Goal: Transaction & Acquisition: Purchase product/service

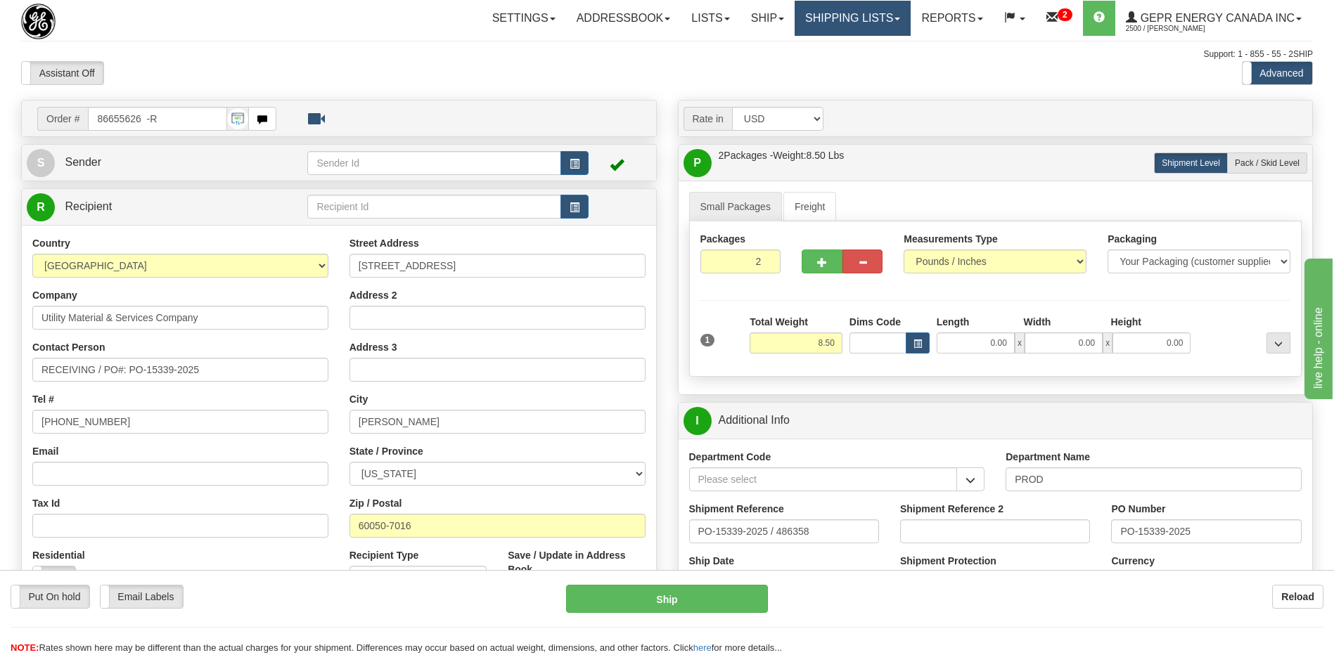
click at [828, 26] on link "Shipping lists" at bounding box center [853, 18] width 116 height 35
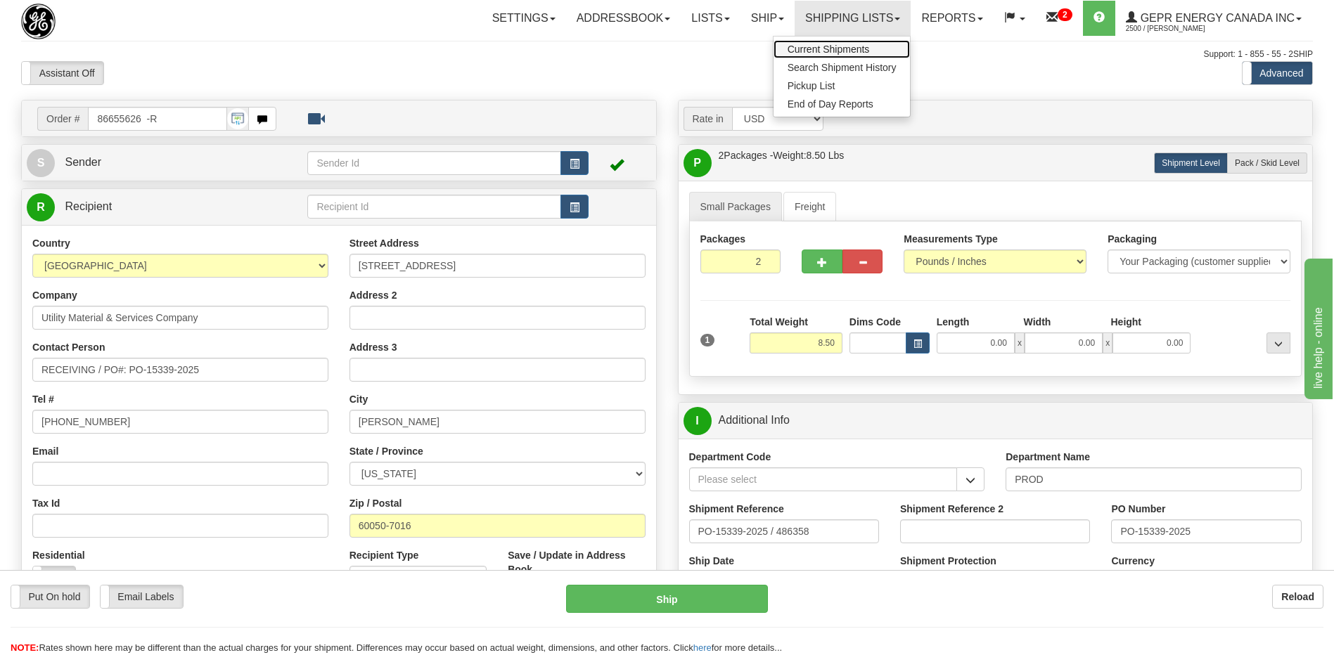
click at [811, 51] on span "Current Shipments" at bounding box center [828, 49] width 82 height 11
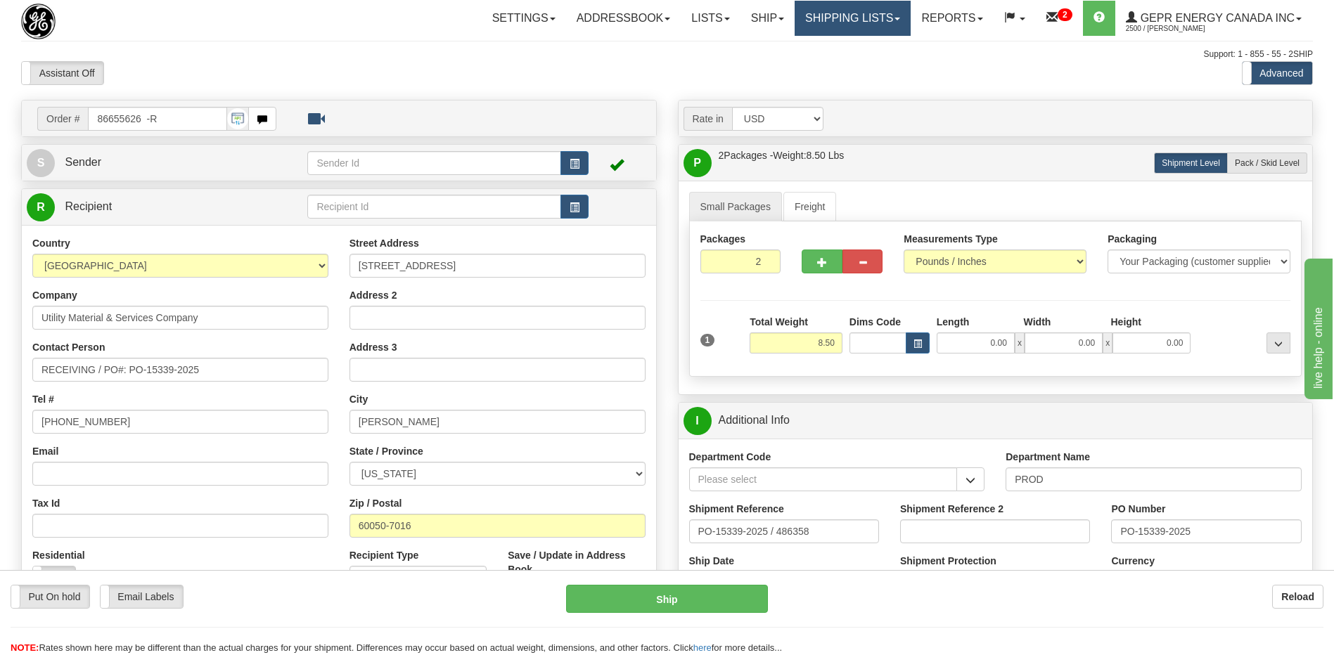
click at [818, 20] on link "Shipping lists" at bounding box center [853, 18] width 116 height 35
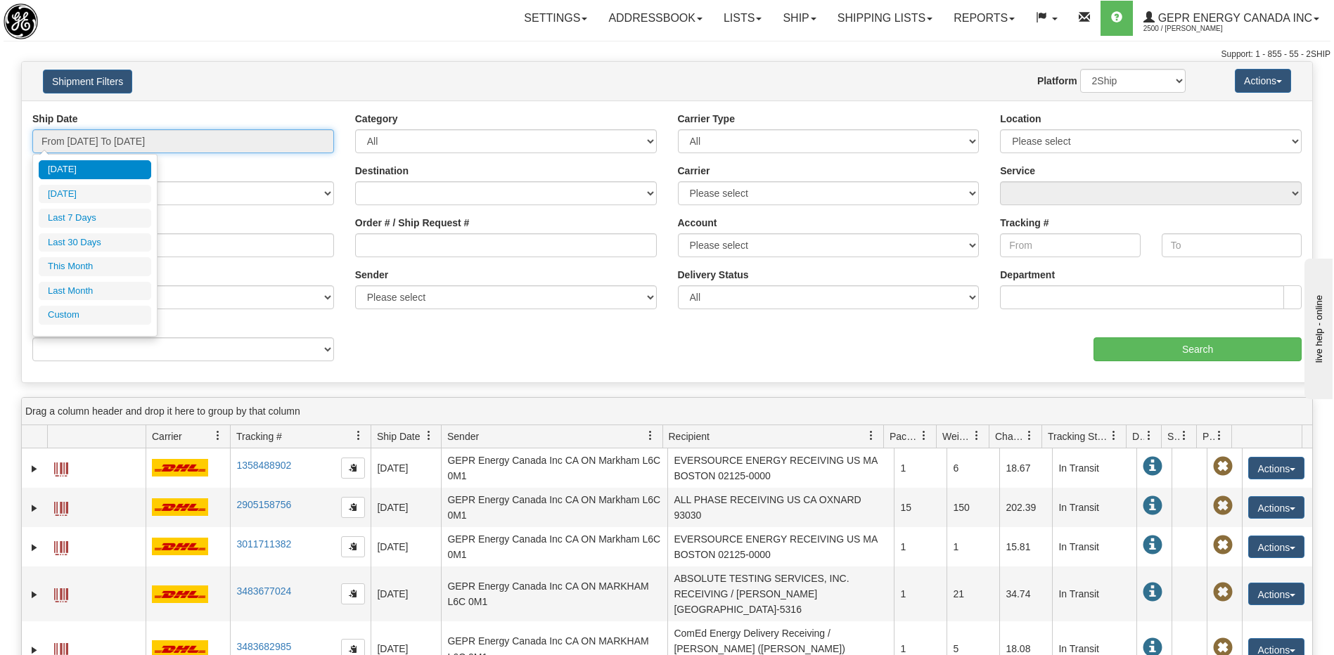
click at [112, 140] on input "From [DATE] To [DATE]" at bounding box center [183, 141] width 302 height 24
click at [87, 314] on li "Custom" at bounding box center [95, 315] width 112 height 19
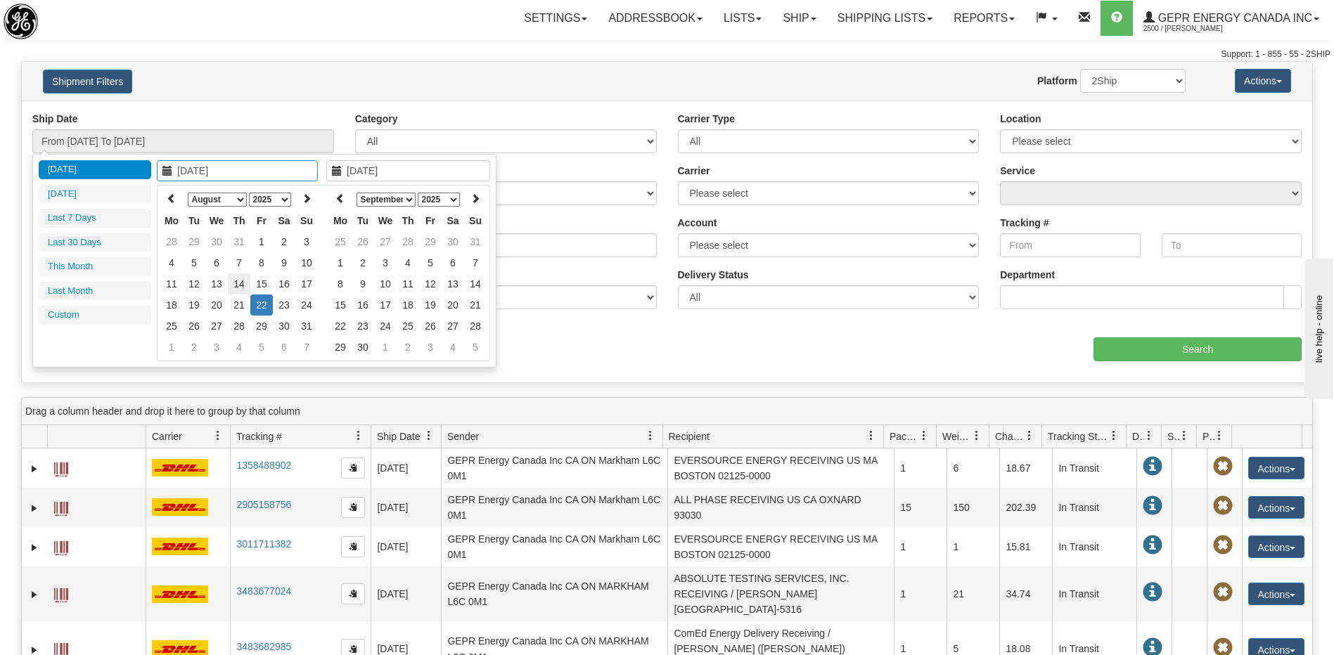
type input "08/14/2025"
click at [239, 285] on td "14" at bounding box center [239, 284] width 22 height 21
click at [345, 201] on icon at bounding box center [340, 198] width 10 height 10
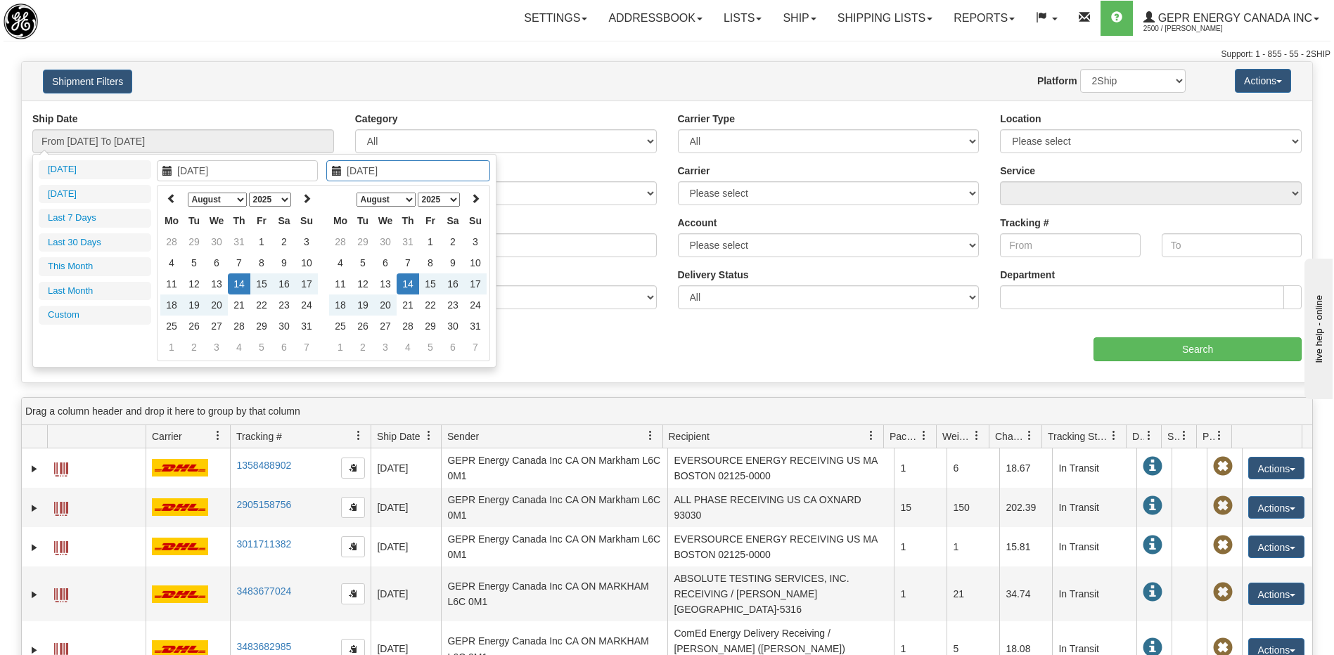
type input "08/14/2025"
click at [413, 289] on td "14" at bounding box center [408, 284] width 22 height 21
type input "From 08/14/2025 To 08/14/2025"
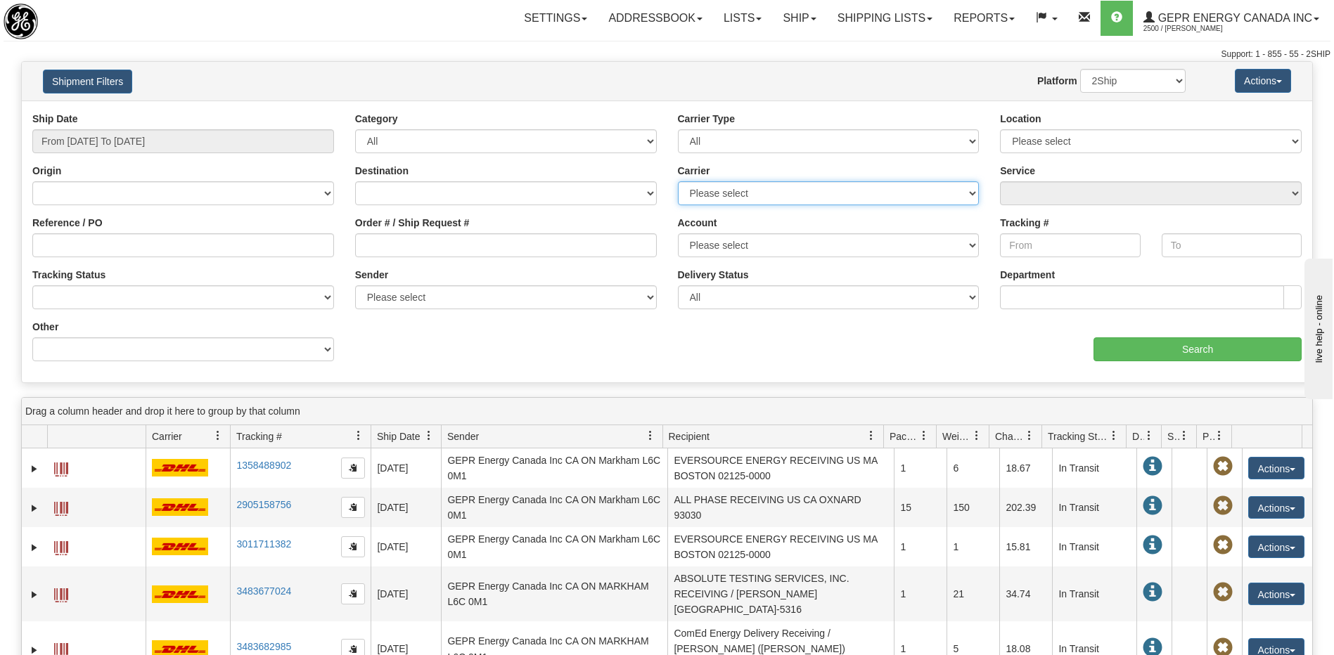
click at [728, 192] on select "Please select 2Ship Today DHL FedEx Express® FedEx® LTL Purolator UPS" at bounding box center [829, 193] width 302 height 24
select select "7"
click at [678, 181] on select "Please select 2Ship Today DHL FedEx Express® FedEx® LTL Purolator UPS" at bounding box center [829, 193] width 302 height 24
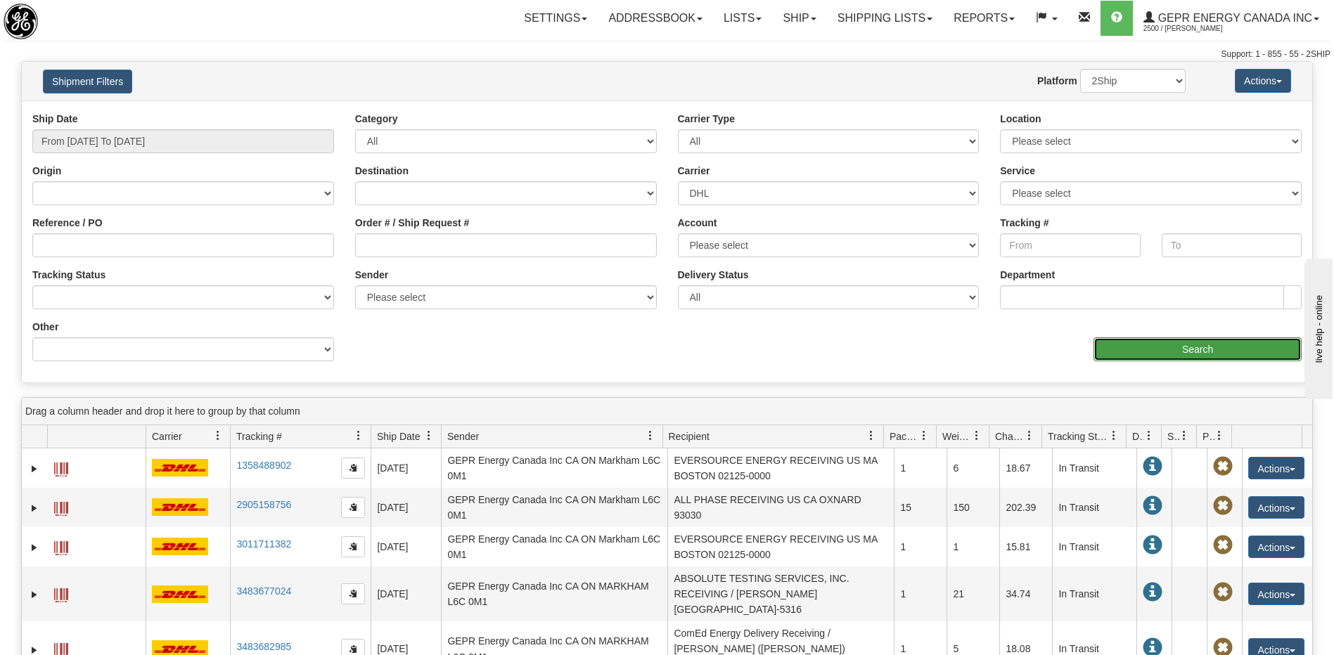
click at [1154, 352] on input "Search" at bounding box center [1197, 349] width 208 height 24
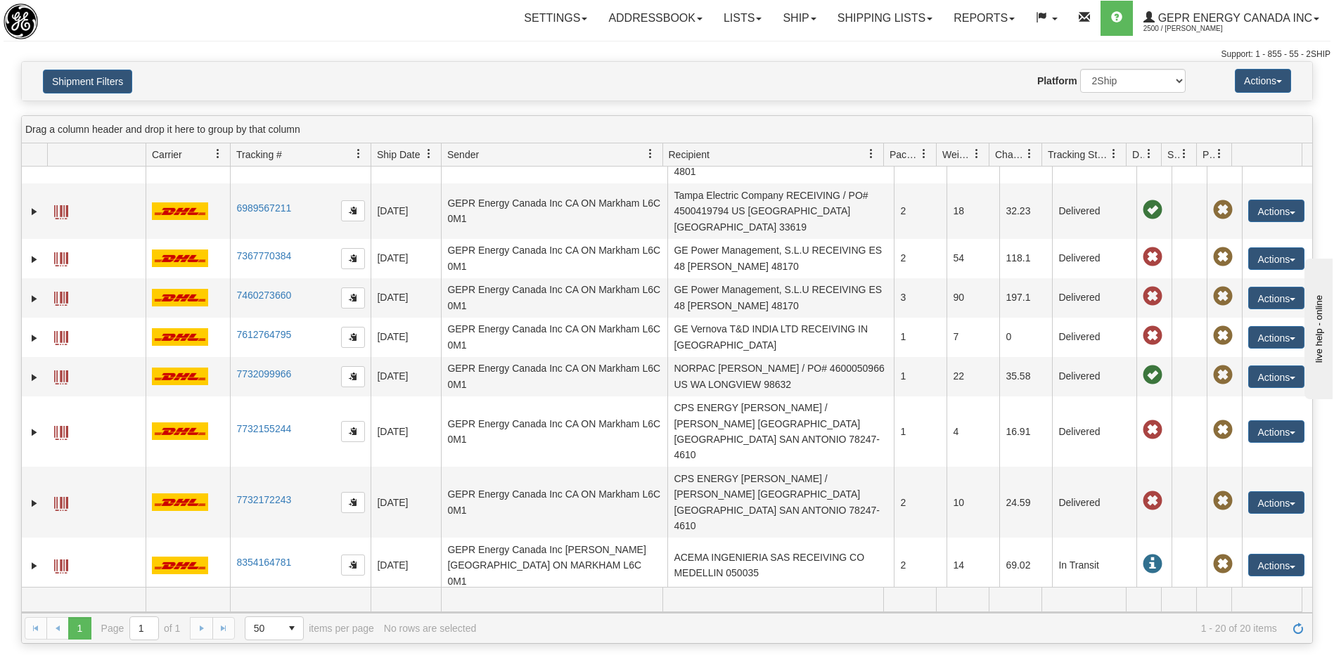
scroll to position [422, 0]
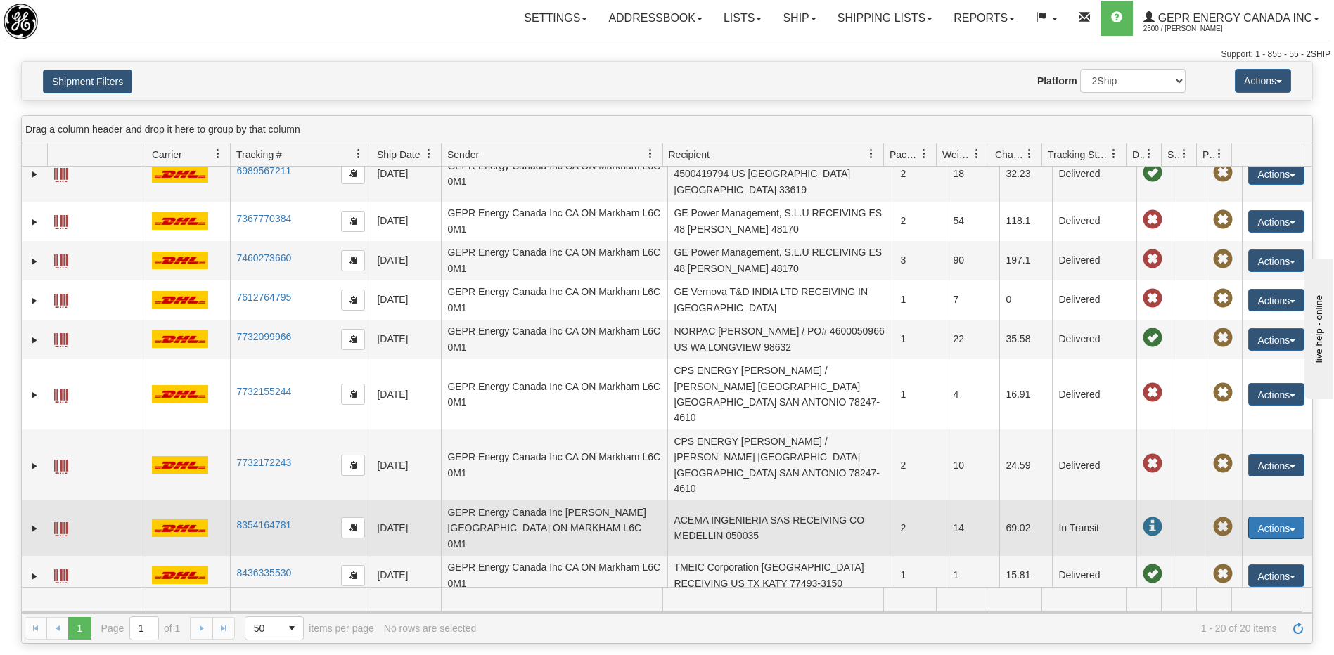
click at [1254, 517] on button "Actions" at bounding box center [1276, 528] width 56 height 22
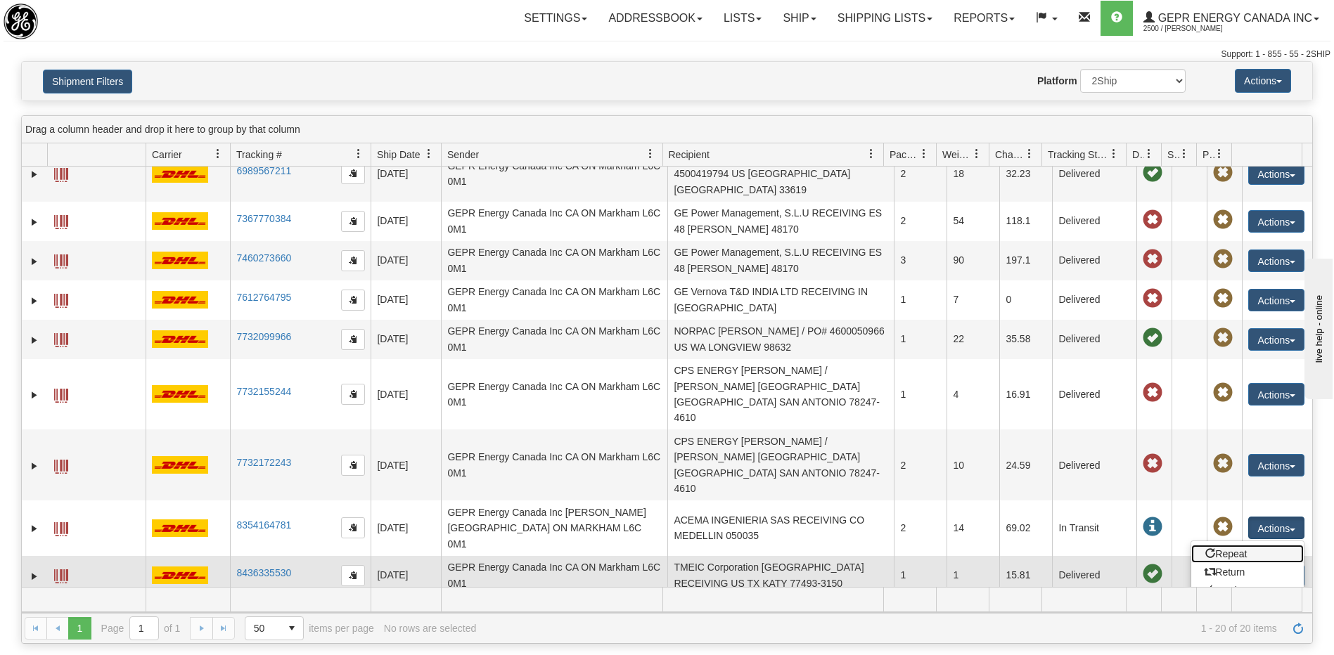
click at [1224, 545] on link "Repeat" at bounding box center [1247, 554] width 112 height 18
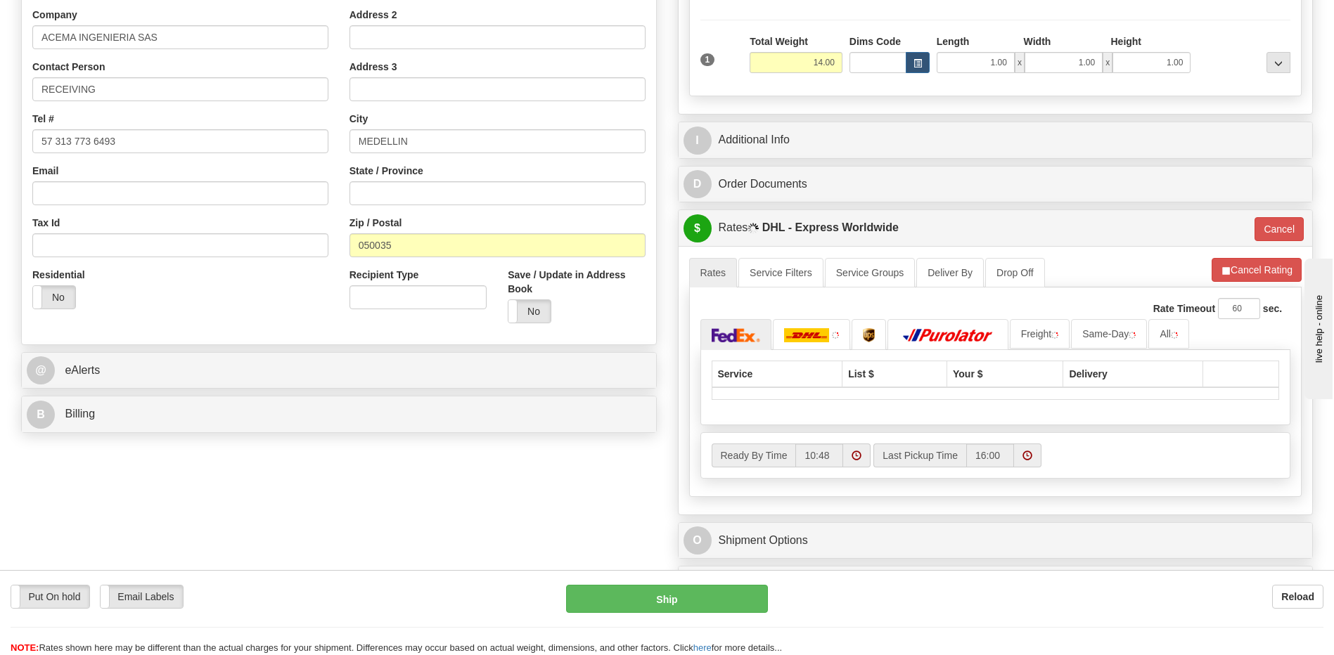
scroll to position [281, 0]
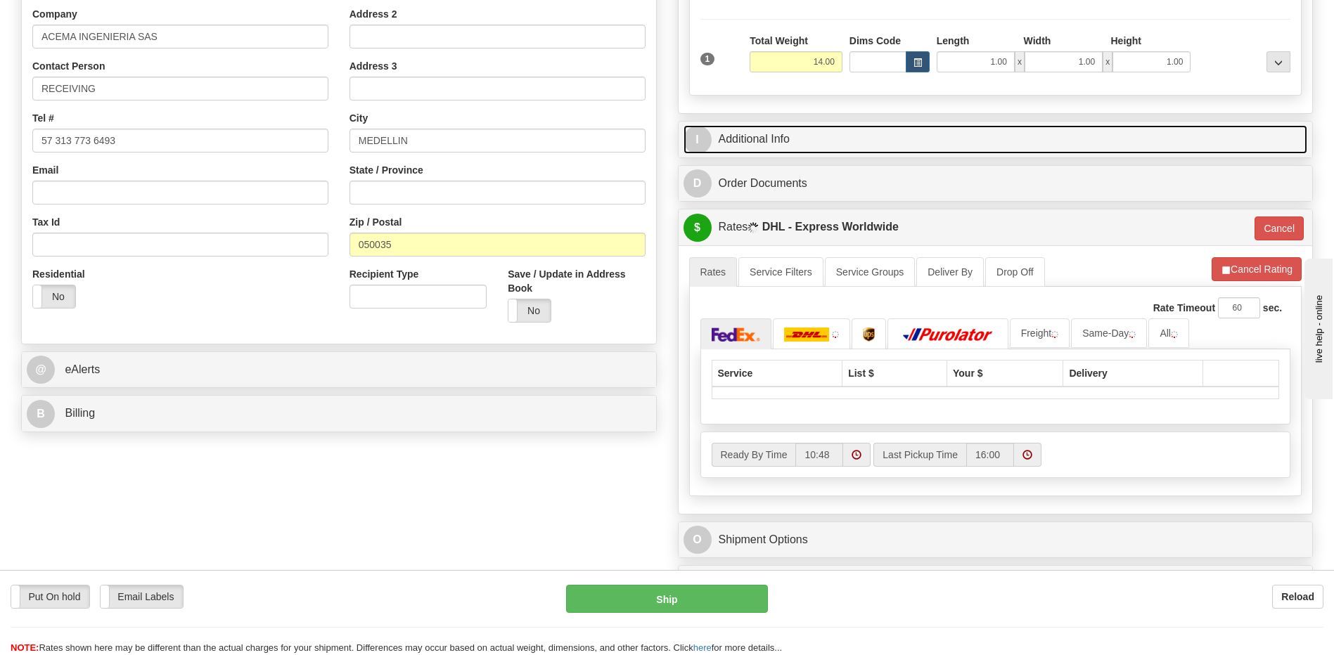
click at [796, 143] on link "I Additional Info" at bounding box center [995, 139] width 624 height 29
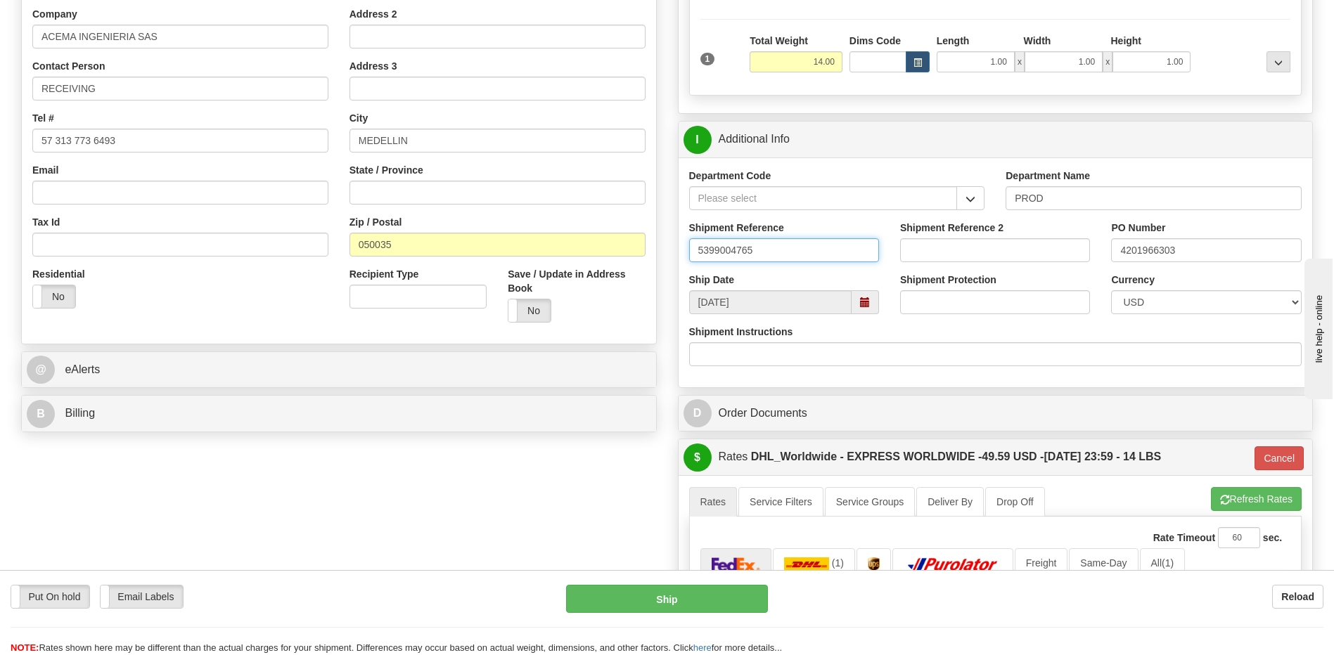
drag, startPoint x: 771, startPoint y: 252, endPoint x: 733, endPoint y: 256, distance: 37.4
drag, startPoint x: 387, startPoint y: 472, endPoint x: 645, endPoint y: 436, distance: 260.5
click at [393, 470] on div "Order # 86679744 -R S Sender" at bounding box center [667, 351] width 1313 height 1065
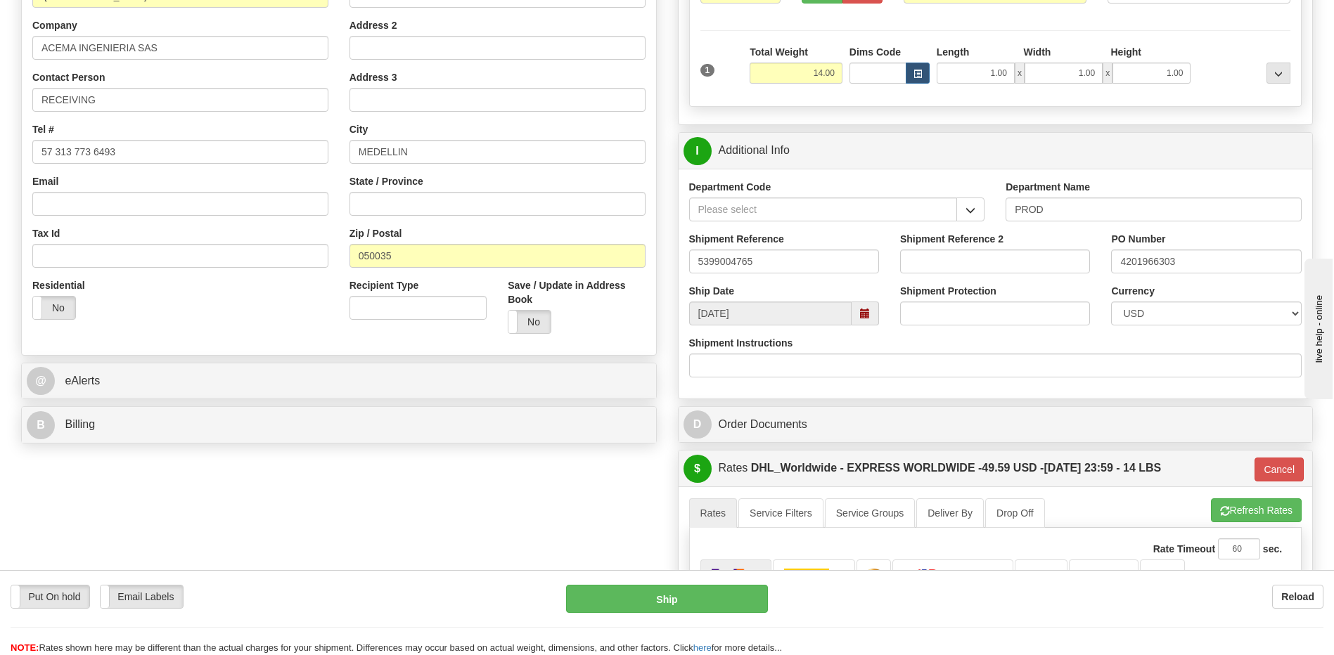
scroll to position [0, 0]
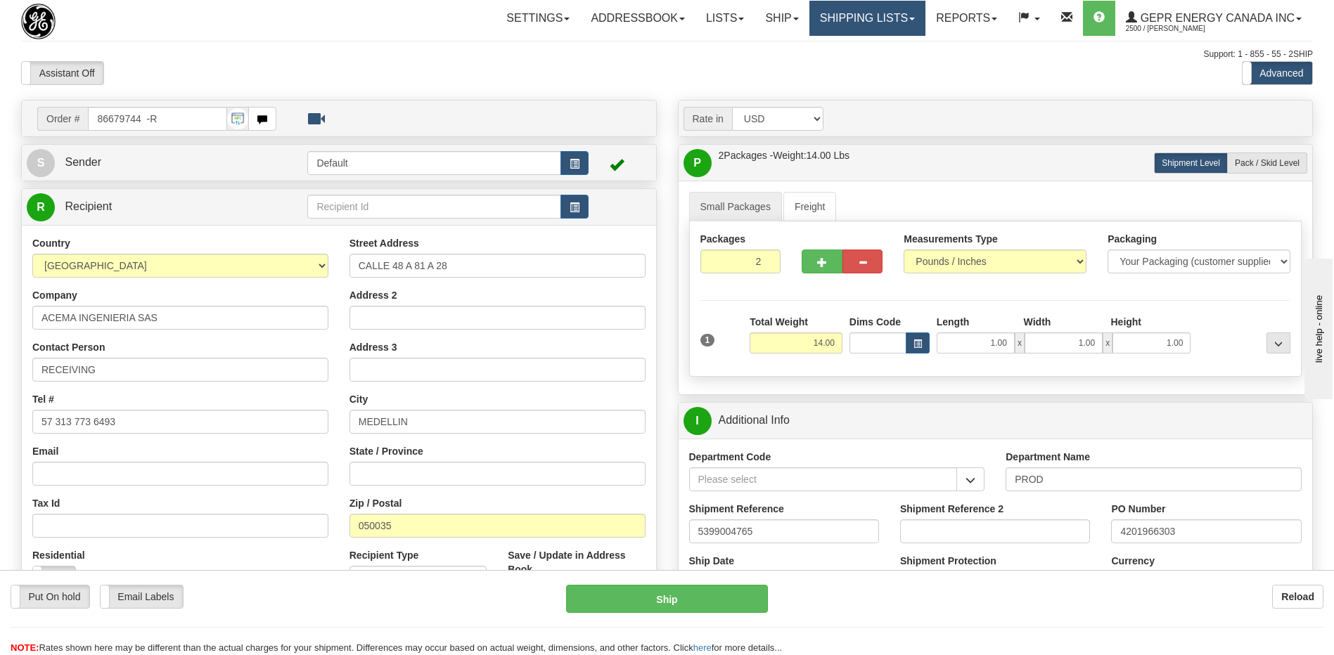
drag, startPoint x: 852, startPoint y: 28, endPoint x: 845, endPoint y: 41, distance: 14.5
click at [852, 28] on link "Shipping lists" at bounding box center [867, 18] width 116 height 35
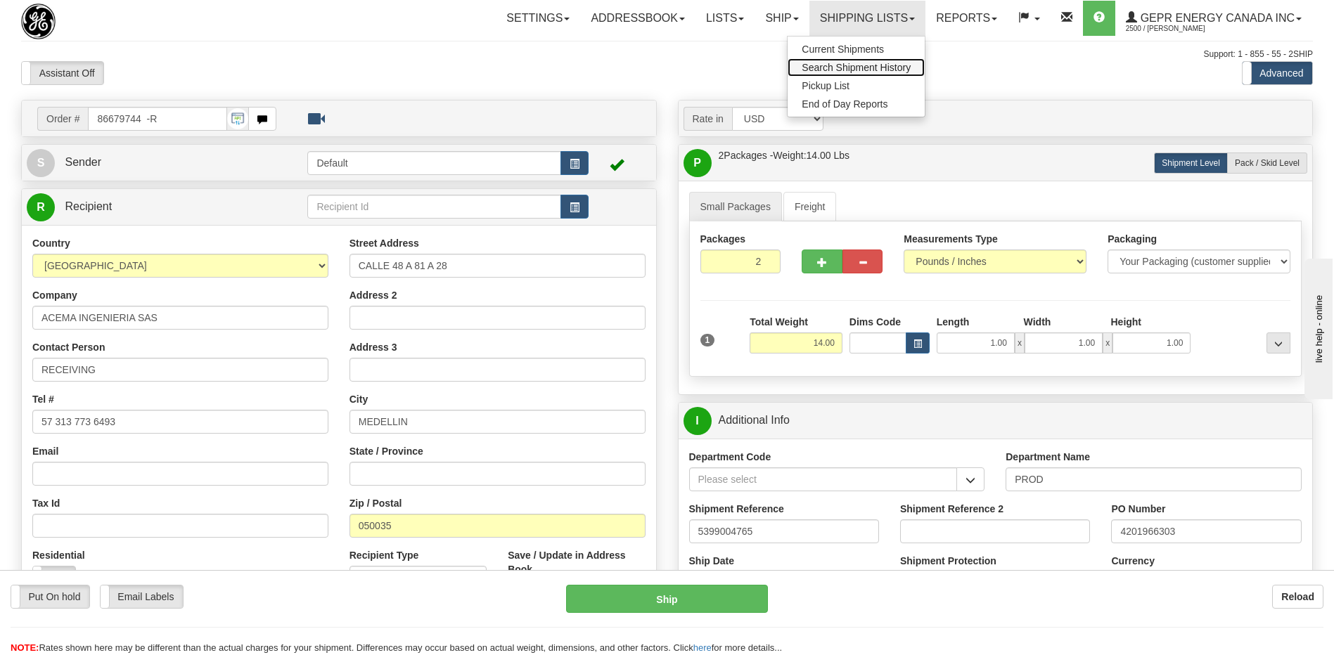
click at [821, 65] on span "Search Shipment History" at bounding box center [856, 67] width 109 height 11
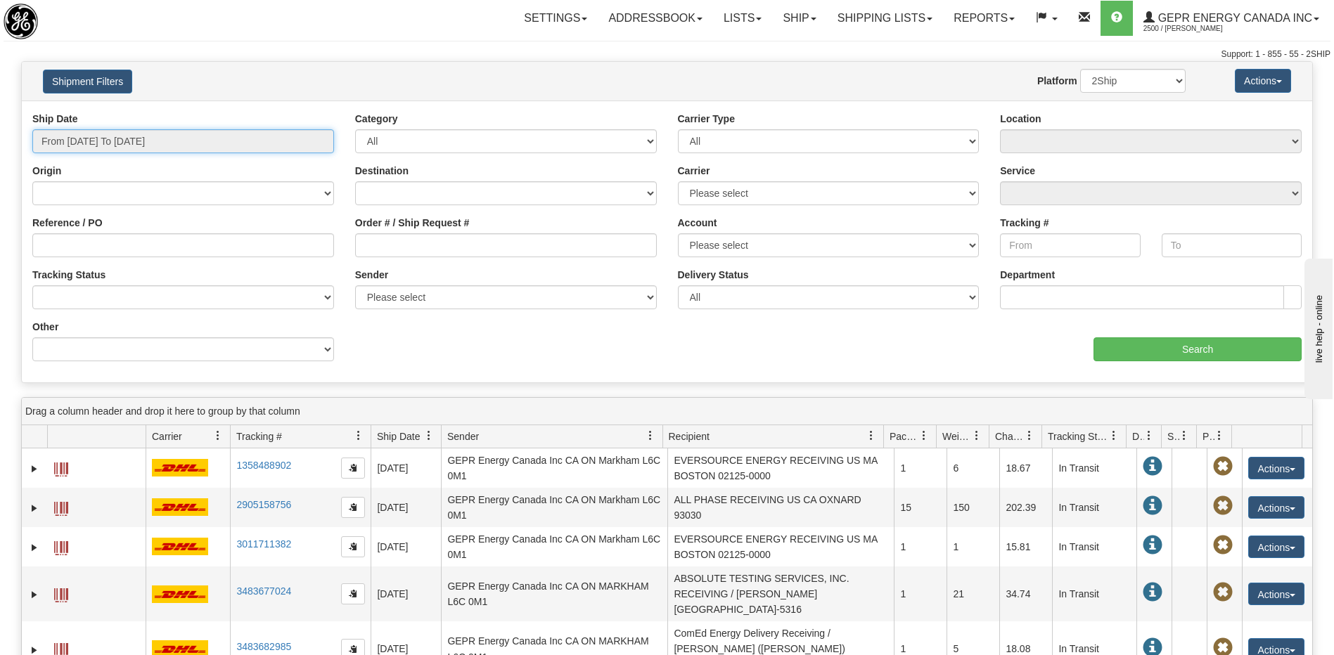
type input "[DATE]"
click at [166, 146] on input "From [DATE] To [DATE]" at bounding box center [183, 141] width 302 height 24
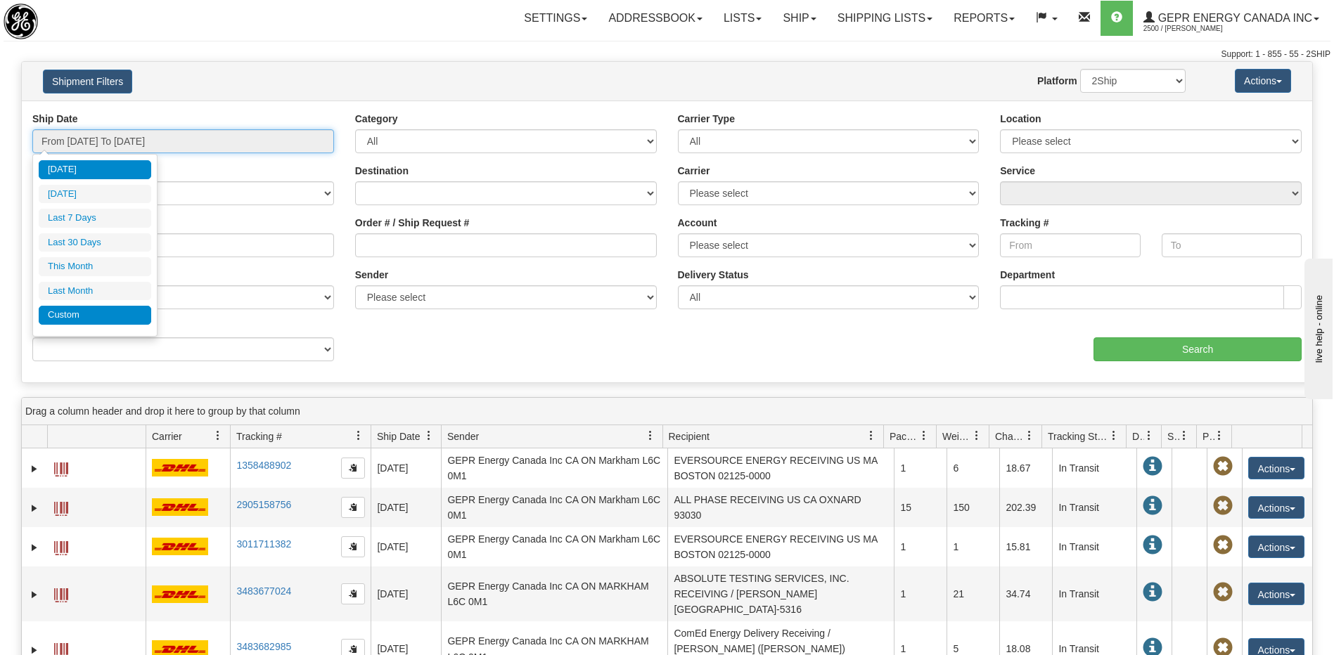
type input "[DATE]"
click at [138, 317] on li "Custom" at bounding box center [95, 315] width 112 height 19
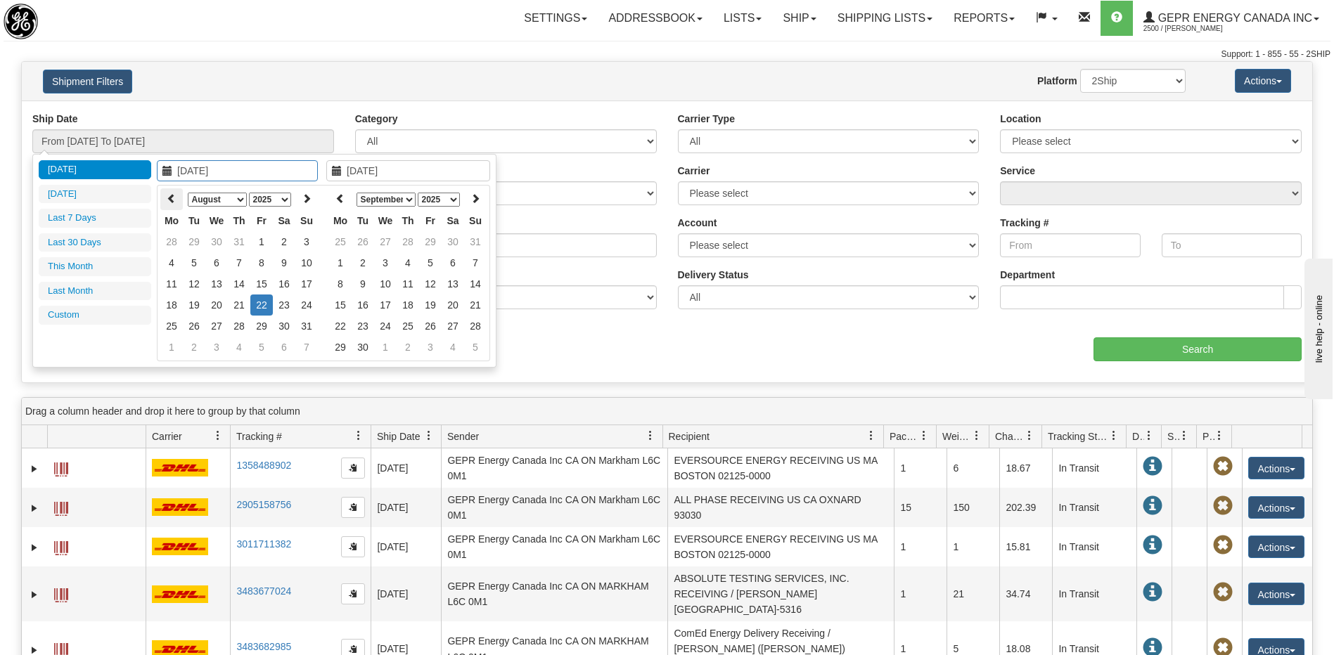
click at [163, 195] on th at bounding box center [171, 199] width 22 height 22
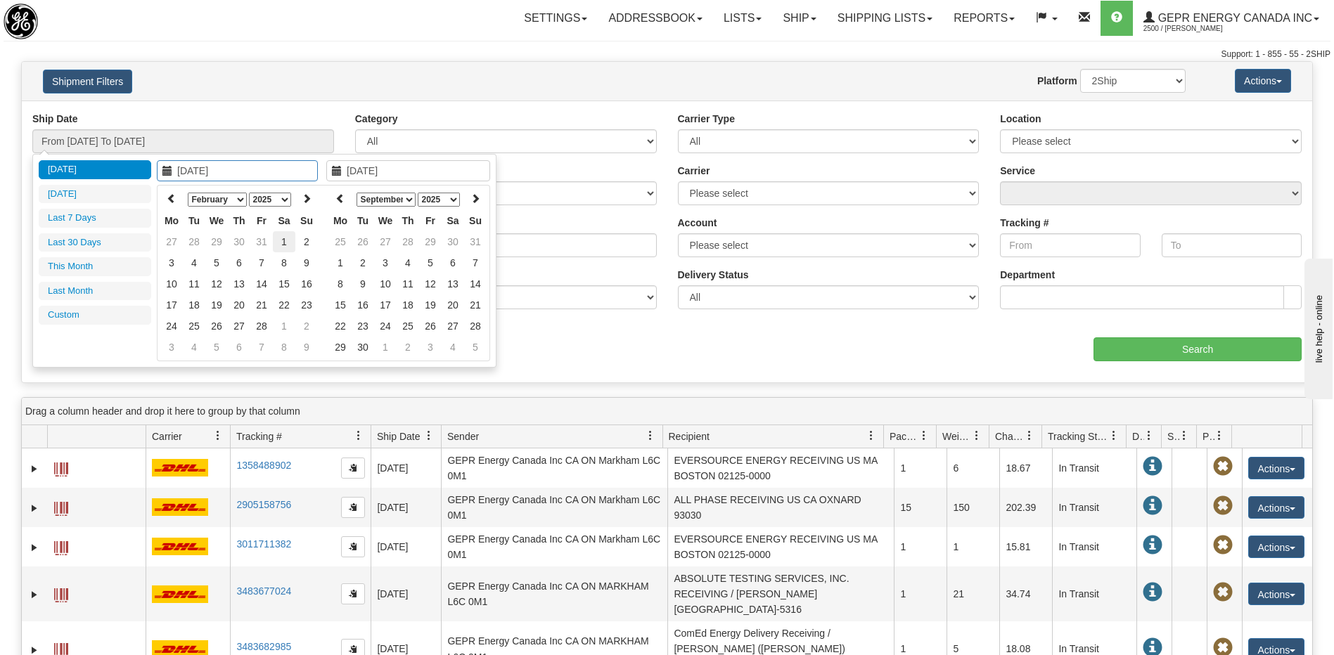
type input "02/01/2025"
click at [280, 235] on td "1" at bounding box center [284, 241] width 22 height 21
click at [330, 201] on th at bounding box center [340, 199] width 22 height 22
click at [335, 201] on icon at bounding box center [340, 198] width 10 height 10
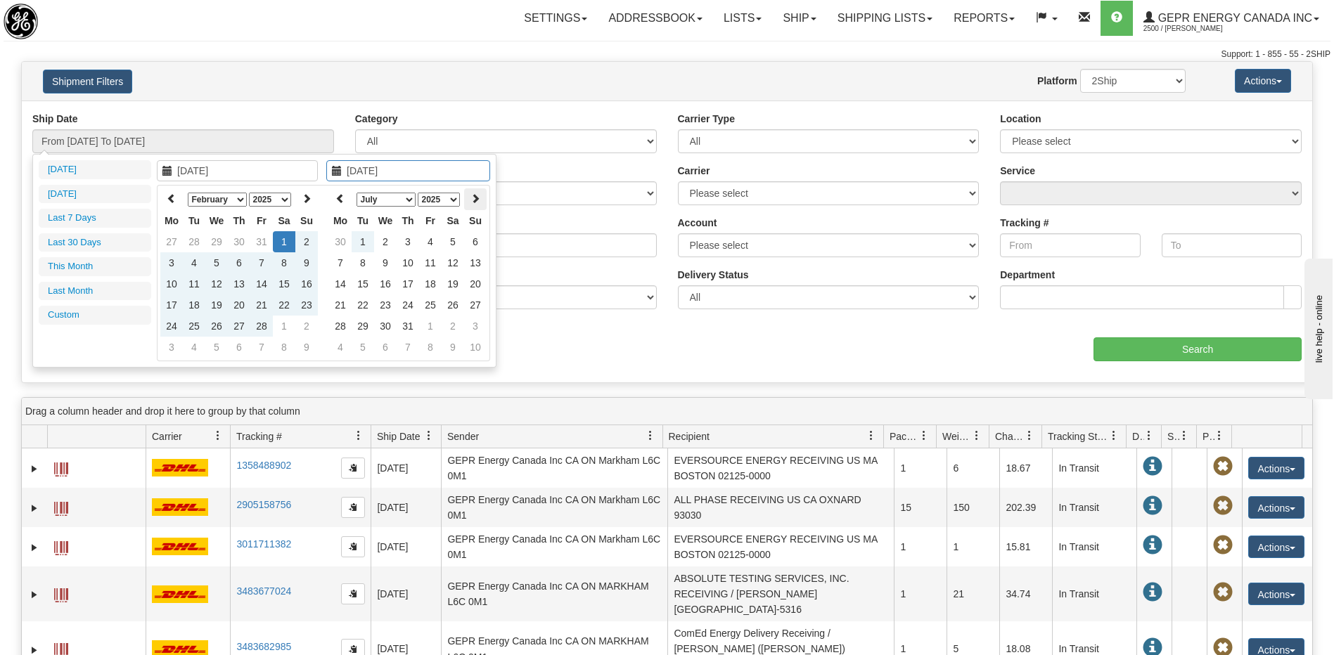
click at [479, 197] on icon at bounding box center [475, 198] width 10 height 10
type input "08/01/2025"
click at [431, 245] on td "1" at bounding box center [430, 241] width 22 height 21
type input "From 02/01/2025 To 08/01/2025"
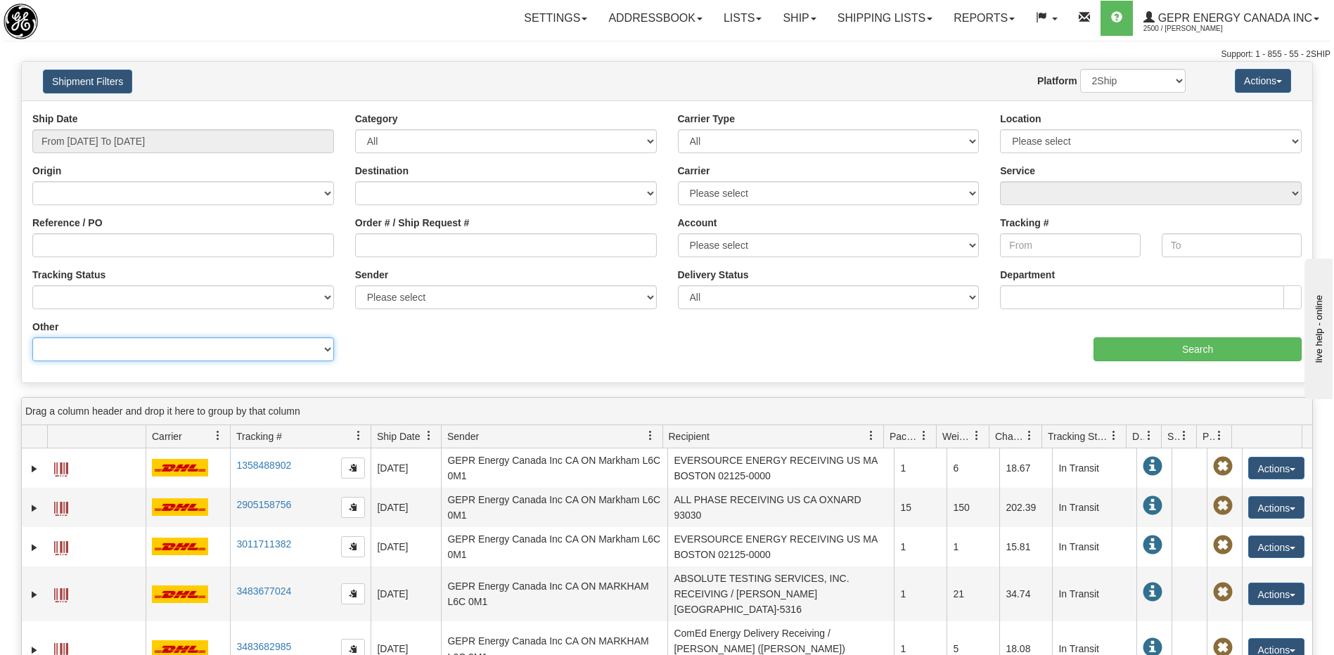
click at [172, 356] on select "Billing Account # Billing Type BOL # (LTL) Commodity Or Documents Consolidation…" at bounding box center [183, 349] width 302 height 24
select select "Recipient_City"
click at [32, 337] on select "Billing Account # Billing Type BOL # (LTL) Commodity Or Documents Consolidation…" at bounding box center [183, 349] width 302 height 24
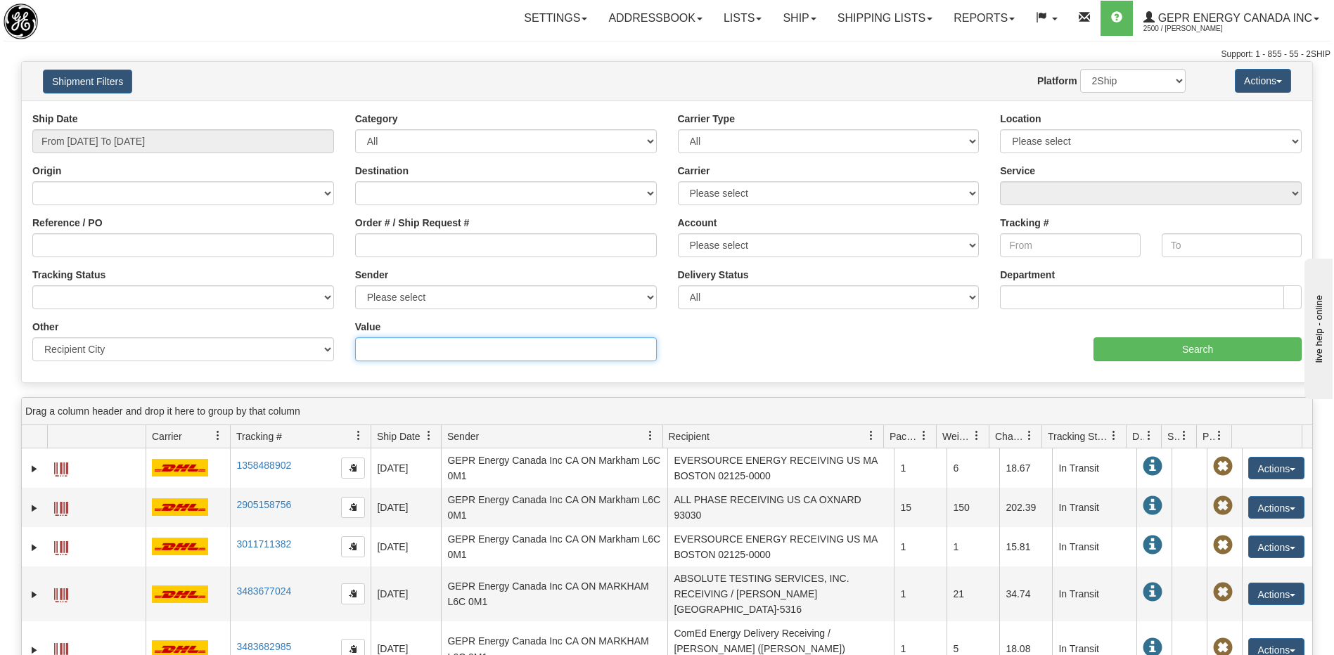
click at [438, 352] on input "Value" at bounding box center [506, 349] width 302 height 24
paste input "SHARJAH"
type input "SHARJAH"
click at [1098, 351] on input "Search" at bounding box center [1197, 349] width 208 height 24
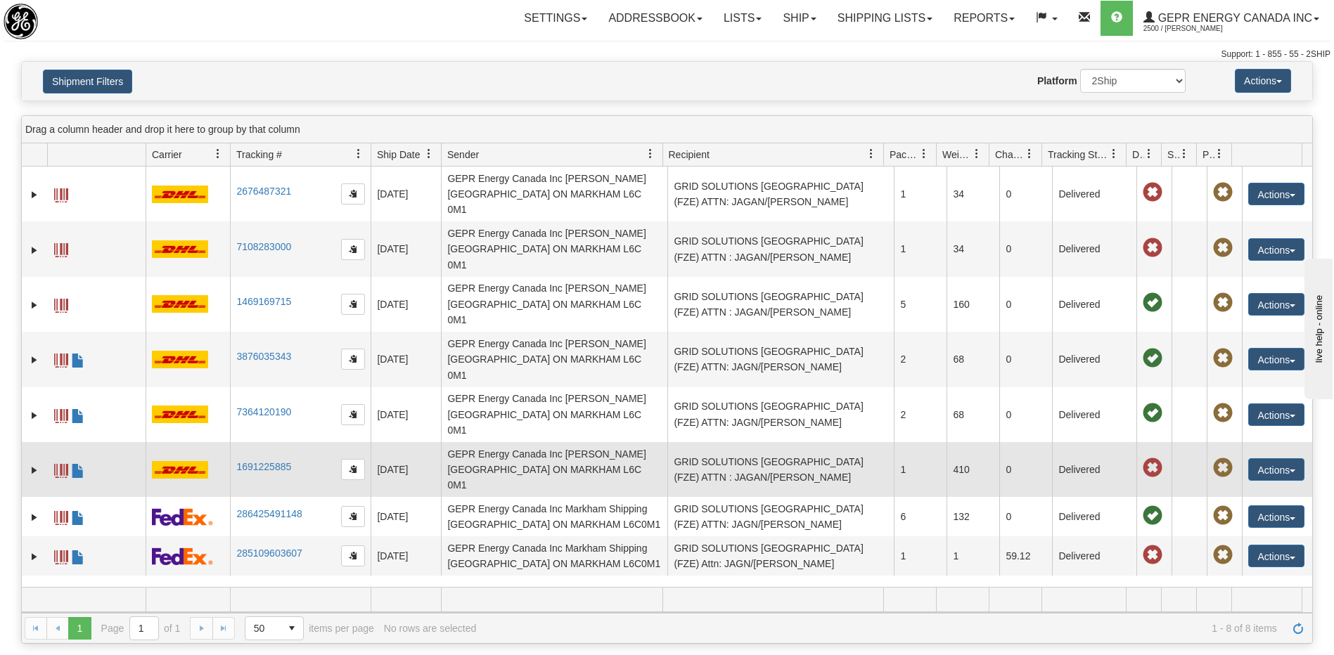
click at [583, 442] on td "GEPR Energy Canada Inc Glenn Apura CA ON MARKHAM L6C 0M1" at bounding box center [554, 469] width 226 height 55
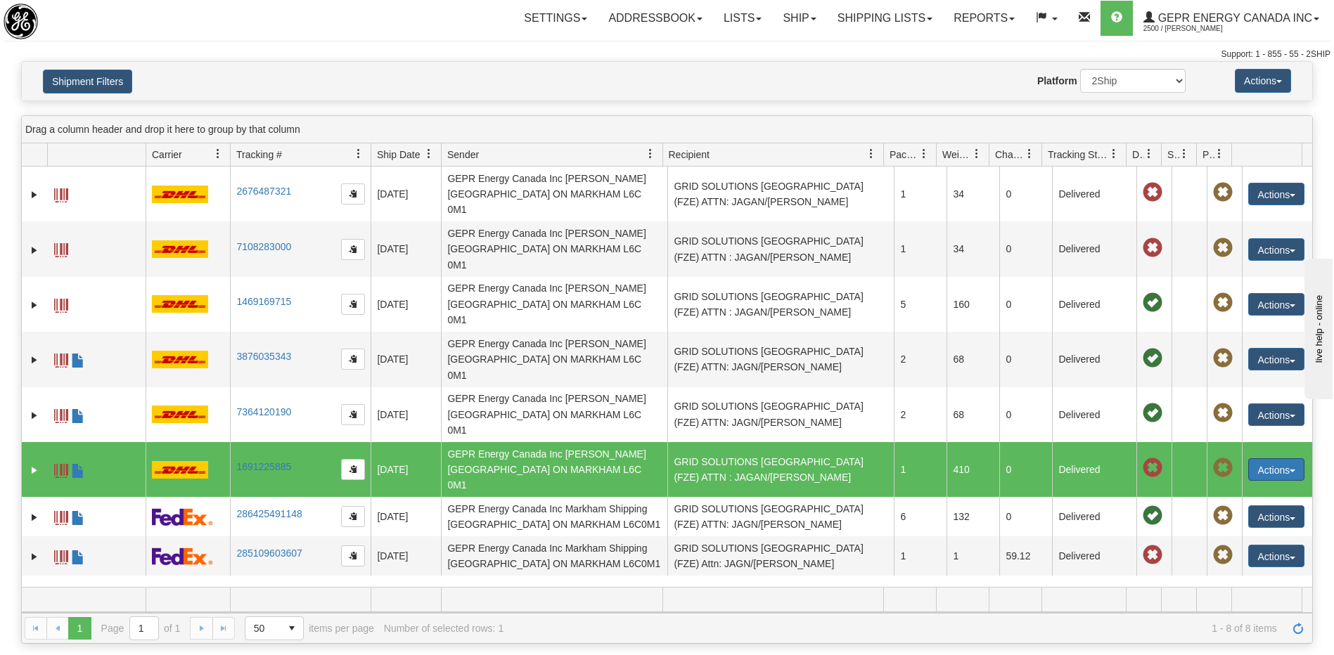
click at [1265, 458] on button "Actions" at bounding box center [1276, 469] width 56 height 22
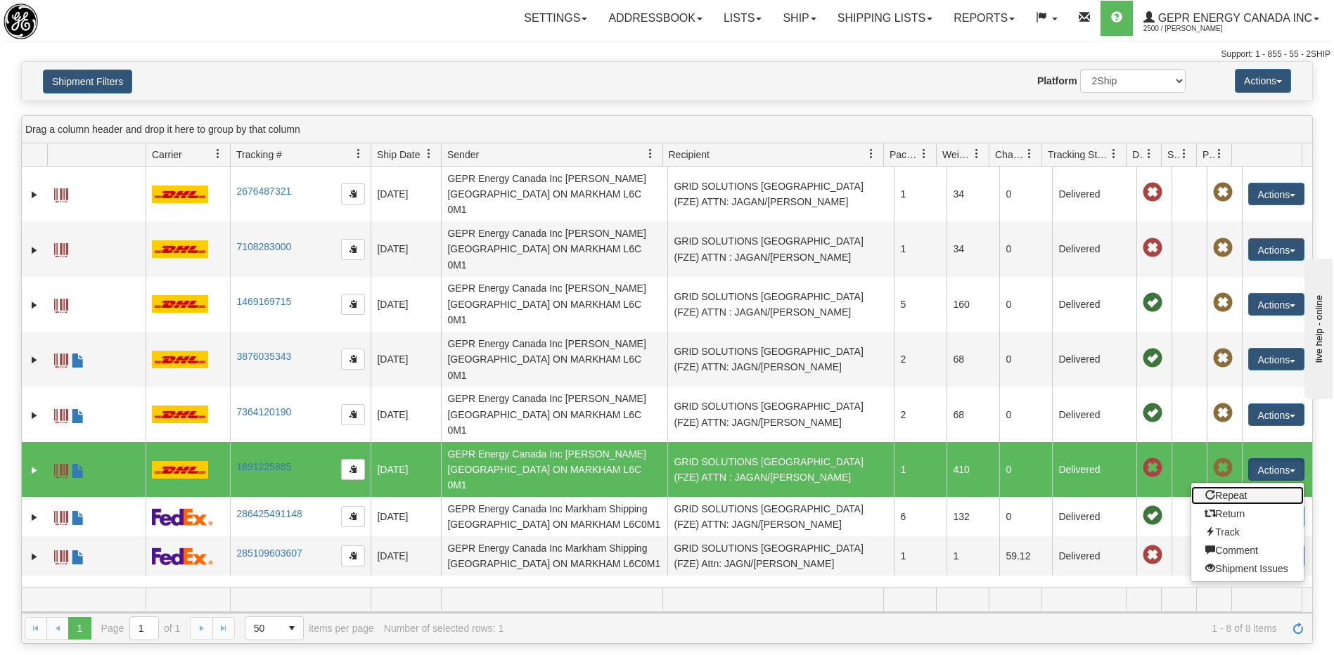
click at [1229, 487] on link "Repeat" at bounding box center [1247, 496] width 112 height 18
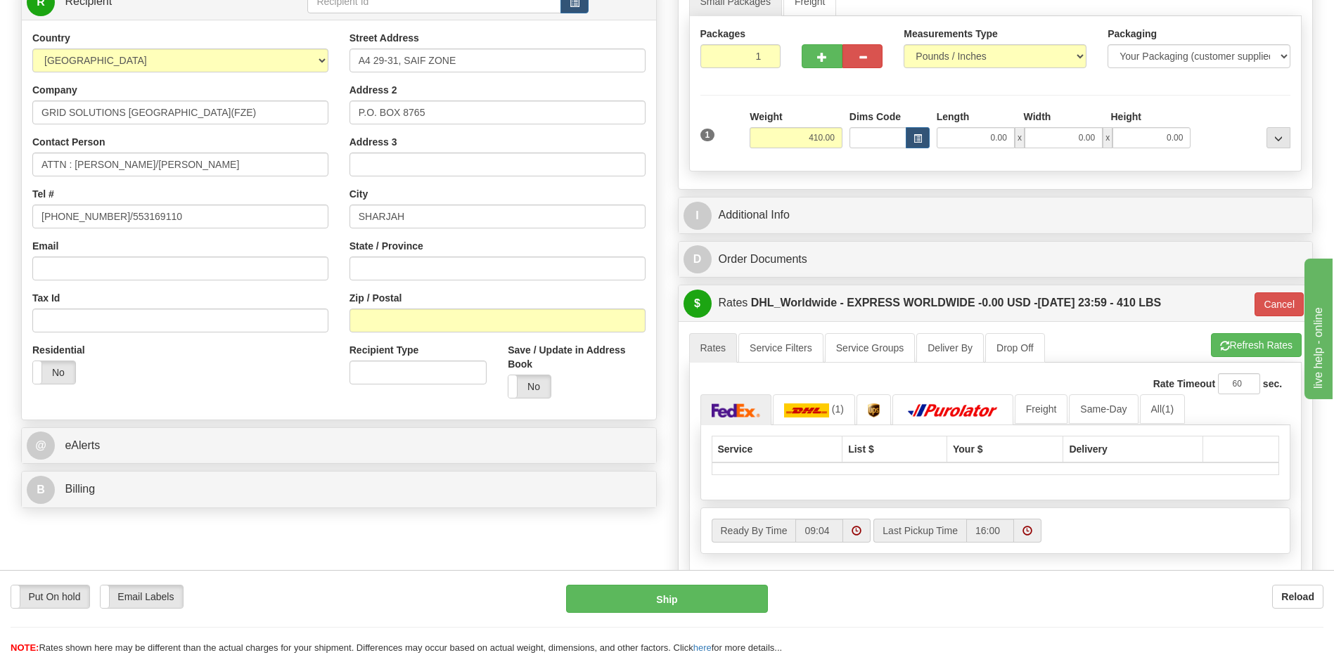
scroll to position [211, 0]
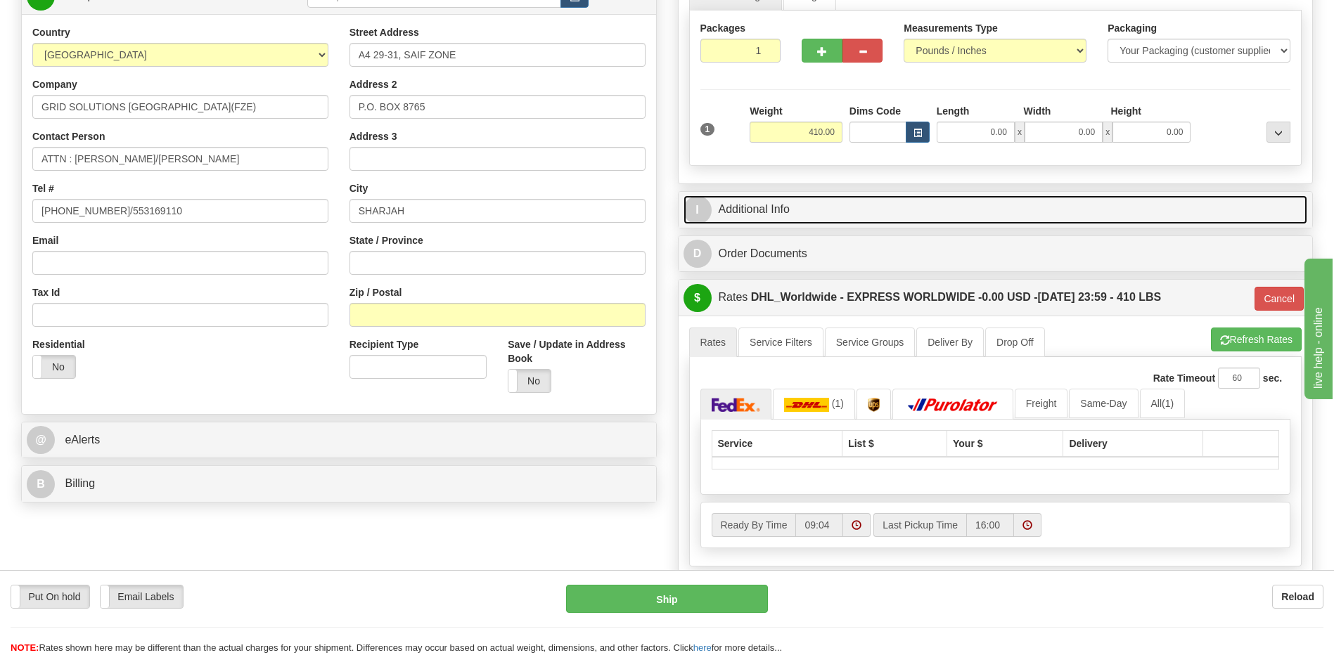
click at [783, 210] on link "I Additional Info" at bounding box center [995, 209] width 624 height 29
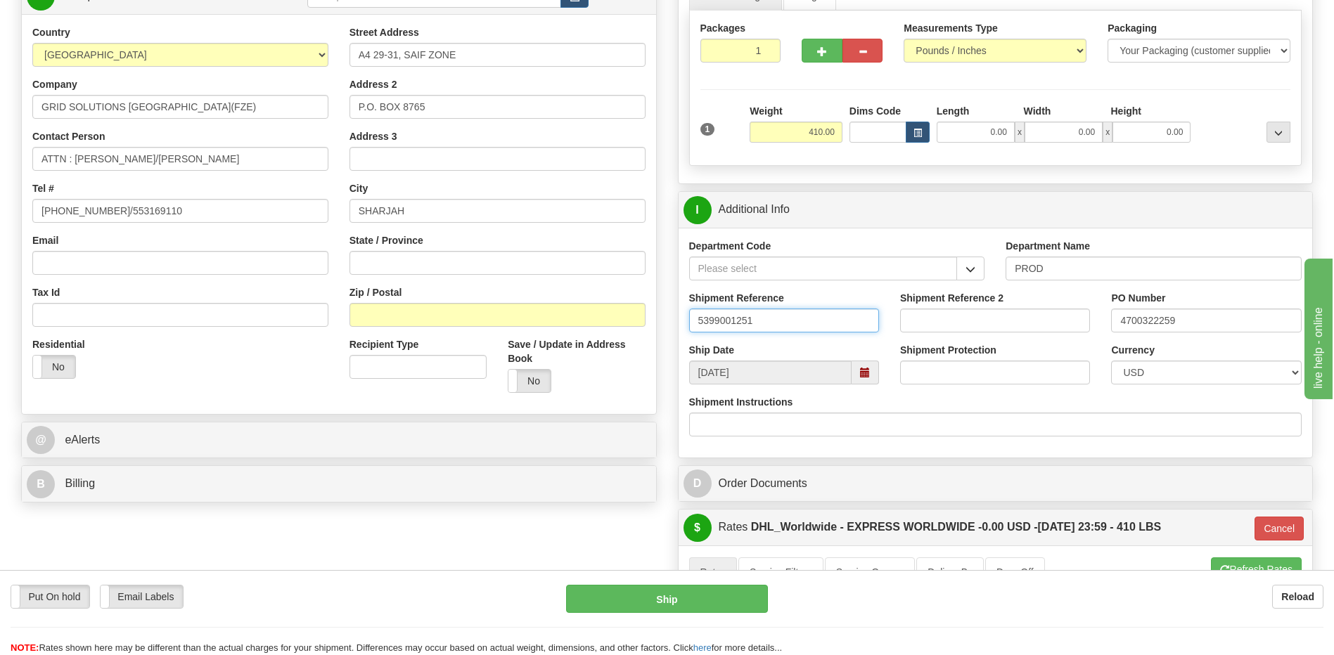
drag, startPoint x: 793, startPoint y: 325, endPoint x: 590, endPoint y: 315, distance: 203.4
paste input "WBS- 5164PHP029"
type input "WBS- 5164PHP029"
drag, startPoint x: 1185, startPoint y: 325, endPoint x: 1073, endPoint y: 312, distance: 113.2
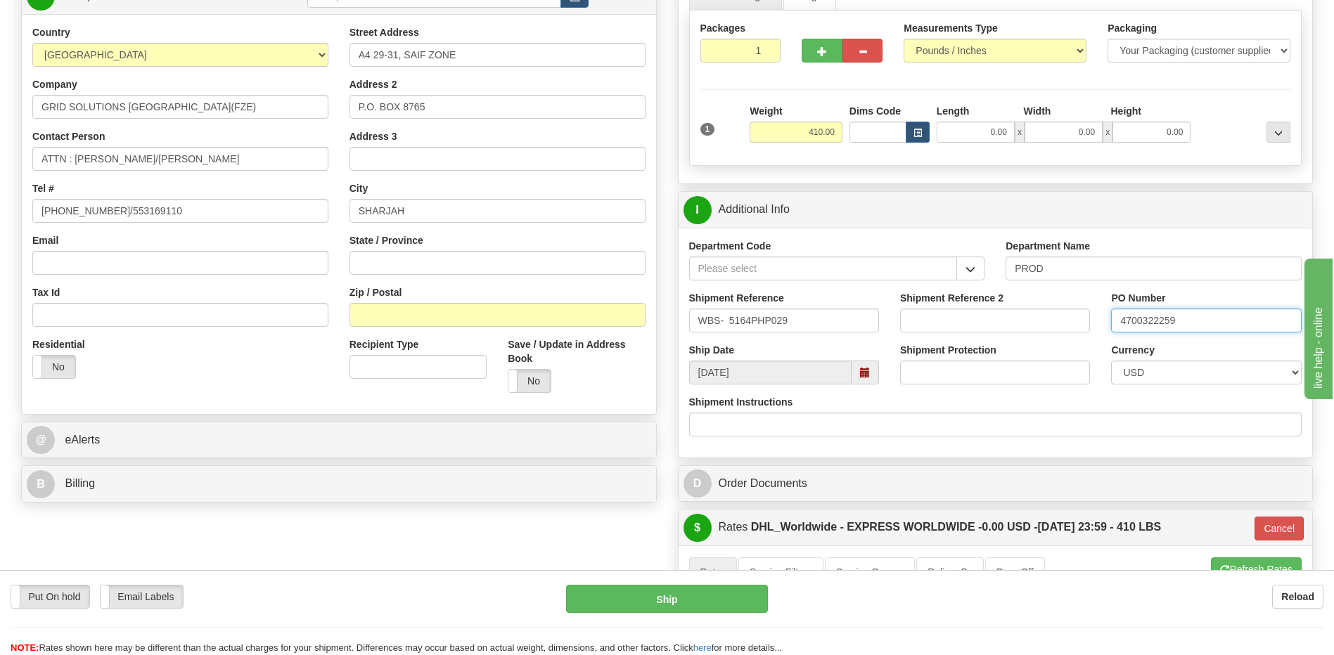
click at [1073, 312] on div "Shipment Reference WBS- 5164PHP029 Shipment Reference 2 PO Number 4700322259" at bounding box center [996, 317] width 634 height 52
click at [1242, 326] on input "5399002518-470032" at bounding box center [1206, 321] width 190 height 24
type input "5399002518-4700320213"
click at [735, 51] on input "1" at bounding box center [740, 51] width 81 height 24
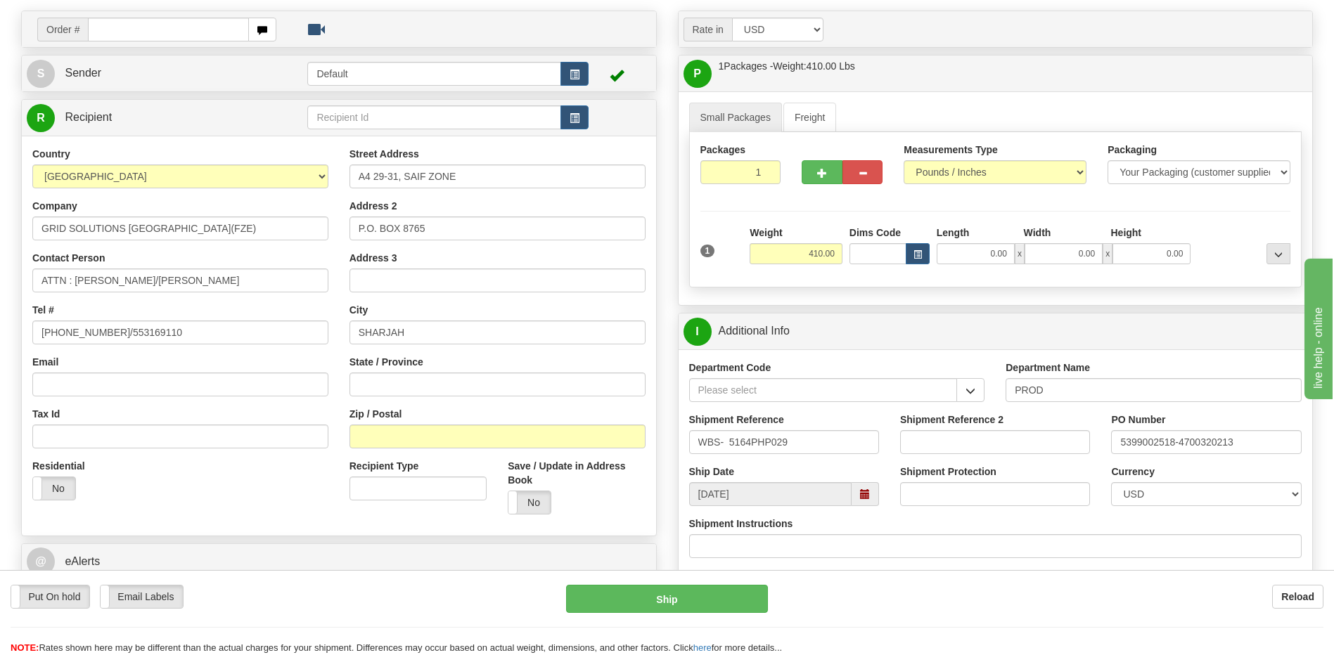
scroll to position [141, 0]
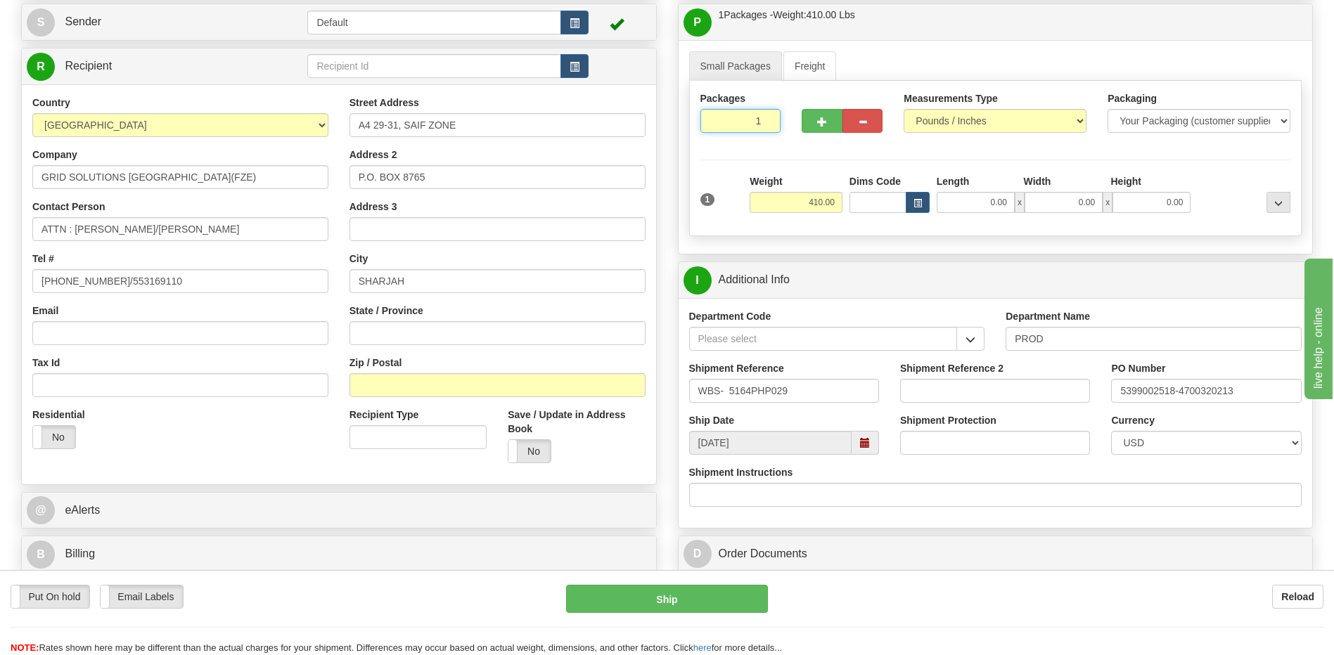
click at [754, 124] on input "1" at bounding box center [740, 121] width 81 height 24
type input "4"
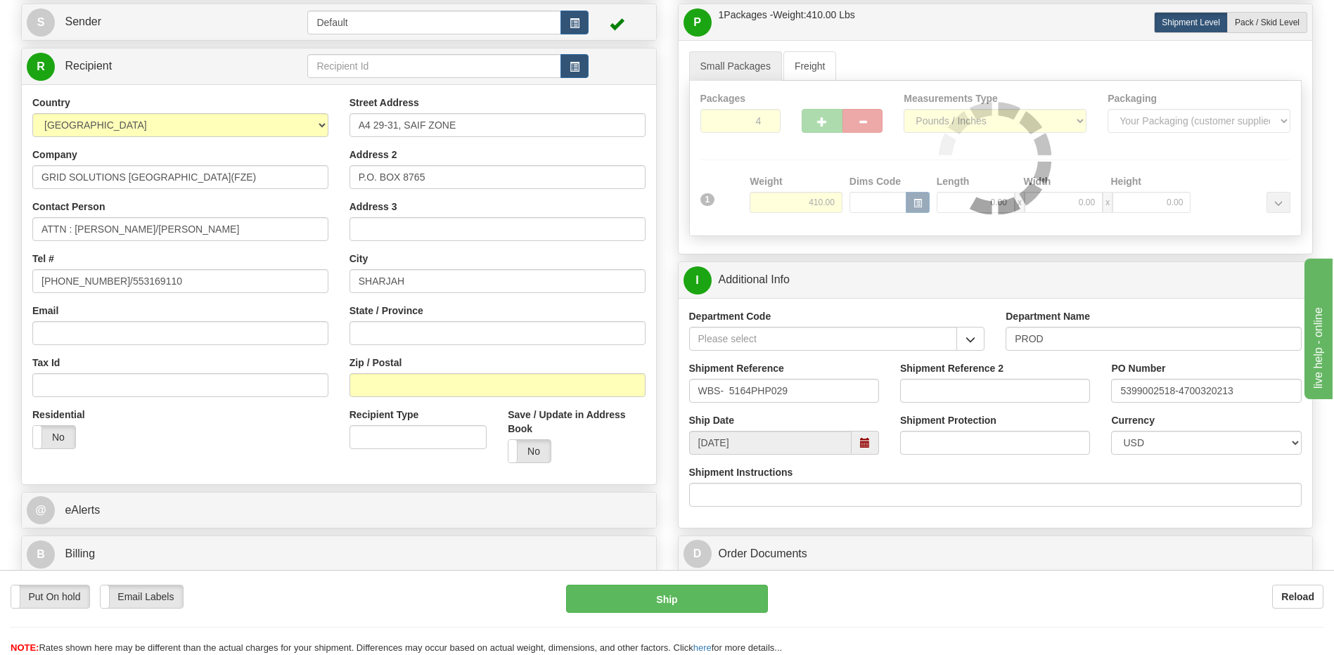
type input "P"
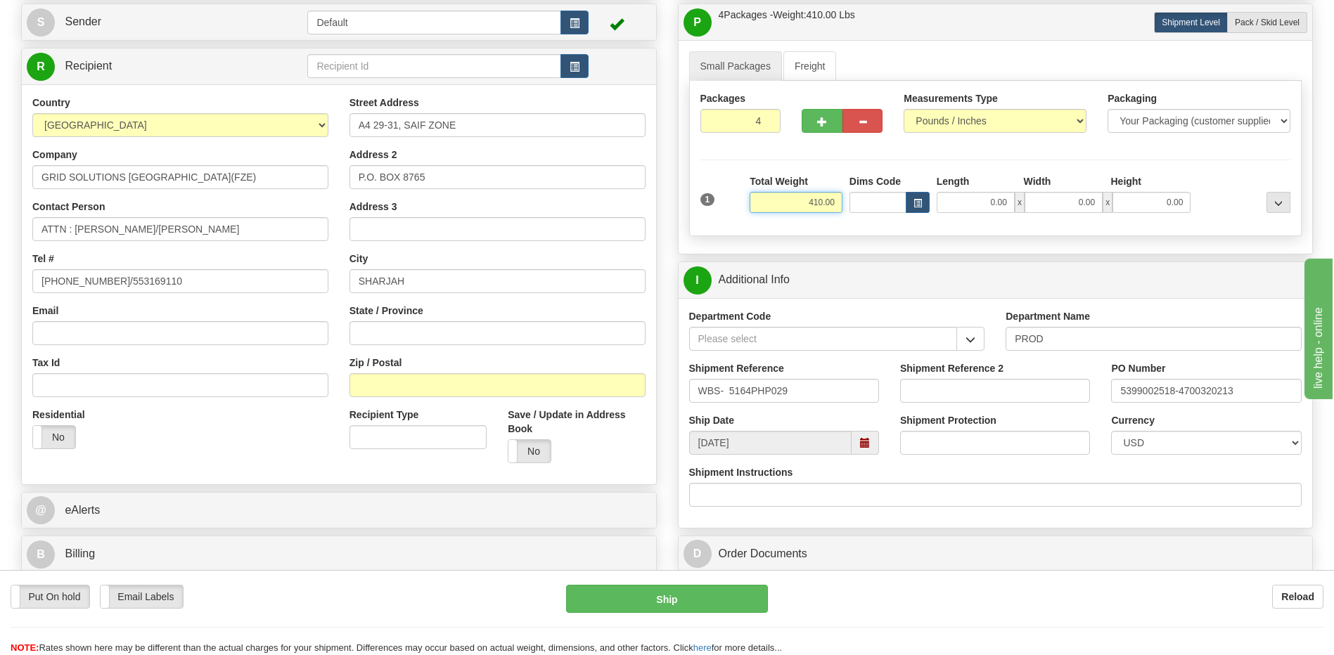
drag, startPoint x: 799, startPoint y: 197, endPoint x: 850, endPoint y: 197, distance: 50.6
click at [850, 197] on div "1 Total Weight 410.00 Dims Code" at bounding box center [996, 199] width 598 height 50
type input "47"
type input "P"
type input "47.00"
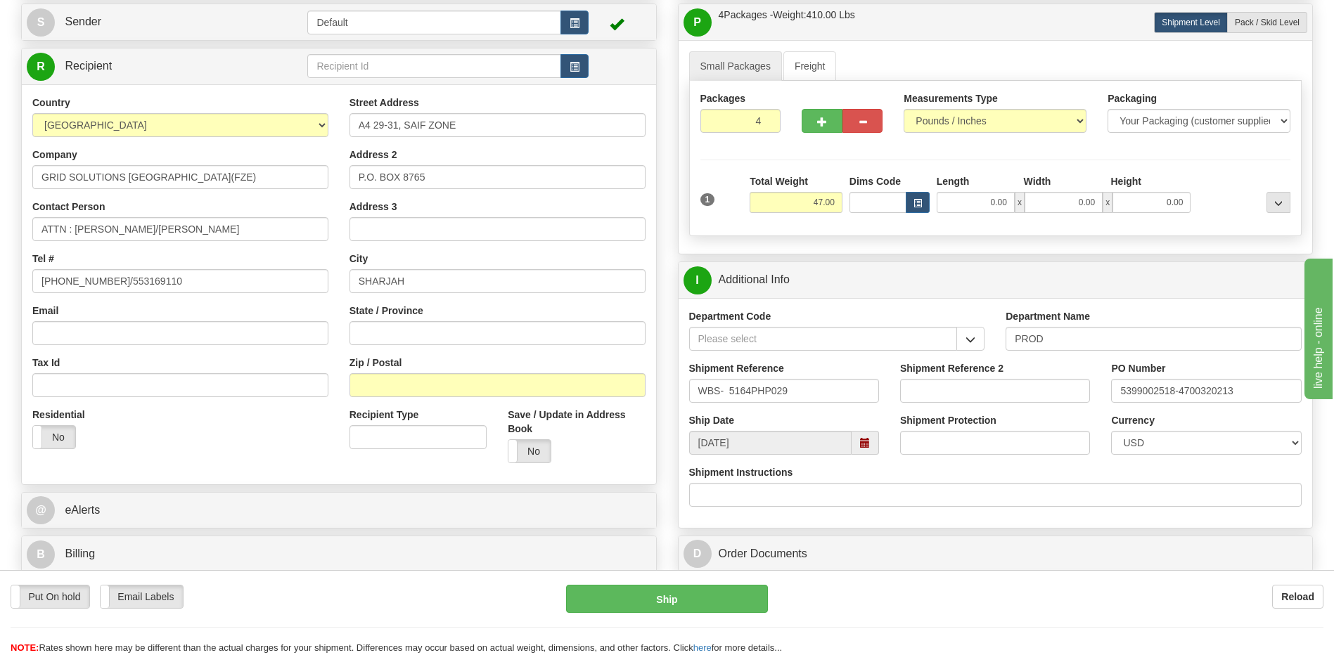
click at [269, 441] on div "Residential Yes No" at bounding box center [180, 434] width 317 height 52
click at [892, 296] on div "I Additional Info" at bounding box center [996, 280] width 634 height 36
click at [276, 449] on div "Residential Yes No" at bounding box center [180, 434] width 317 height 52
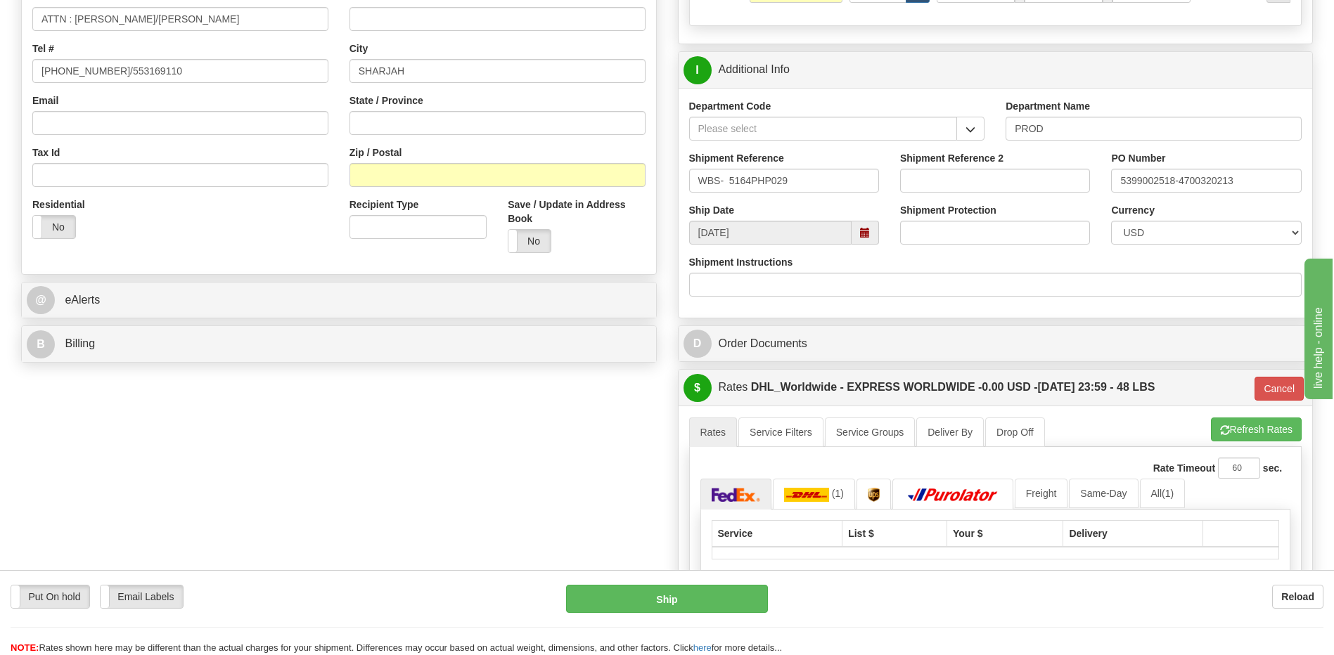
scroll to position [352, 0]
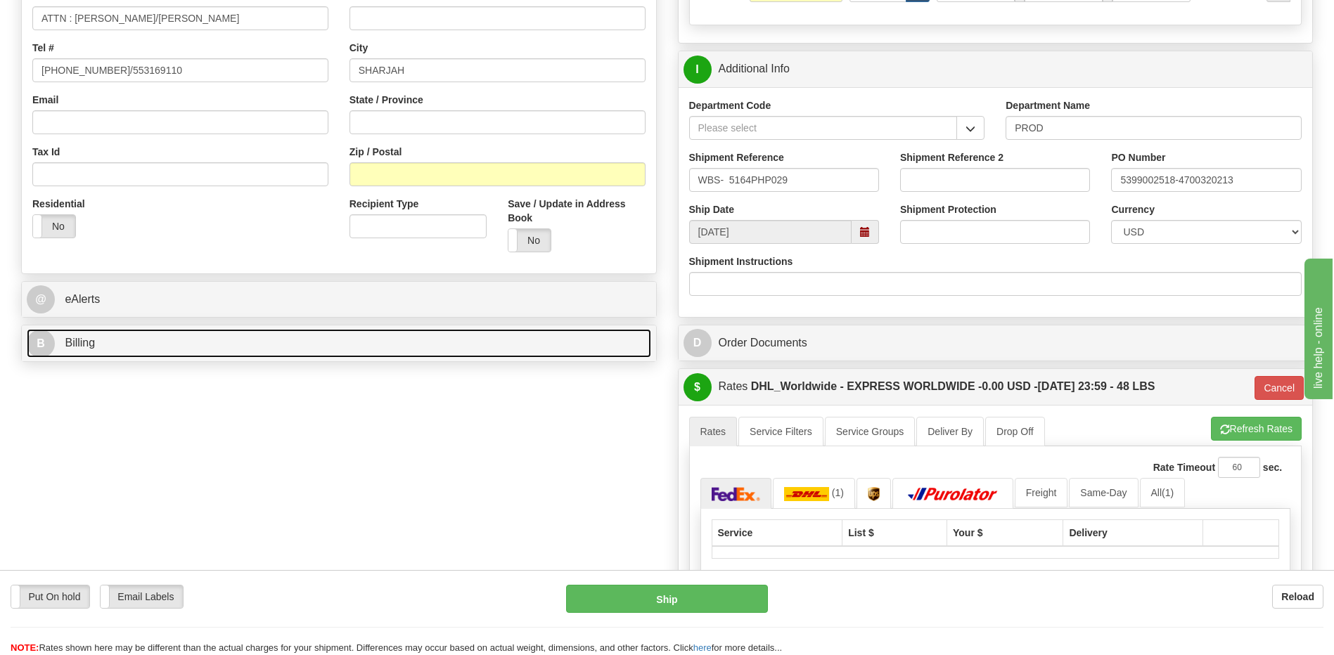
click at [249, 347] on link "B Billing" at bounding box center [339, 343] width 624 height 29
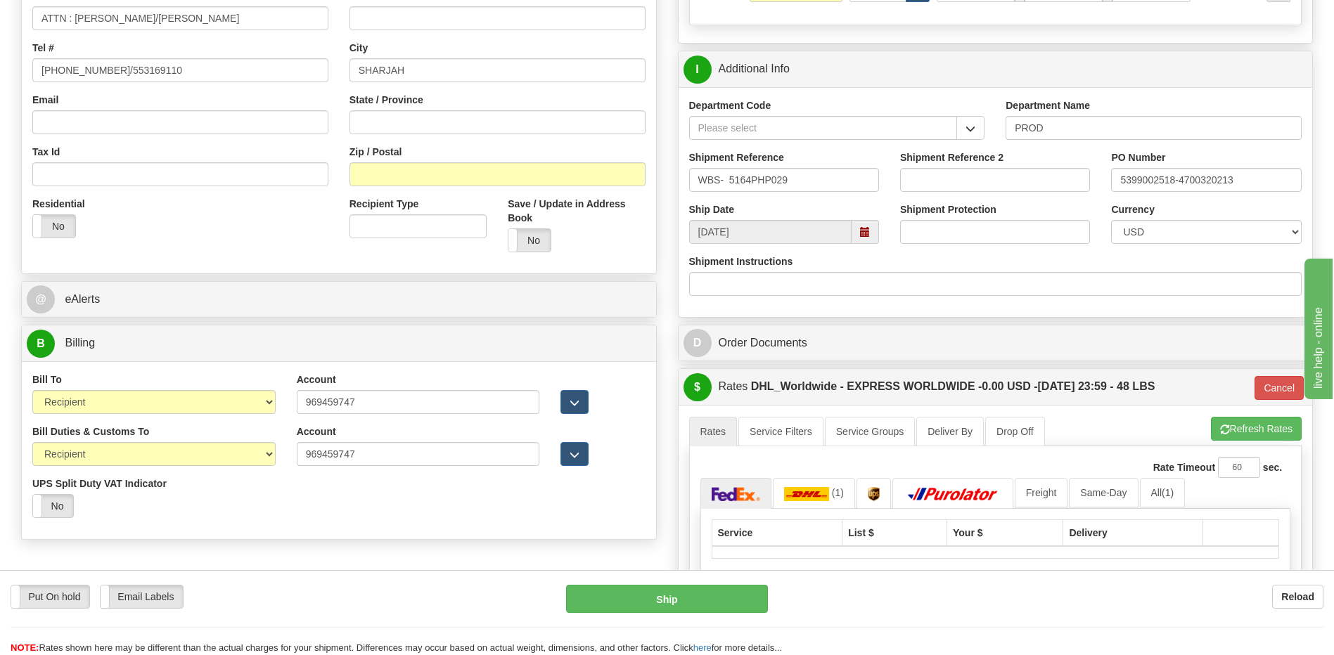
click at [458, 524] on div "Bill Duties & Customs To Sender Recipient Third Party UPS Split Duty VAT Indica…" at bounding box center [339, 477] width 634 height 104
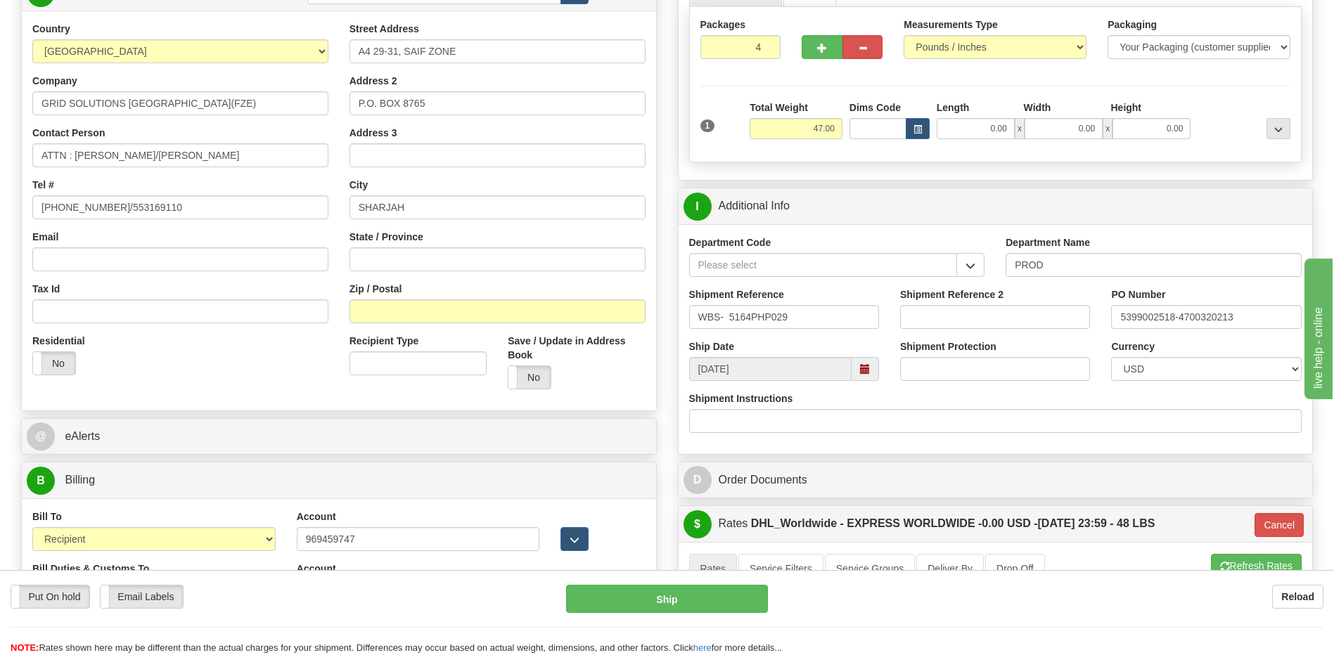
scroll to position [211, 0]
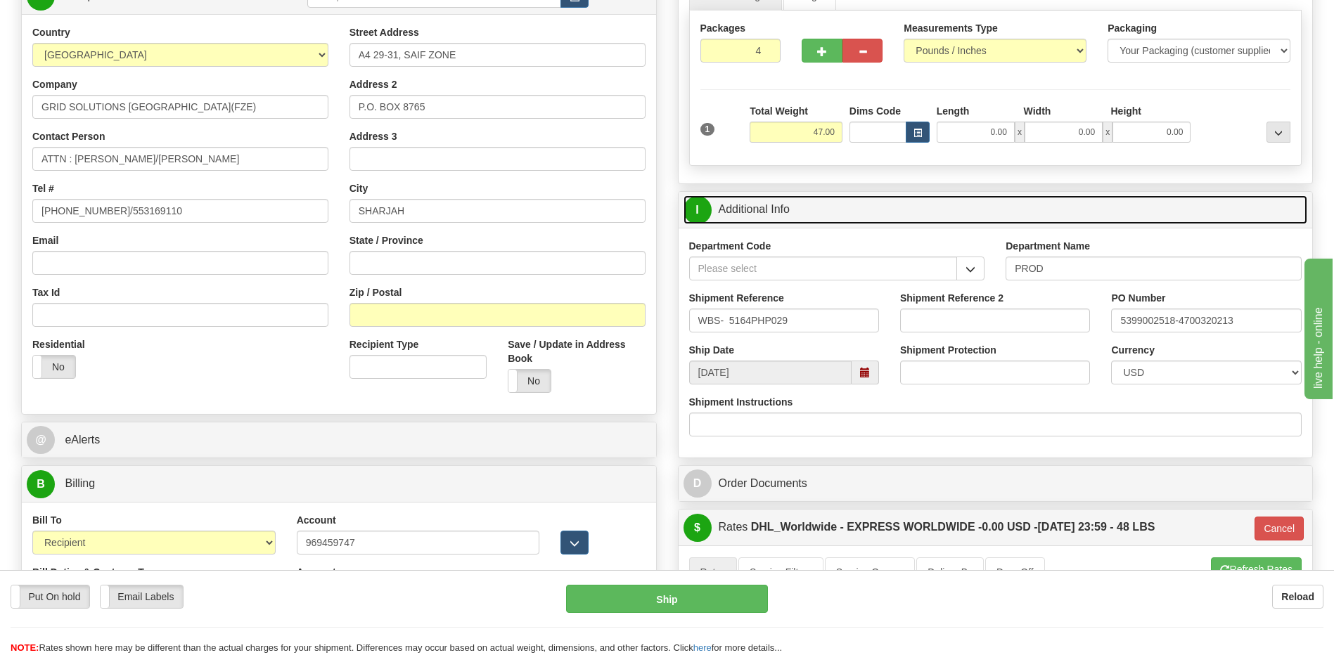
click at [843, 217] on link "I Additional Info" at bounding box center [995, 209] width 624 height 29
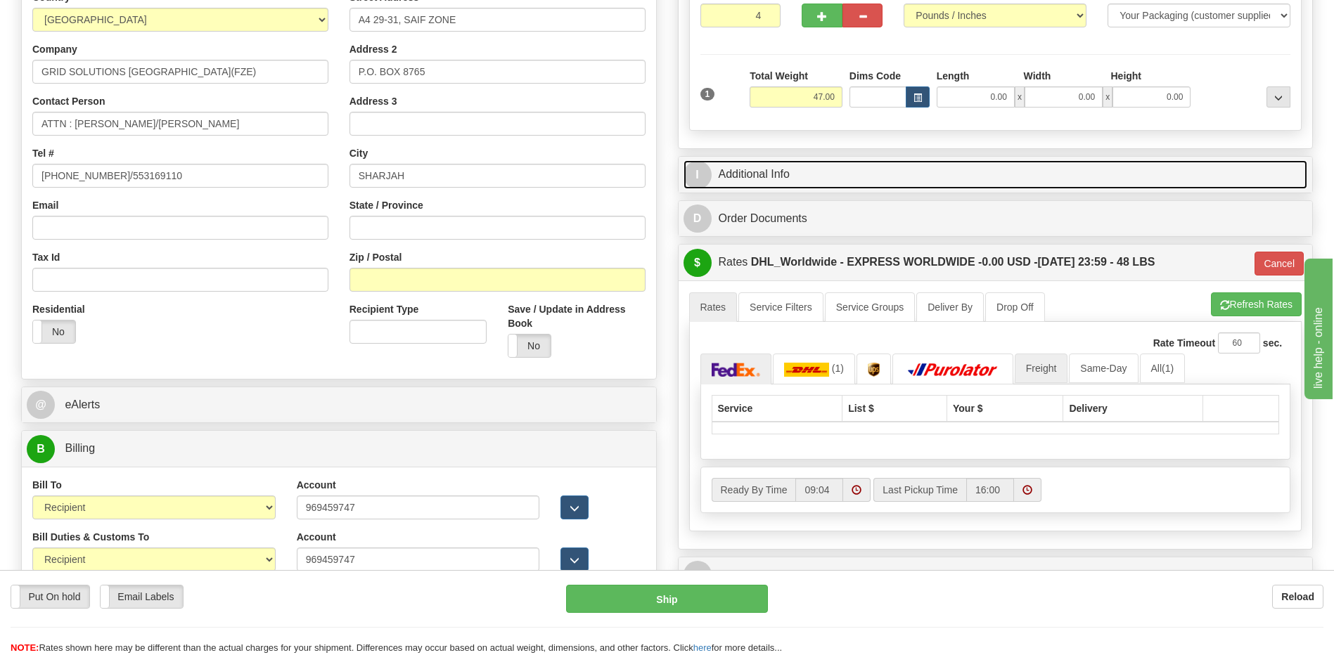
scroll to position [281, 0]
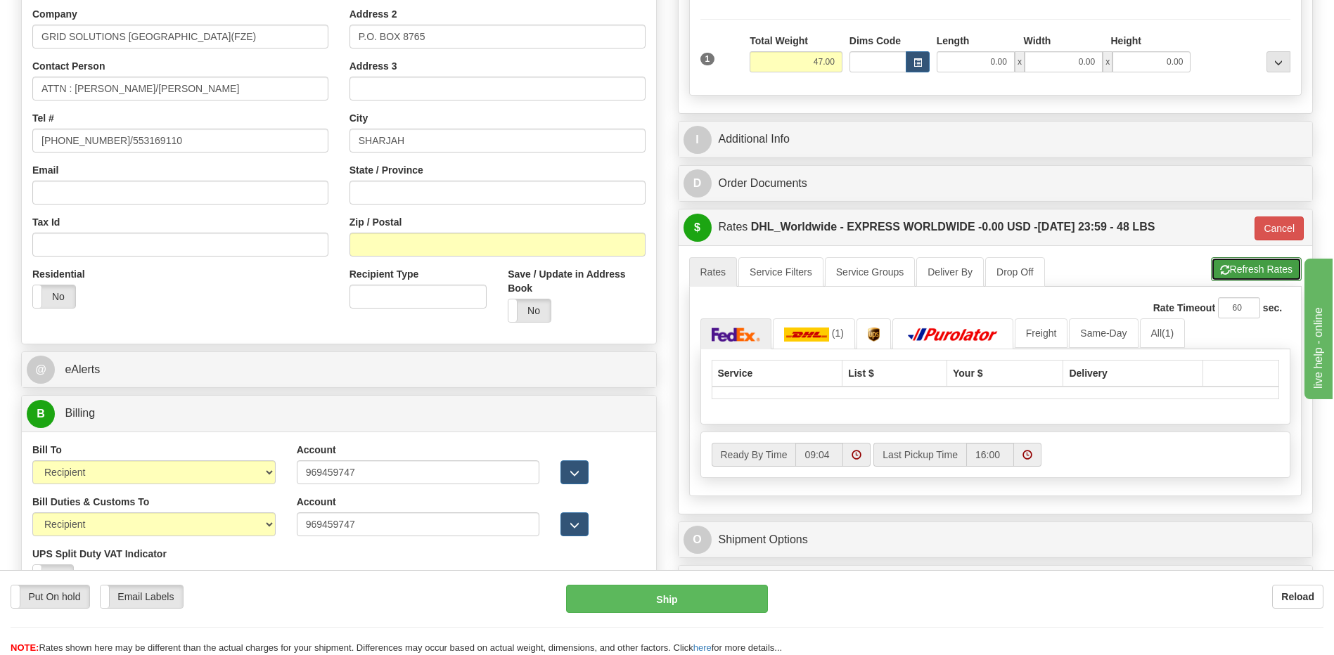
click at [1221, 274] on span "button" at bounding box center [1225, 270] width 10 height 9
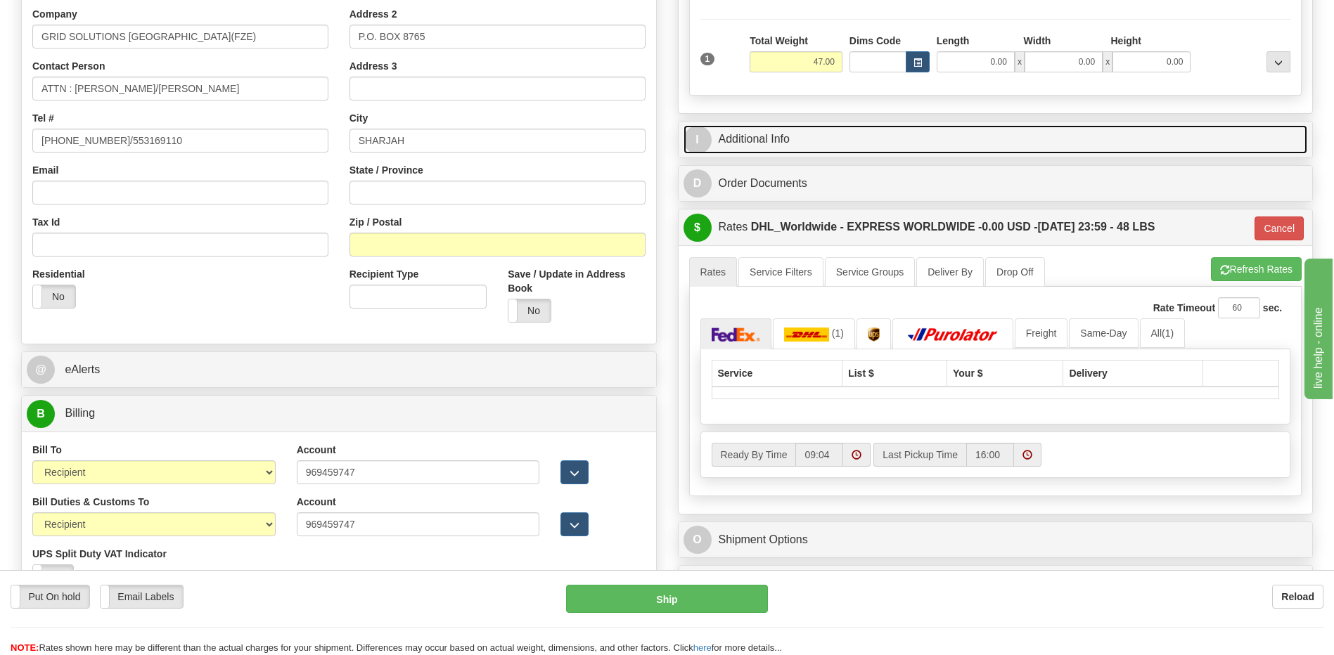
click at [841, 147] on link "I Additional Info" at bounding box center [995, 139] width 624 height 29
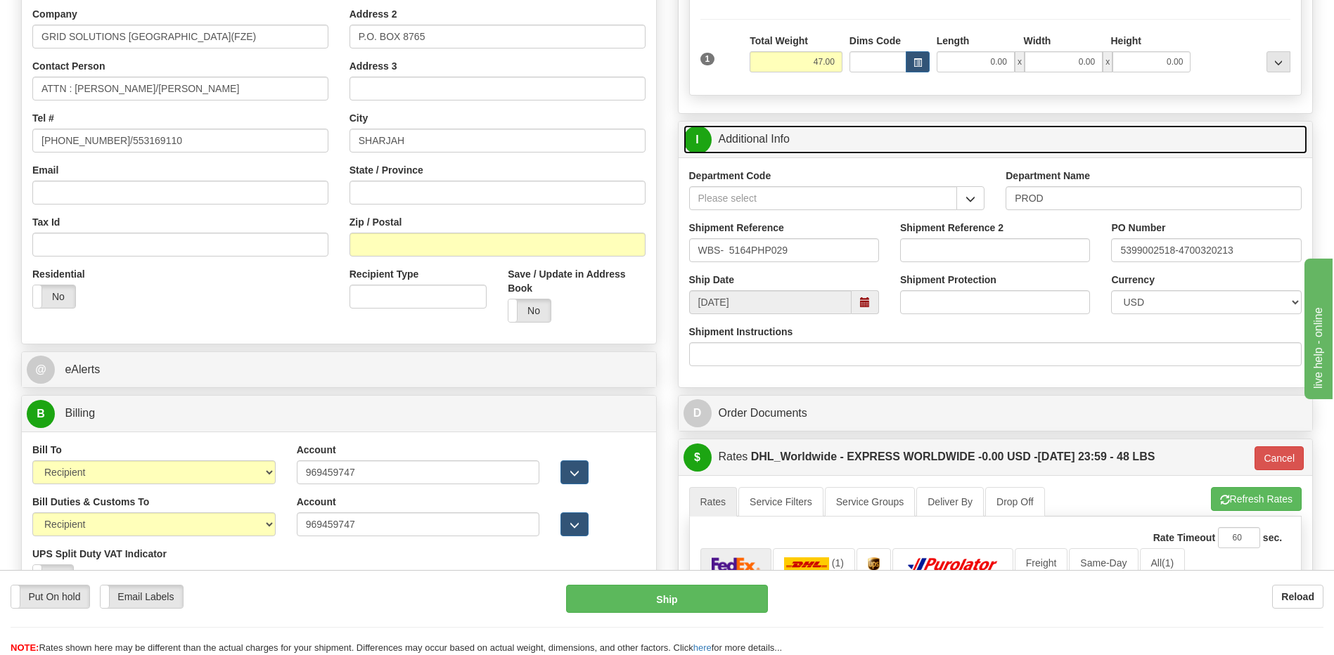
click at [842, 142] on link "I Additional Info" at bounding box center [995, 139] width 624 height 29
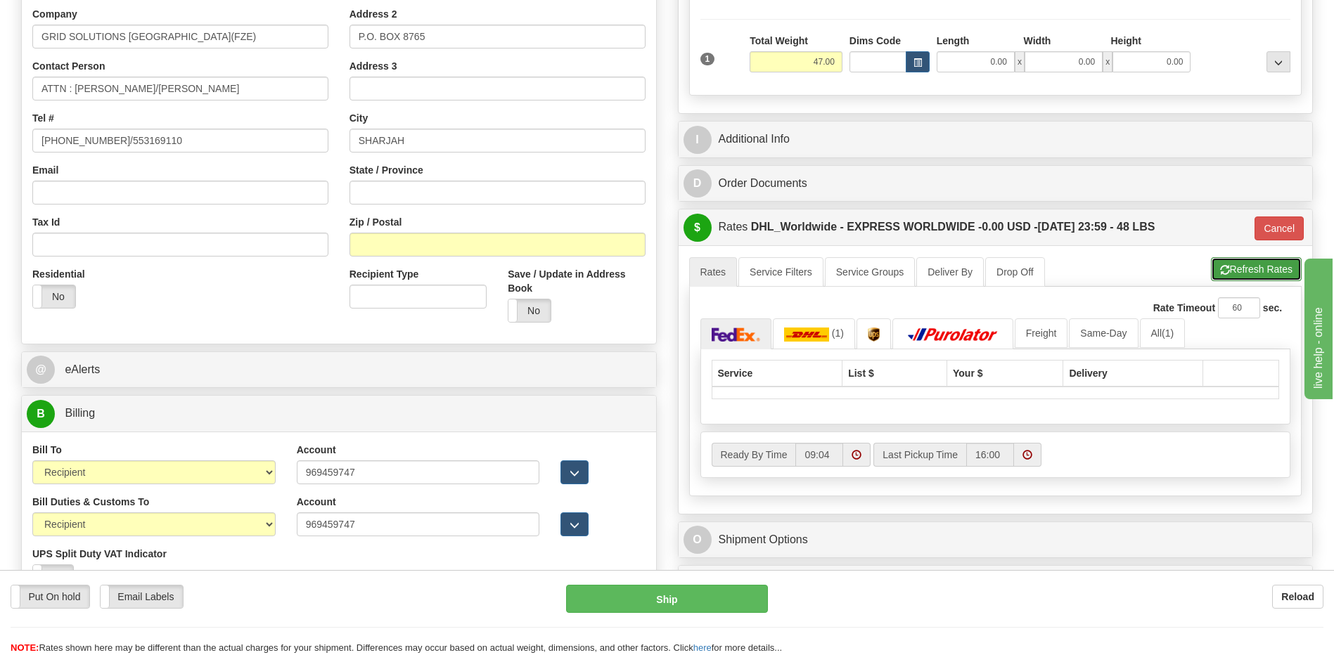
click at [1227, 278] on button "Refresh Rates" at bounding box center [1256, 269] width 91 height 24
type input "P"
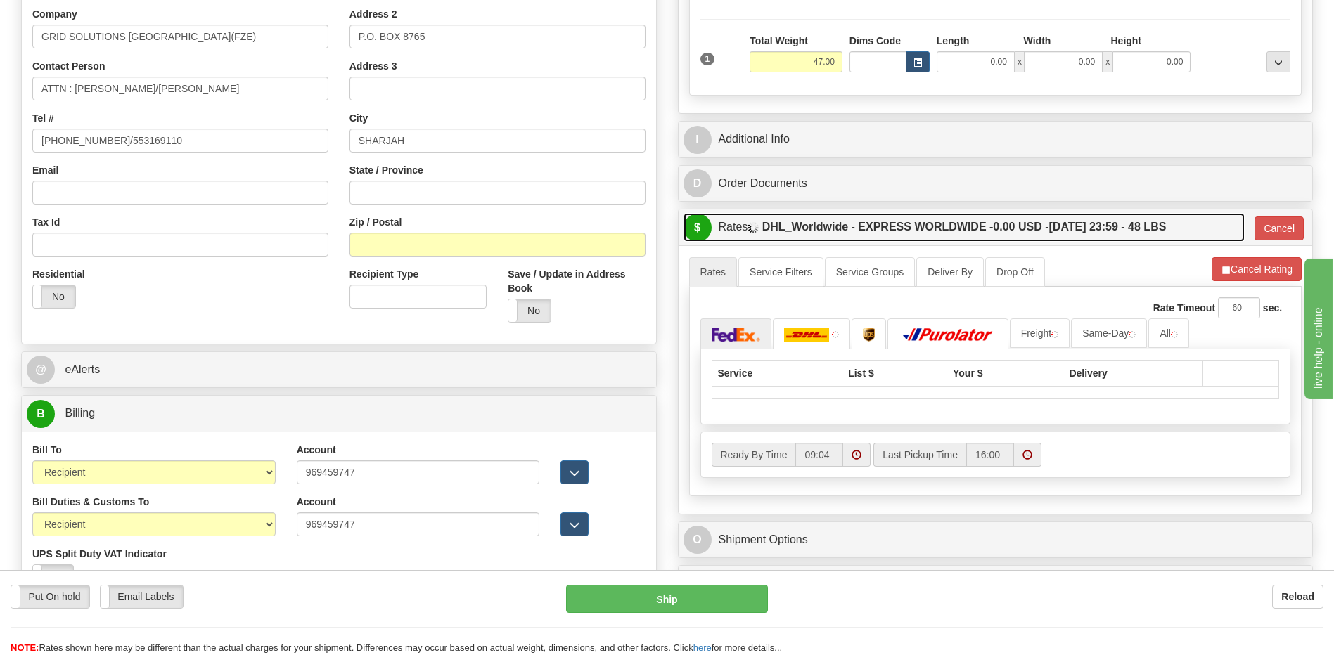
click at [1015, 233] on label "DHL_Worldwide - EXPRESS WORLDWIDE - 0.00 USD - [DATE] 23:59 - 48 LBS" at bounding box center [964, 227] width 404 height 28
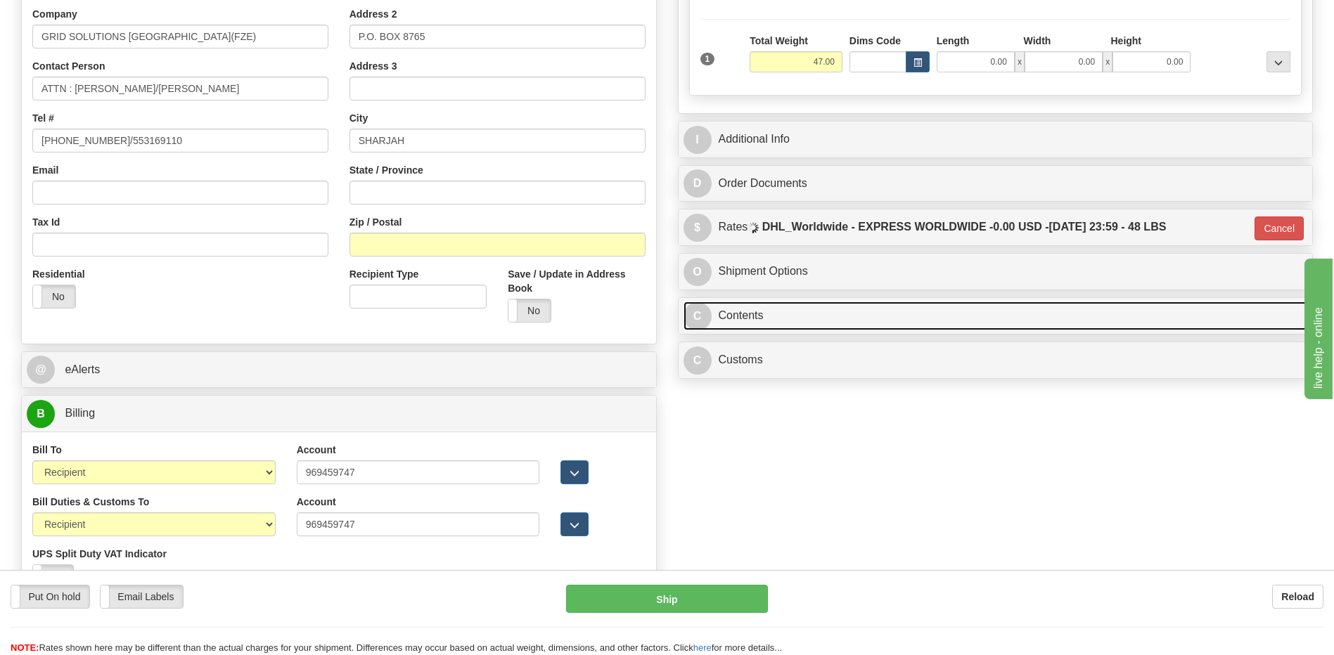
click at [795, 314] on link "C Contents" at bounding box center [995, 316] width 624 height 29
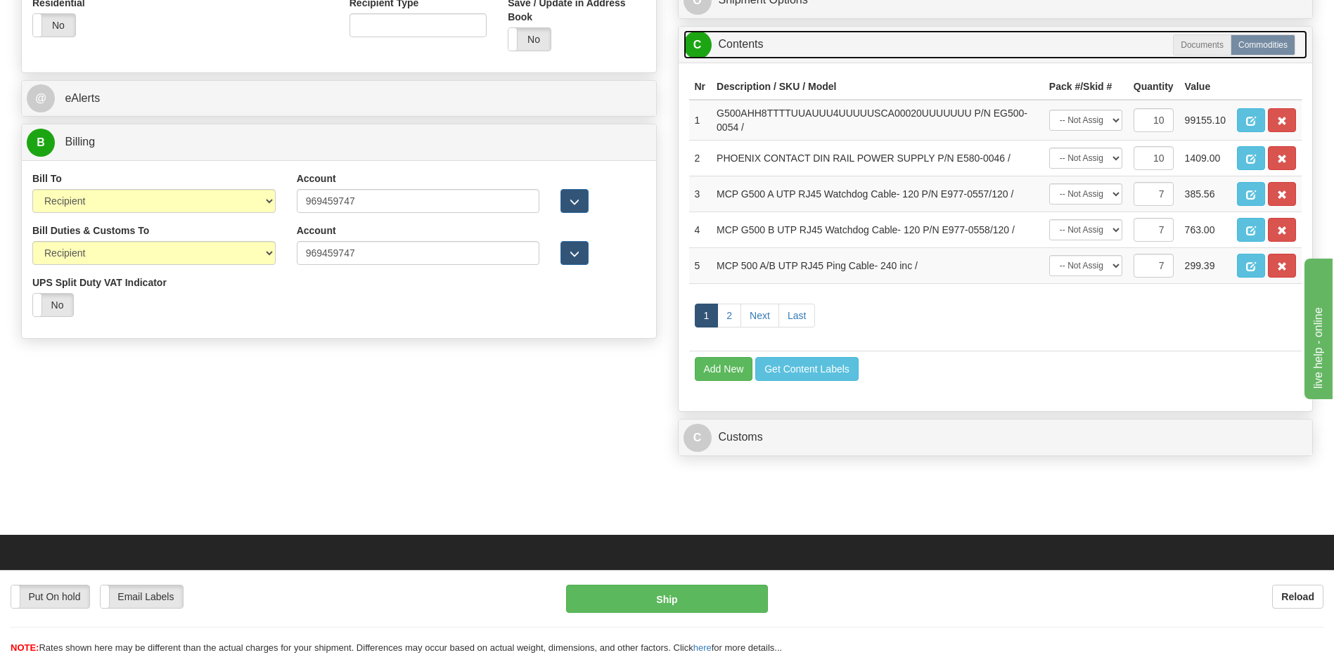
scroll to position [562, 0]
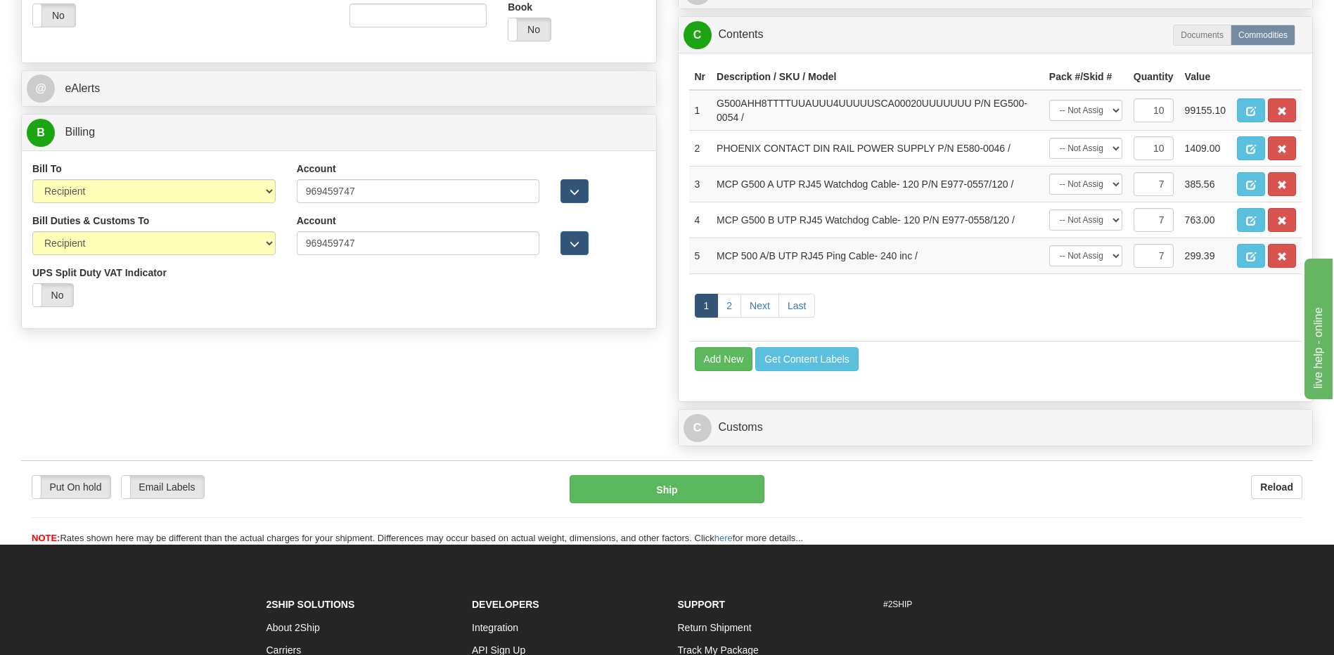
drag, startPoint x: 384, startPoint y: 193, endPoint x: 262, endPoint y: 174, distance: 123.1
click at [265, 176] on div "Bill To Sender Recipient Third Party Collect Account 969459747 3rd Party Accoun…" at bounding box center [339, 188] width 634 height 52
paste input "965382384"
type input "965382384"
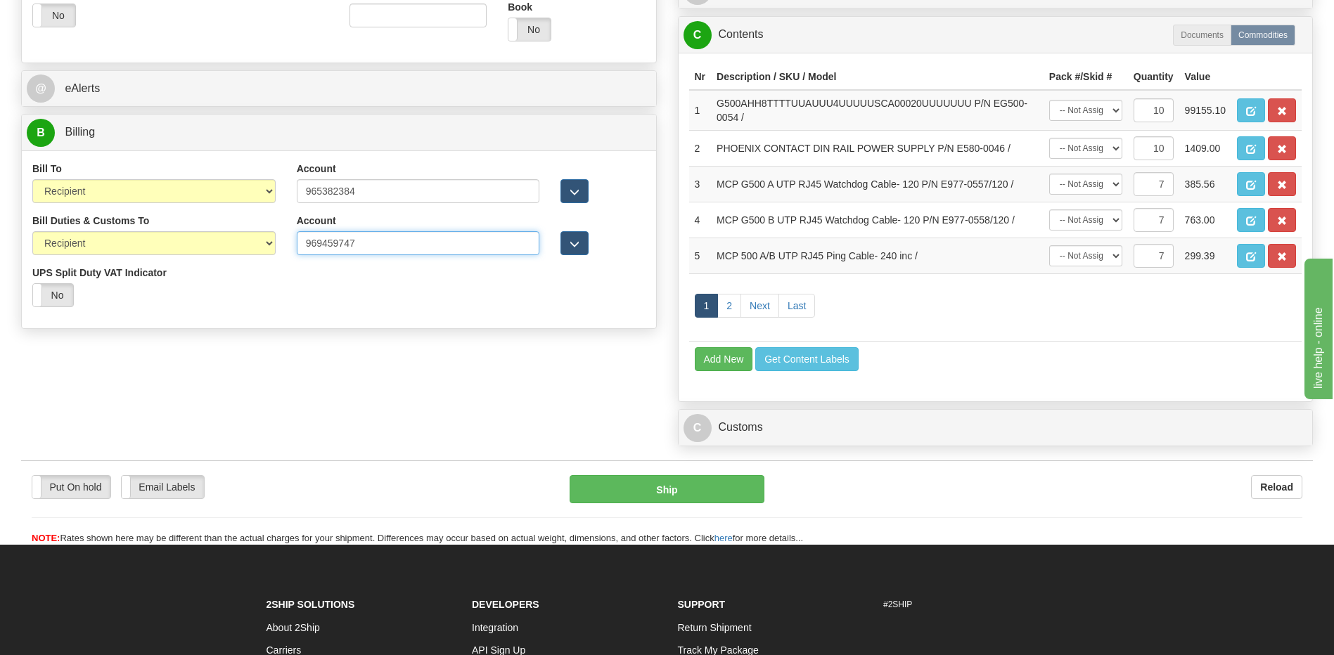
drag, startPoint x: 372, startPoint y: 243, endPoint x: 258, endPoint y: 240, distance: 113.9
click at [258, 240] on div "Bill Duties & Customs To Sender Recipient Third Party UPS Split Duty VAT Indica…" at bounding box center [339, 266] width 634 height 104
paste input "5382384"
type input "965382384"
click at [401, 186] on input "965382384" at bounding box center [418, 191] width 243 height 24
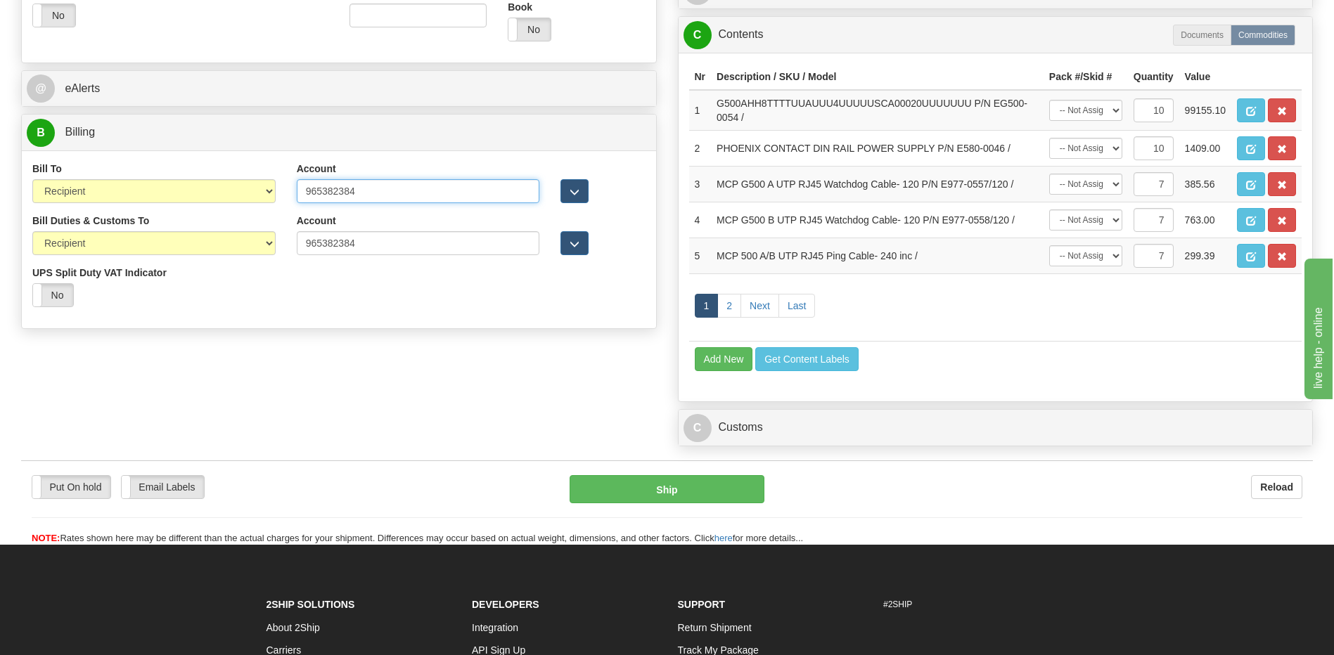
type input "965382384"
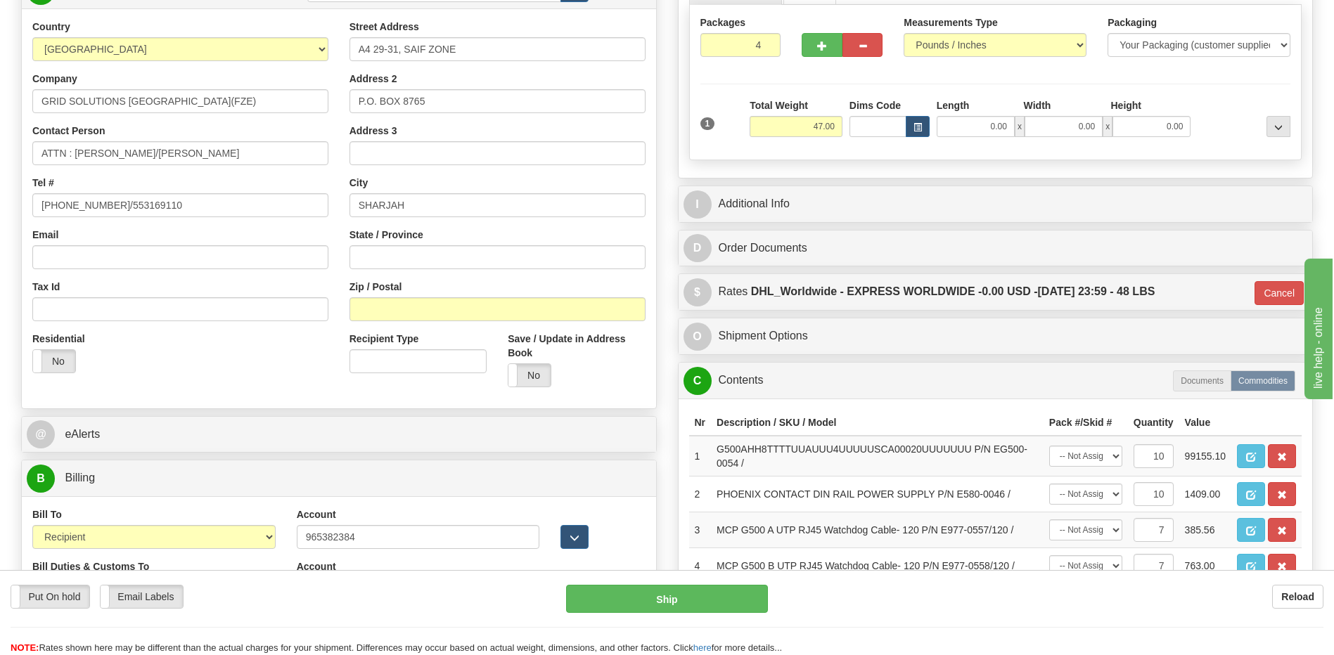
scroll to position [211, 0]
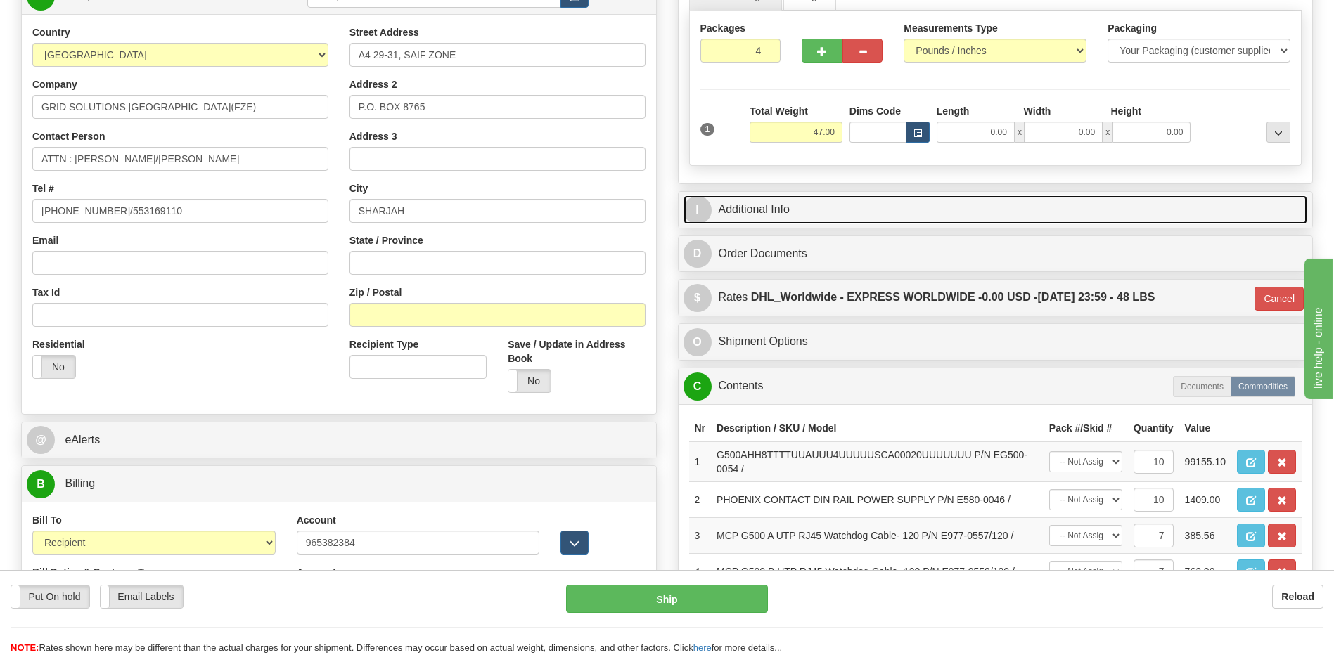
click at [854, 196] on link "I Additional Info" at bounding box center [995, 209] width 624 height 29
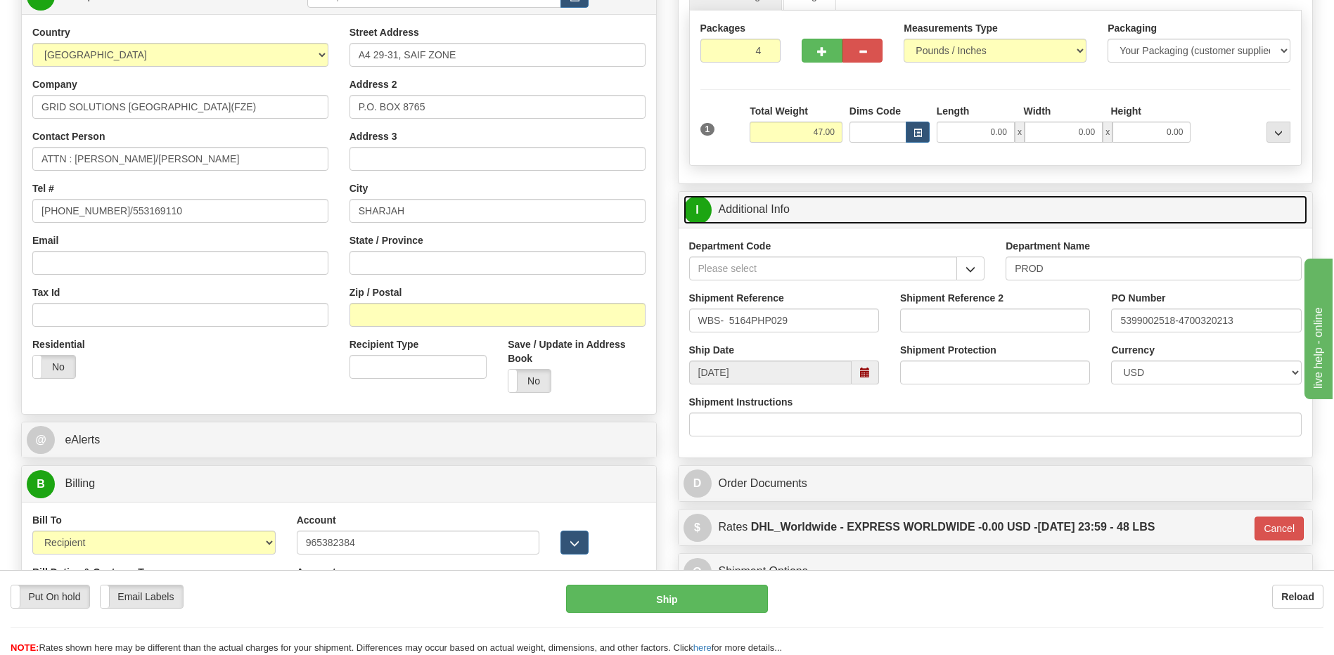
click at [854, 196] on link "I Additional Info" at bounding box center [995, 209] width 624 height 29
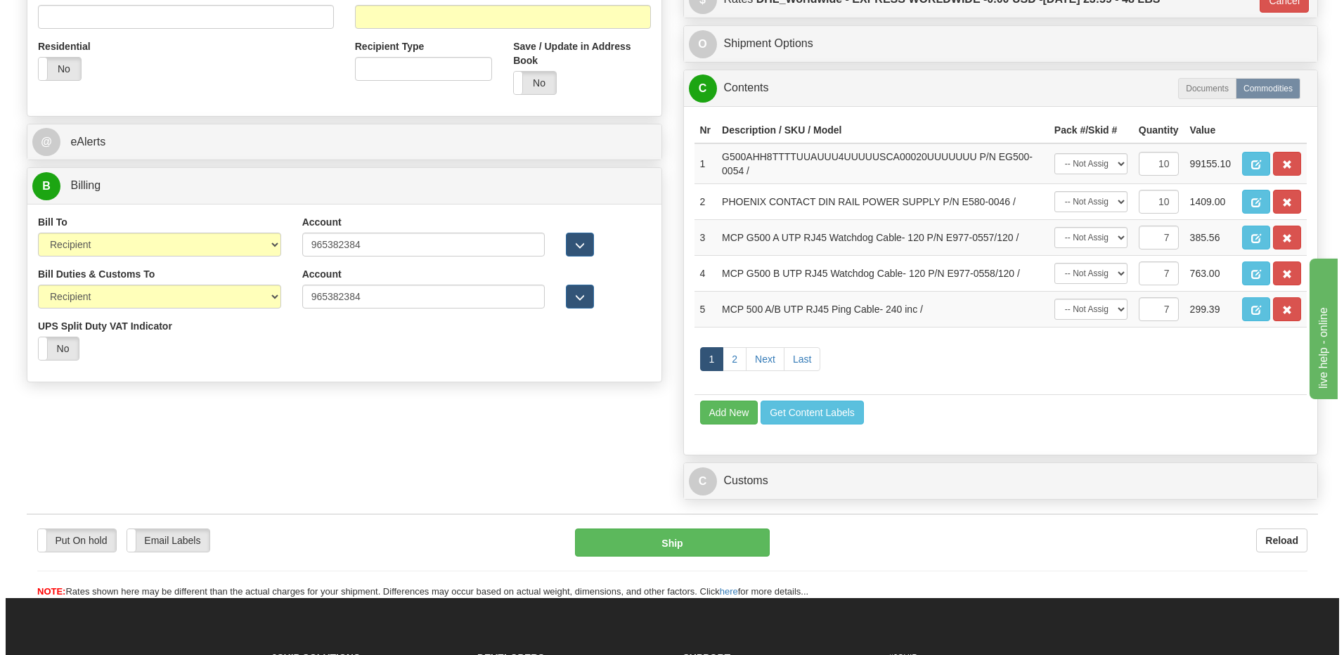
scroll to position [562, 0]
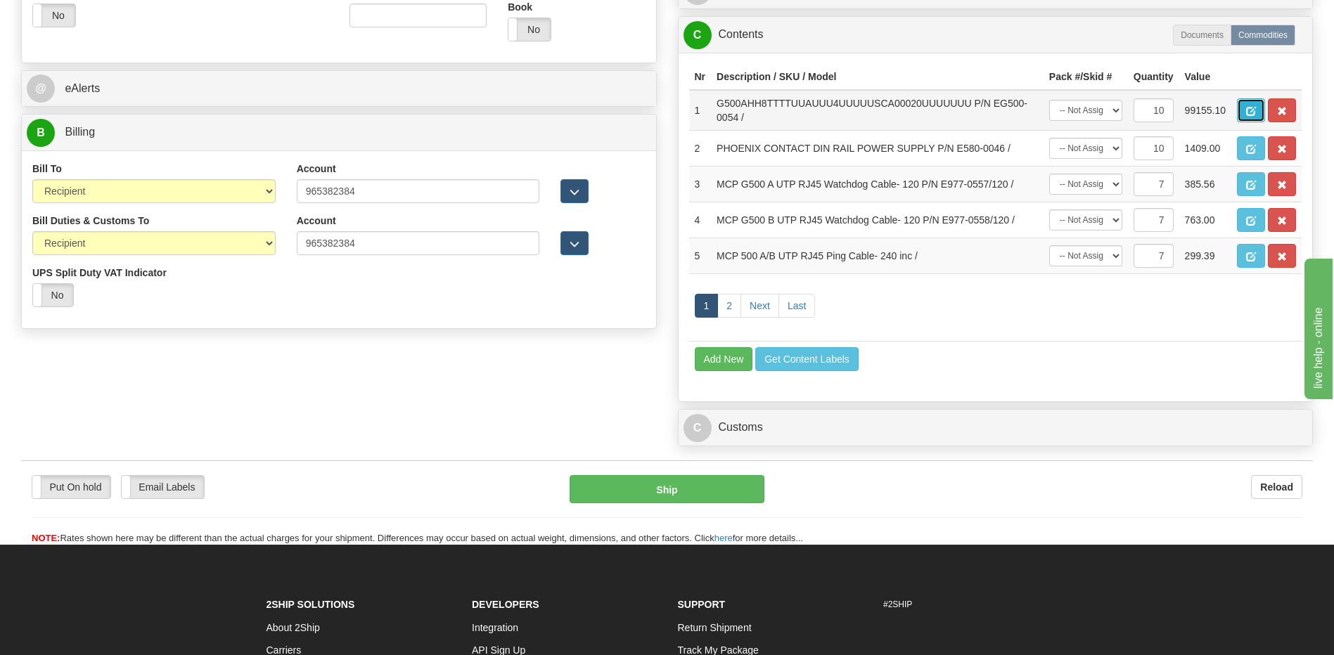
click at [1247, 114] on span "button" at bounding box center [1251, 111] width 10 height 9
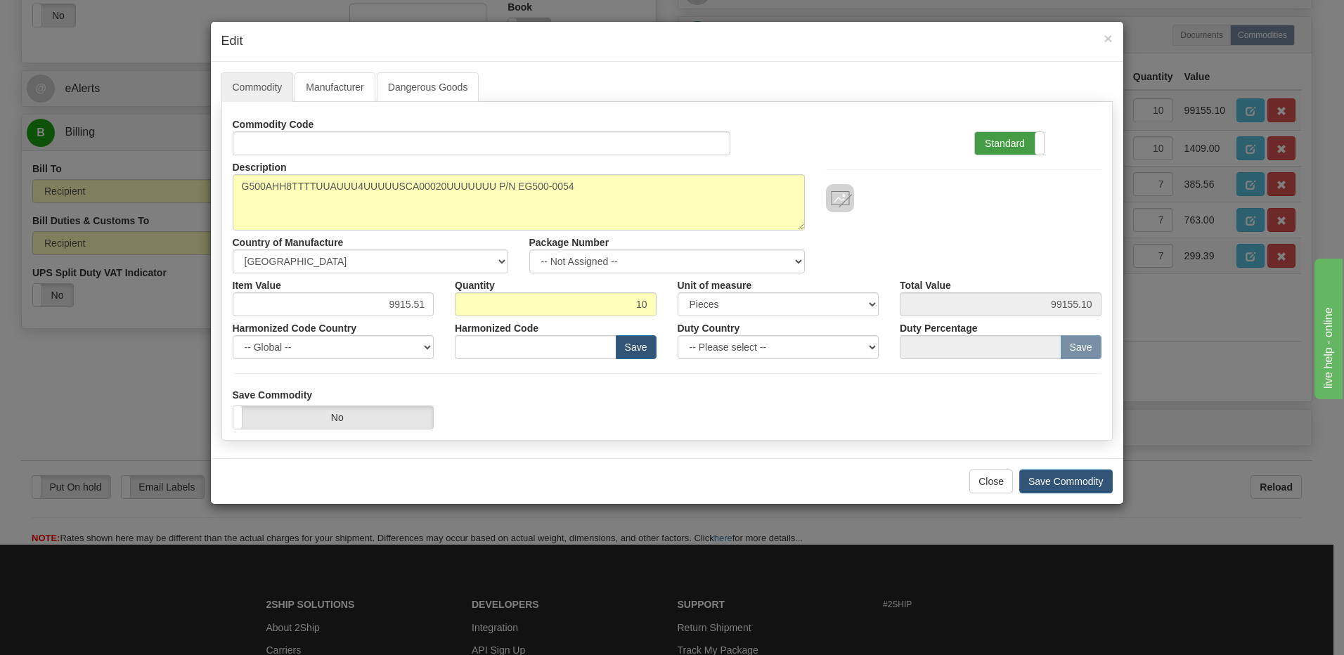
click at [1008, 141] on label "Standard" at bounding box center [1009, 143] width 69 height 22
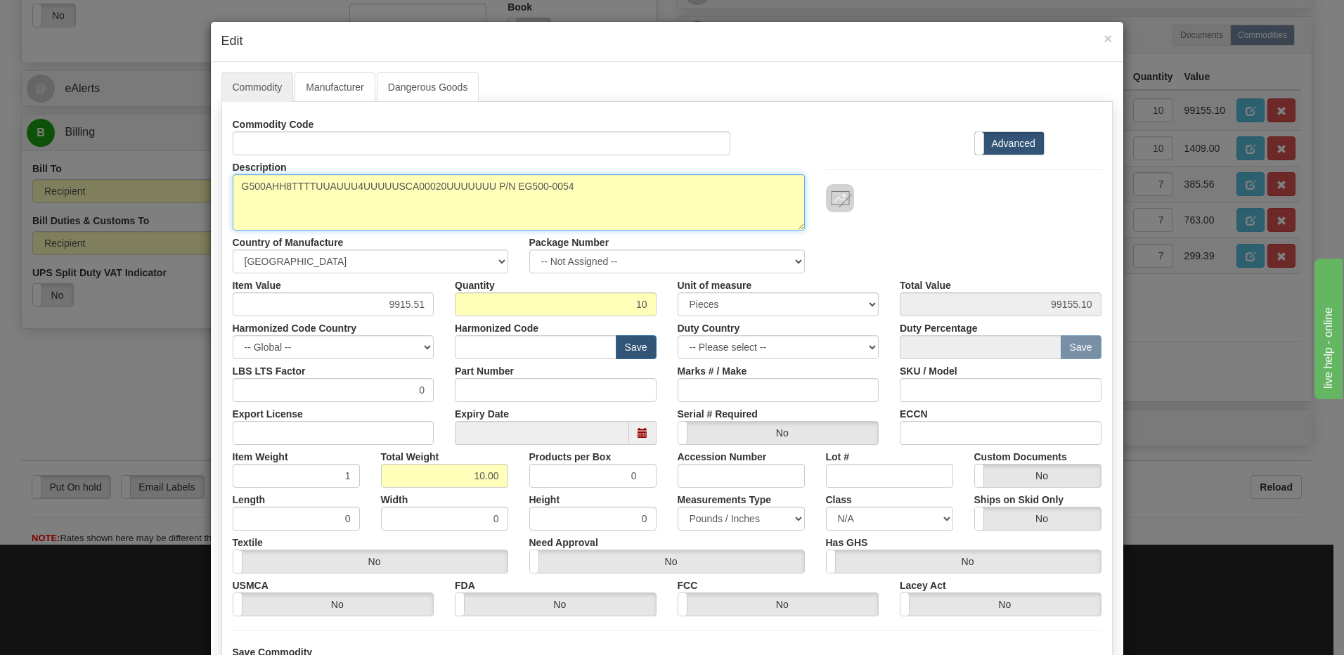
drag, startPoint x: 629, startPoint y: 181, endPoint x: 126, endPoint y: 217, distance: 504.7
click at [126, 217] on div "× Edit Commodity Manufacturer Dangerous Goods Commodity Code Standard Advanced …" at bounding box center [672, 327] width 1344 height 655
click at [591, 198] on textarea "G500AHH8TTTTUUAUUU4UUUUUSCA00020UUUUUUU P/N EG500-0054" at bounding box center [519, 202] width 572 height 56
drag, startPoint x: 552, startPoint y: 186, endPoint x: 205, endPoint y: 193, distance: 346.7
click at [211, 193] on div "Commodity Manufacturer Dangerous Goods Commodity Code Standard Advanced Descrip…" at bounding box center [667, 389] width 913 height 654
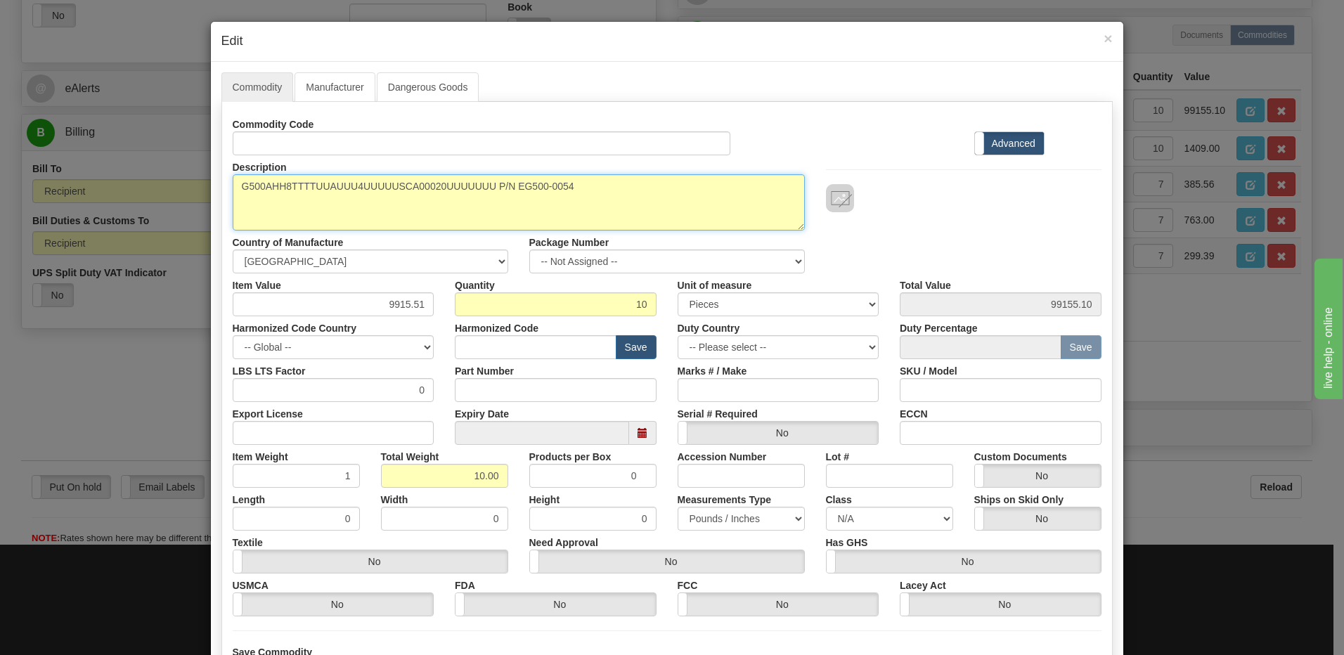
click at [330, 198] on textarea "G500AHH8TTTTUUAUUU4UUUUUSCA00020UUUUUUU P/N EG500-0054" at bounding box center [519, 202] width 572 height 56
type textarea "P/N EG500-0054"
drag, startPoint x: 361, startPoint y: 198, endPoint x: 217, endPoint y: 202, distance: 144.2
click at [222, 202] on div "Description G500AHH8TTTTUUAUUU4UUUUUSCA00020UUUUUUU P/N EG500-0054" at bounding box center [518, 192] width 593 height 75
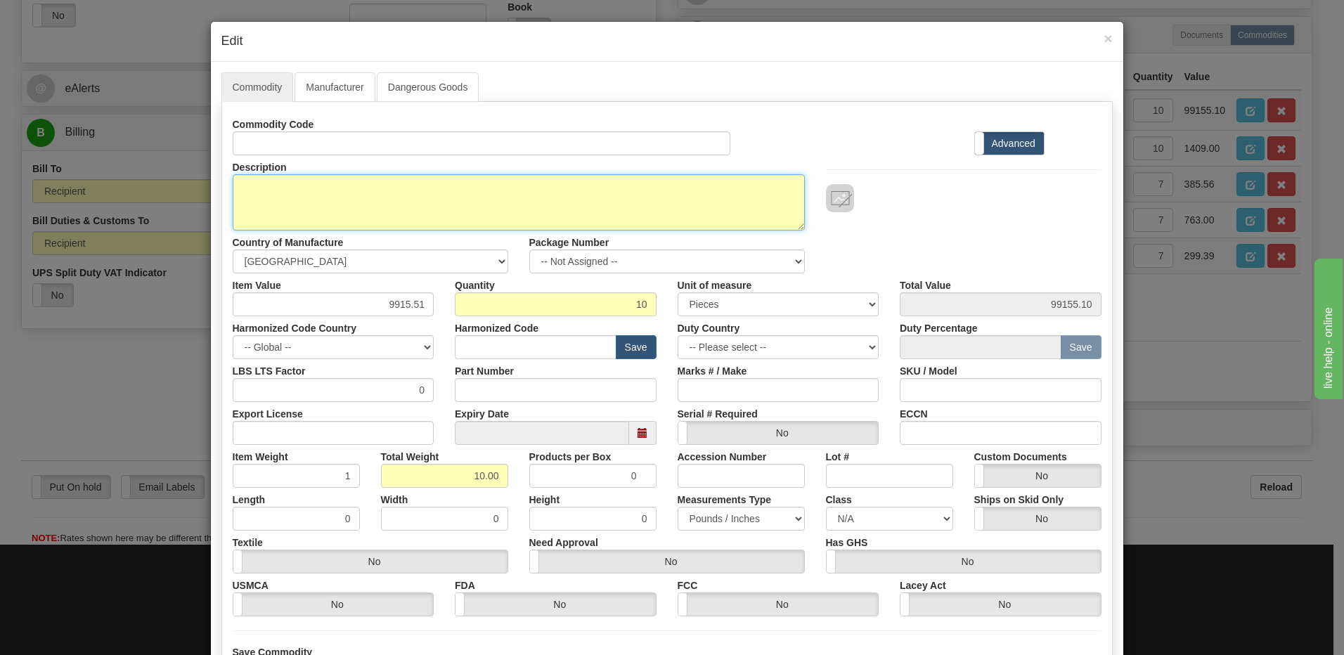
click at [250, 188] on textarea "G500AHH8TTTTUUAUUU4UUUUUSCA00020UUUUUUU P/N EG500-0054" at bounding box center [519, 202] width 572 height 56
paste textarea "G500AHH8FFTTTTAUUU444UUUSCAD1030UUUUUUU"
click at [497, 197] on textarea "G500AHH8TTTTUUAUUU4UUUUUSCA00020UUUUUUU P/N EG500-0054" at bounding box center [519, 202] width 572 height 56
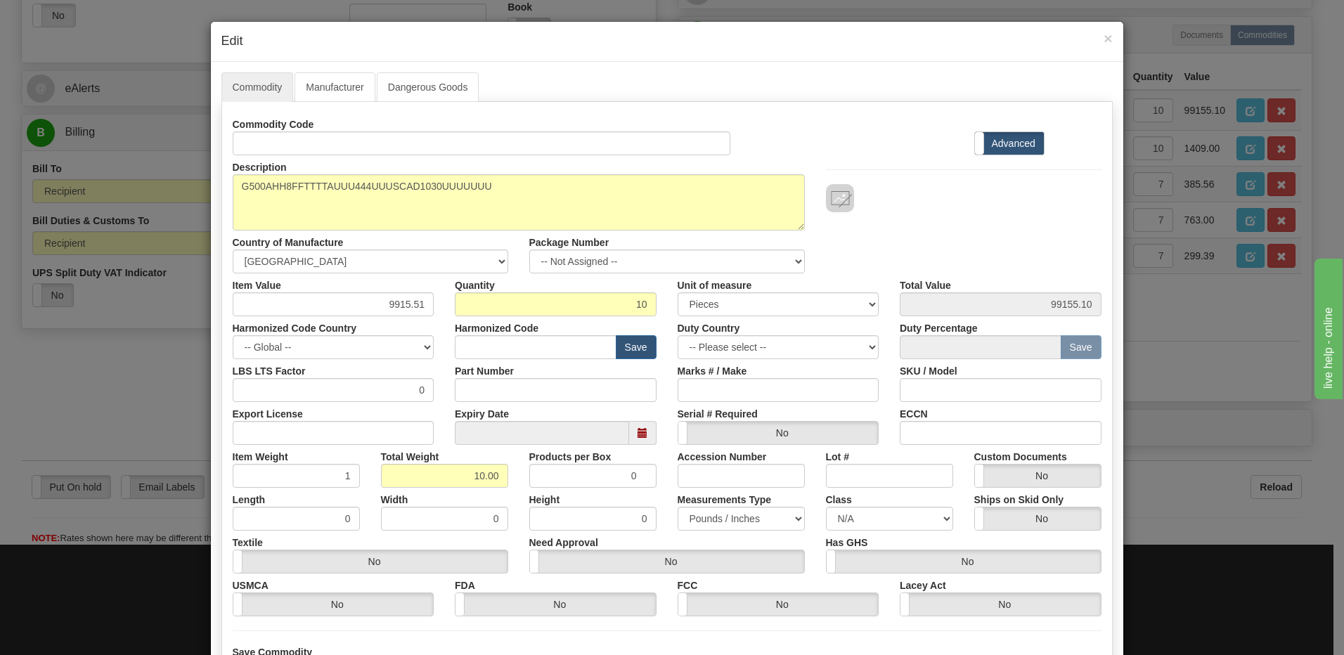
click at [513, 173] on div "Description G500AHH8TTTTUUAUUU4UUUUUSCA00020UUUUUUU P/N EG500-0054" at bounding box center [518, 192] width 593 height 75
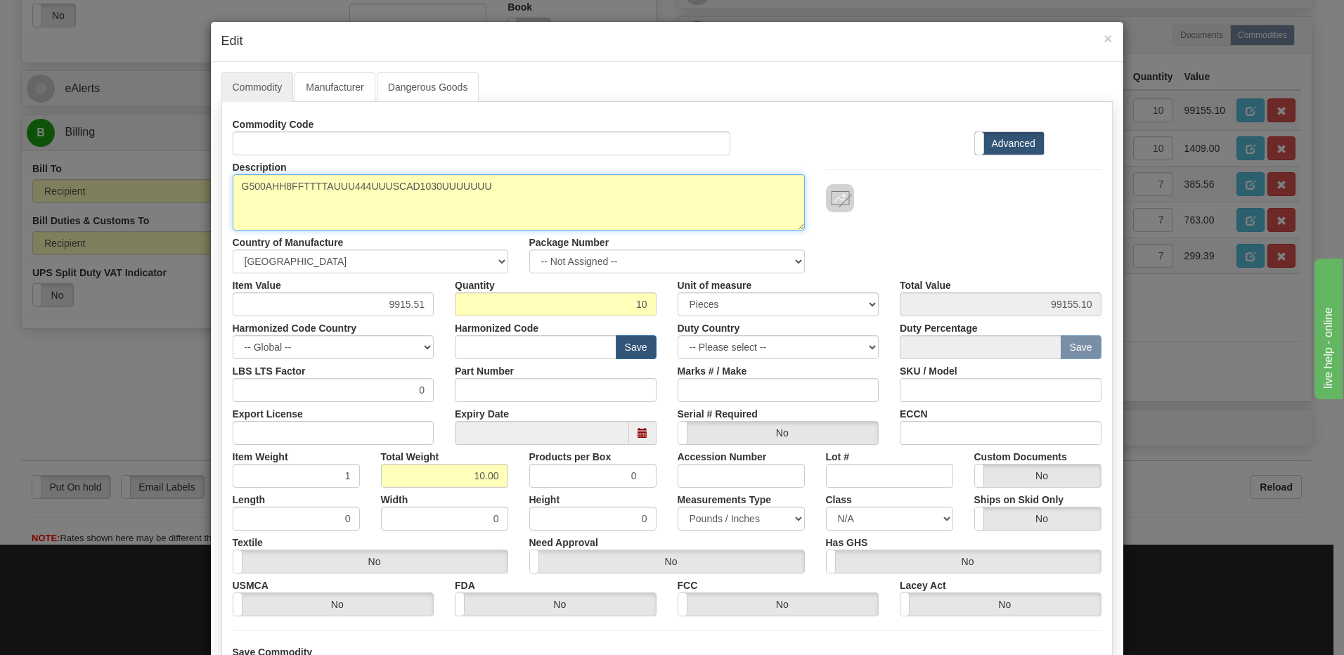
click at [517, 191] on textarea "G500AHH8TTTTUUAUUU4UUUUUSCA00020UUUUUUU P/N EG500-0054" at bounding box center [519, 202] width 572 height 56
paste textarea "EG500-0251"
type textarea "G500AHH8FFTTTTAUUU444UUUSCAD1030UUUUUUU P/N EG500-0251"
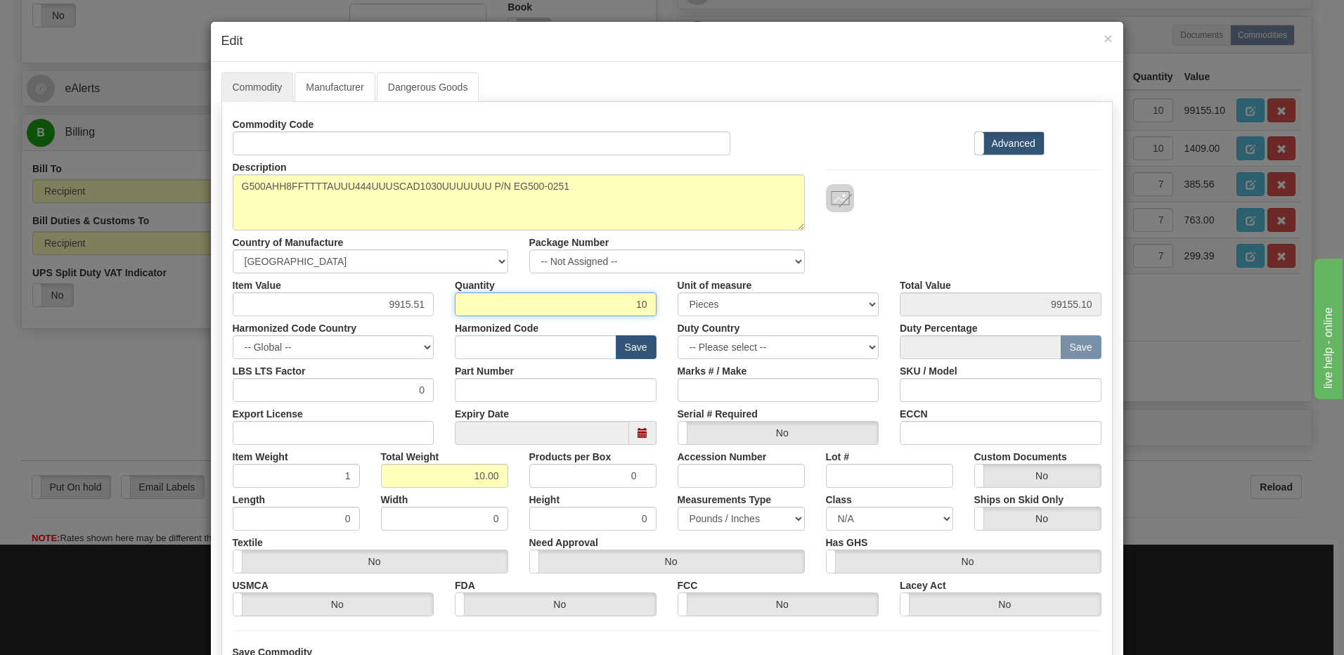
drag, startPoint x: 622, startPoint y: 306, endPoint x: 716, endPoint y: 310, distance: 95.0
click at [716, 310] on div "Item Value 9915.51 Quantity 10 Unit of measure 3 Thousand Square Inches Adjustm…" at bounding box center [667, 295] width 890 height 43
type input "1"
type input "9915.51"
type input "1.00"
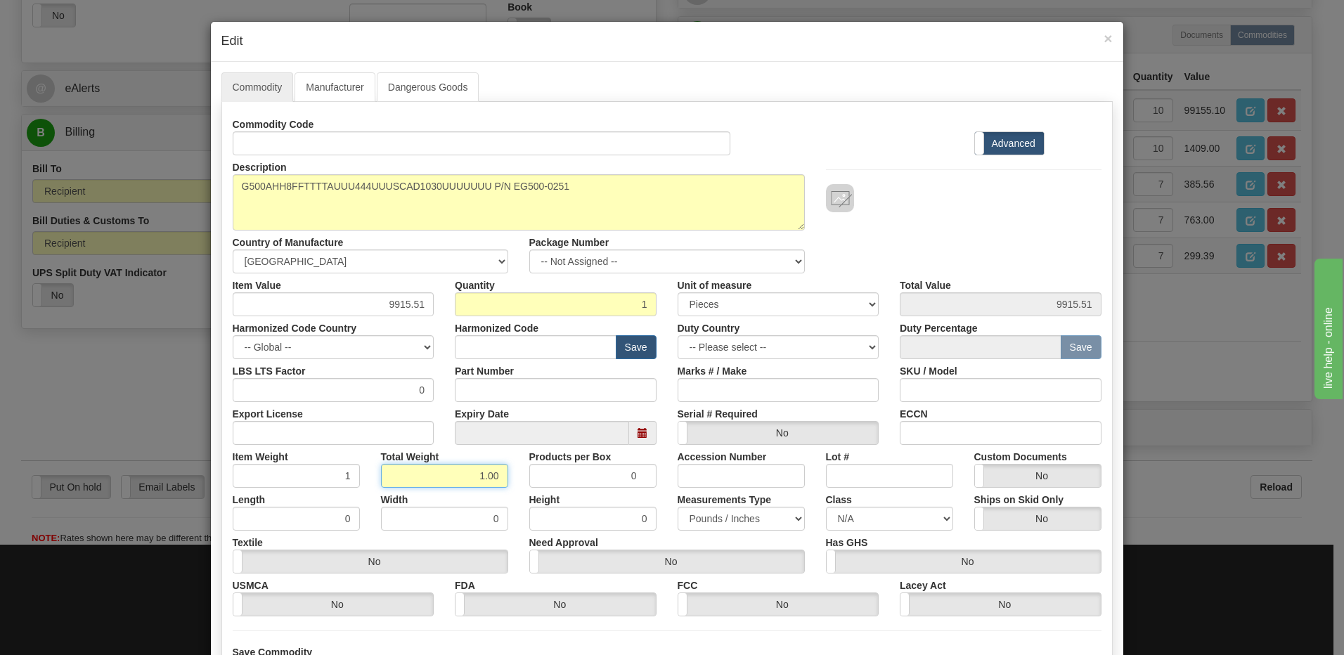
click at [392, 482] on input "1.00" at bounding box center [444, 476] width 127 height 24
click at [522, 348] on input "text" at bounding box center [536, 347] width 162 height 24
type input "8517.62.00"
drag, startPoint x: 383, startPoint y: 305, endPoint x: 460, endPoint y: 309, distance: 76.8
click at [460, 309] on div "Item Value 9915.51 Quantity 1 Unit of measure 3 Thousand Square Inches Adjustme…" at bounding box center [667, 295] width 890 height 43
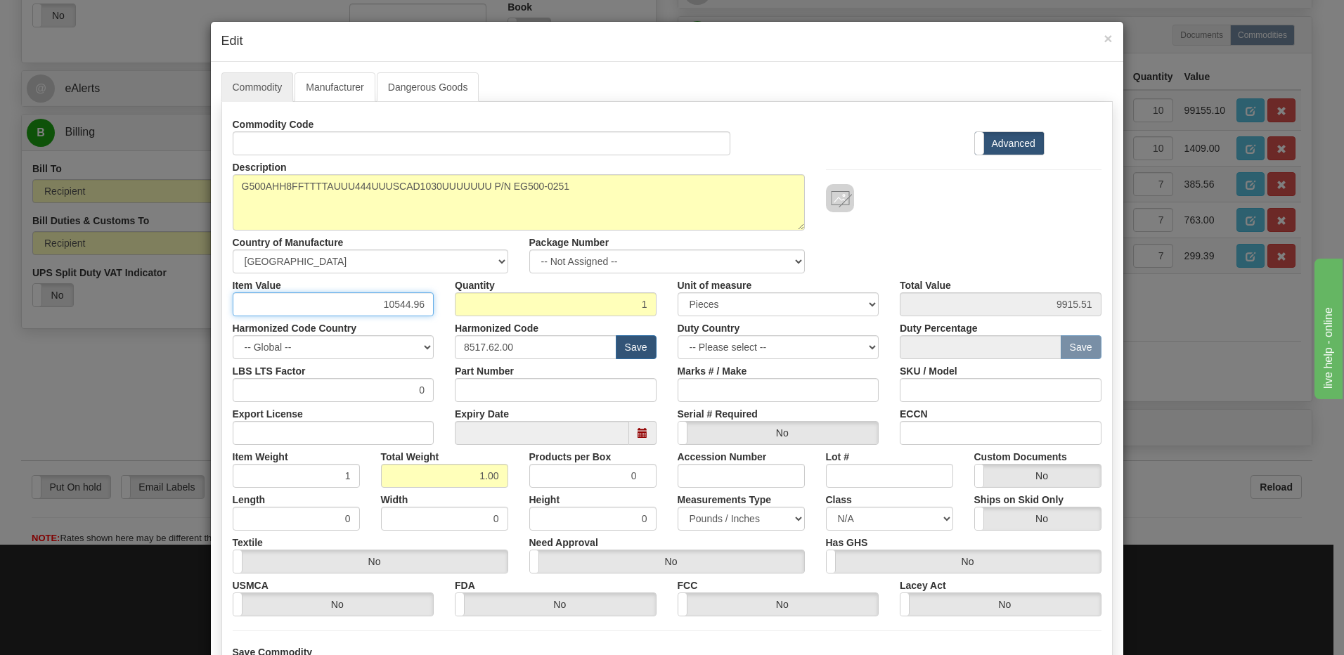
type input "10544.96"
click at [460, 309] on input "1" at bounding box center [556, 304] width 202 height 24
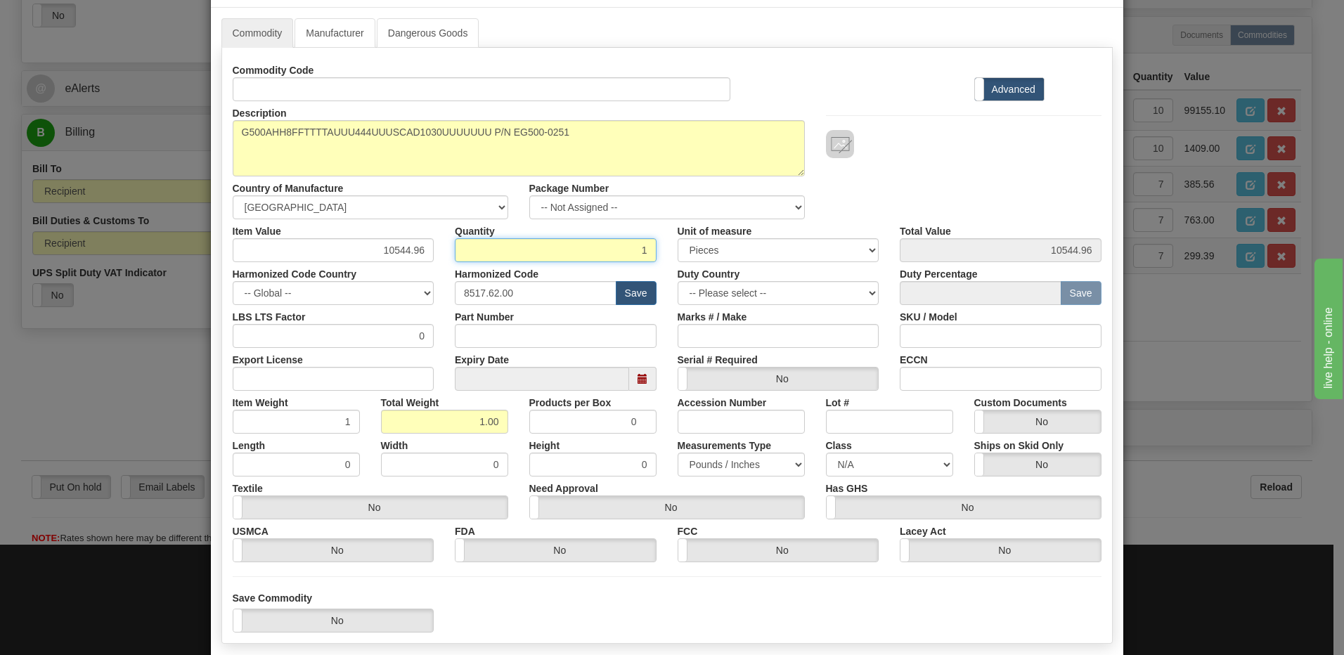
scroll to position [128, 0]
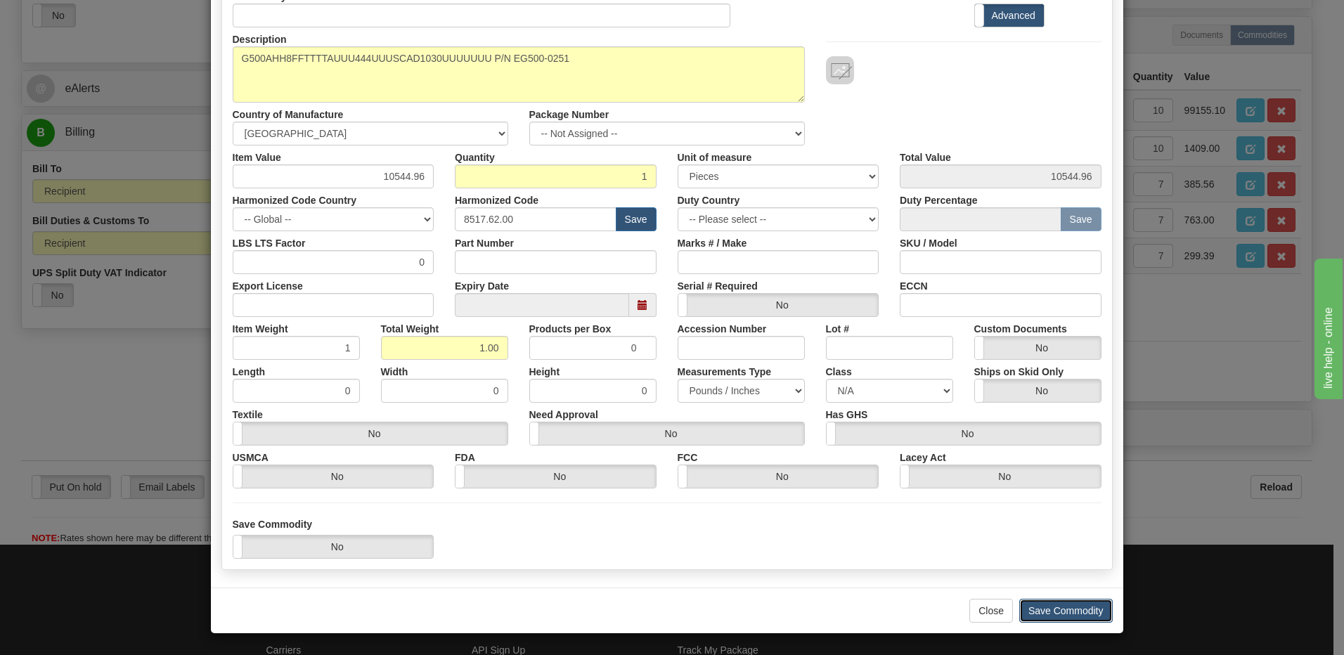
click at [1069, 616] on button "Save Commodity" at bounding box center [1067, 611] width 94 height 24
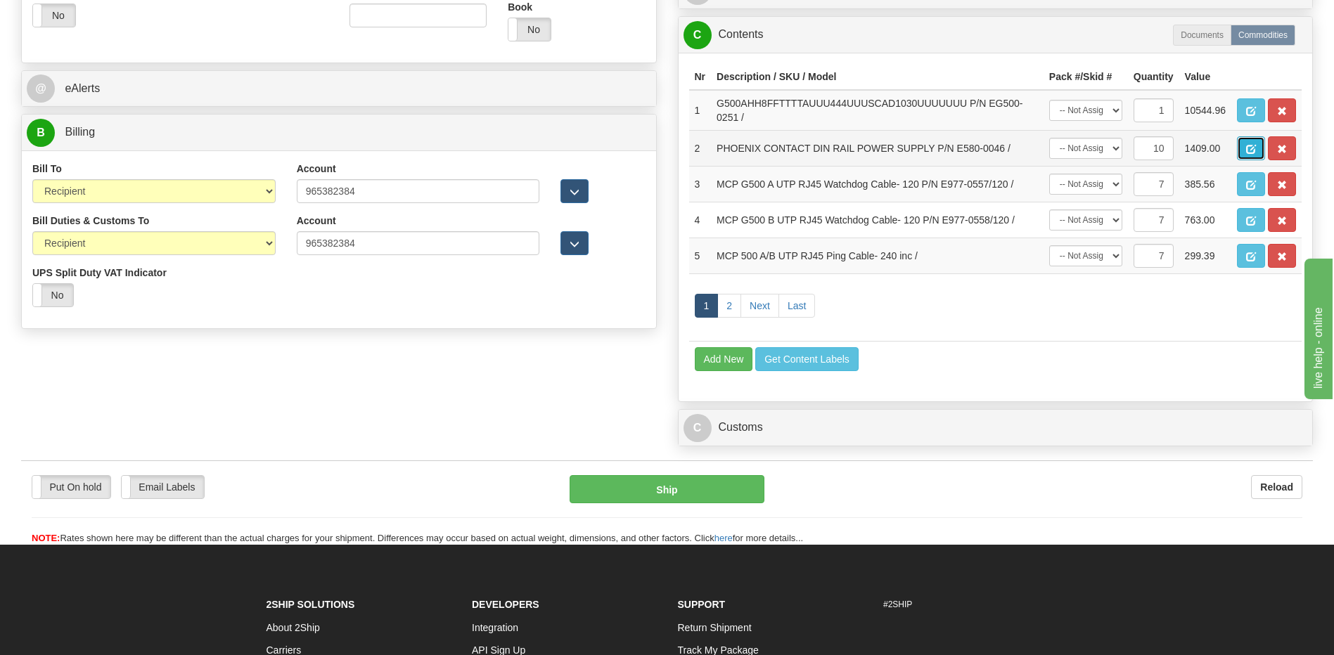
click at [1250, 150] on span "button" at bounding box center [1251, 149] width 10 height 9
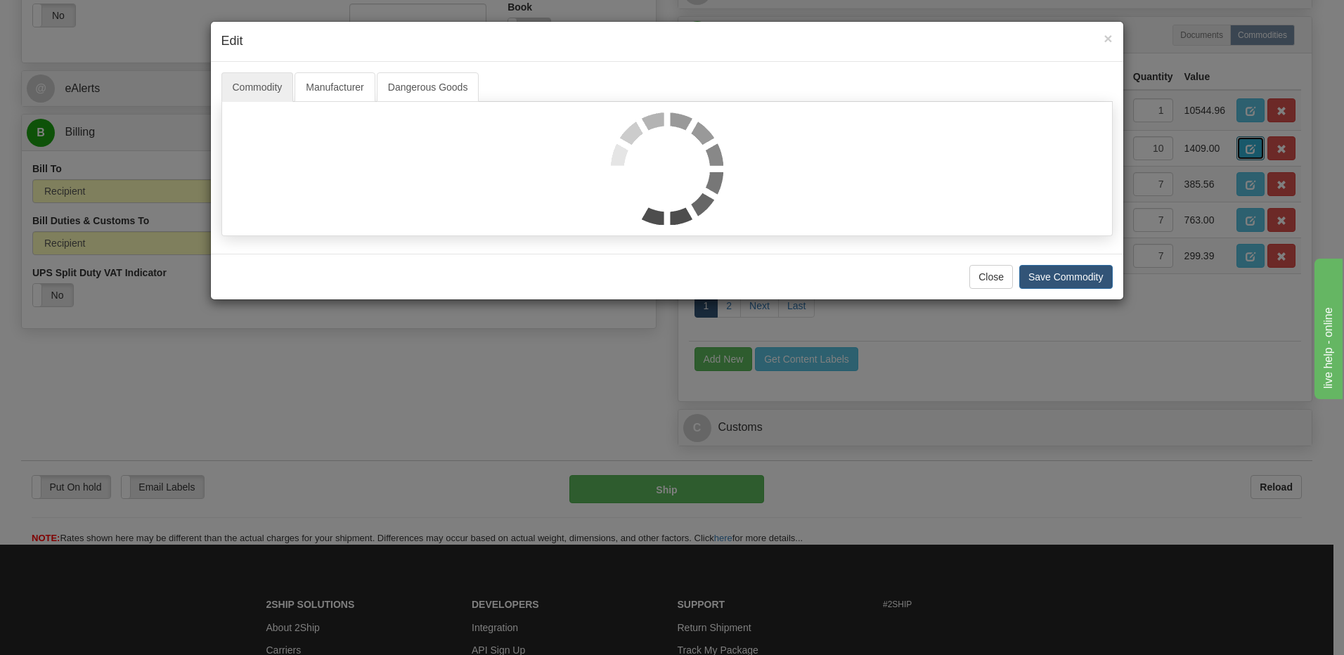
scroll to position [0, 0]
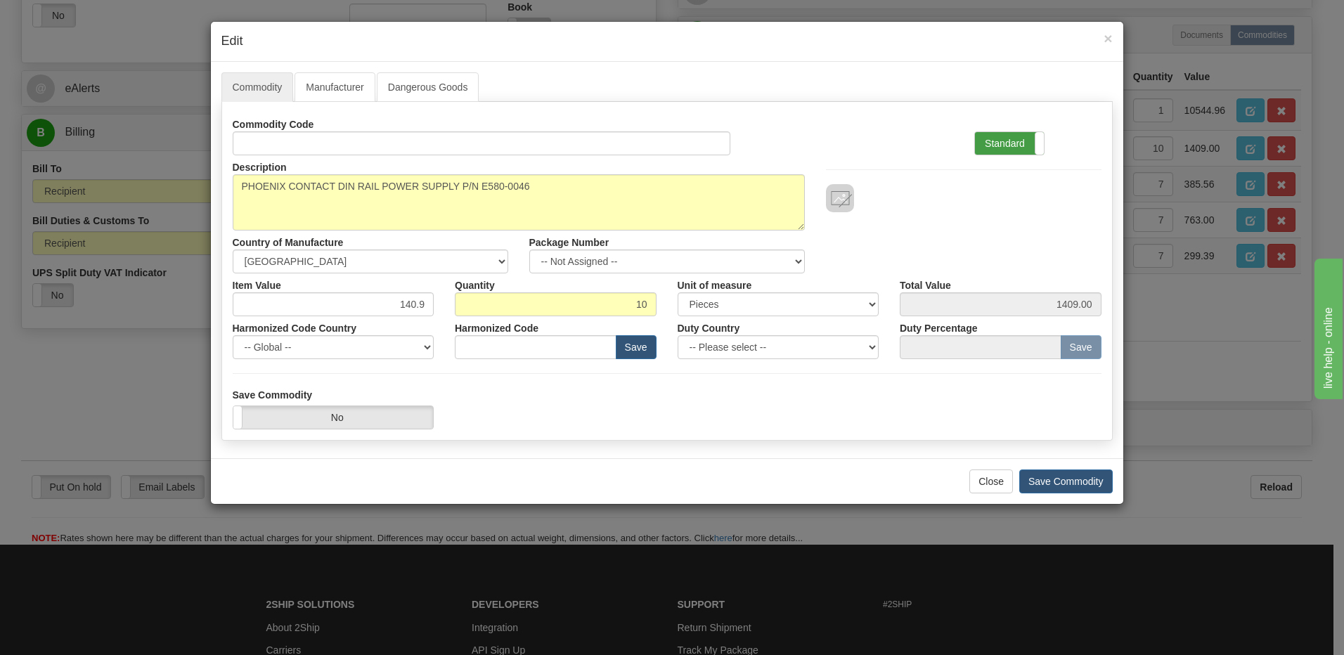
click at [998, 141] on label "Standard" at bounding box center [1009, 143] width 69 height 22
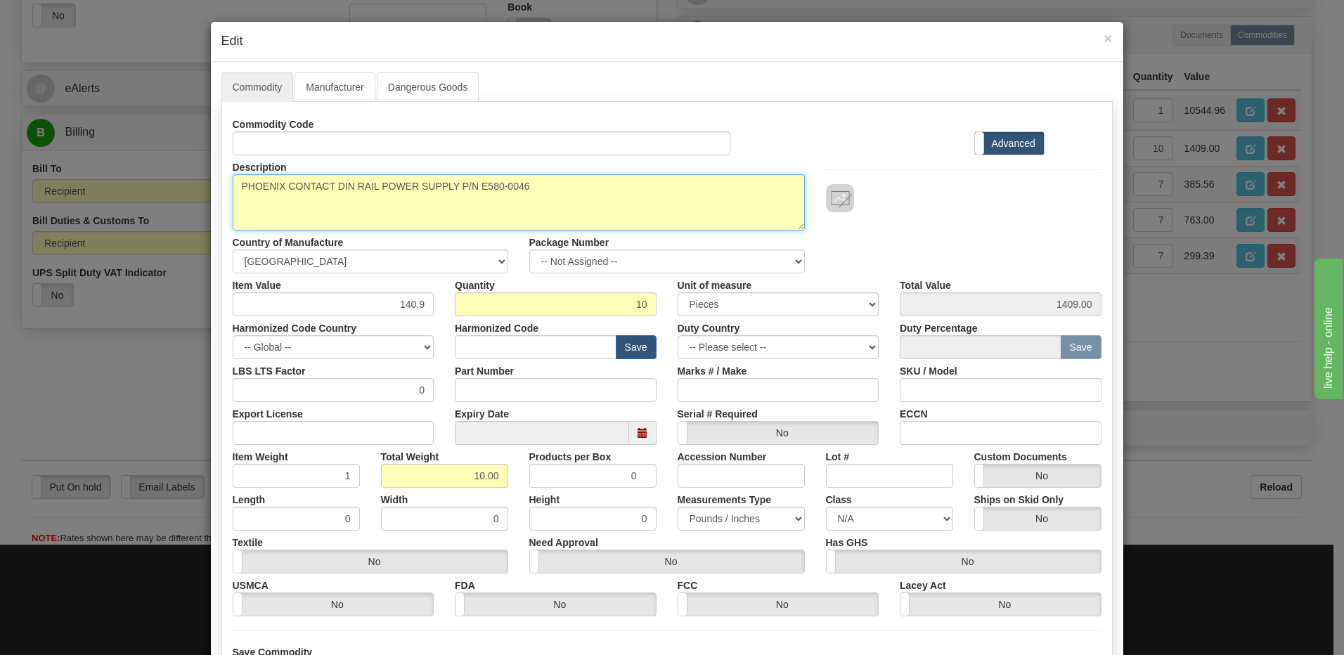
drag, startPoint x: 473, startPoint y: 191, endPoint x: 202, endPoint y: 196, distance: 270.8
click at [202, 196] on div "× Edit Commodity Manufacturer Dangerous Goods Commodity Code Standard Advanced …" at bounding box center [672, 327] width 1344 height 655
paste textarea "MCPREDNAA036036024060060"
click at [425, 181] on textarea "PHOENIX CONTACT DIN RAIL POWER SUPPLY P/N E580-0046" at bounding box center [519, 202] width 572 height 56
paste textarea "EMCP-0008"
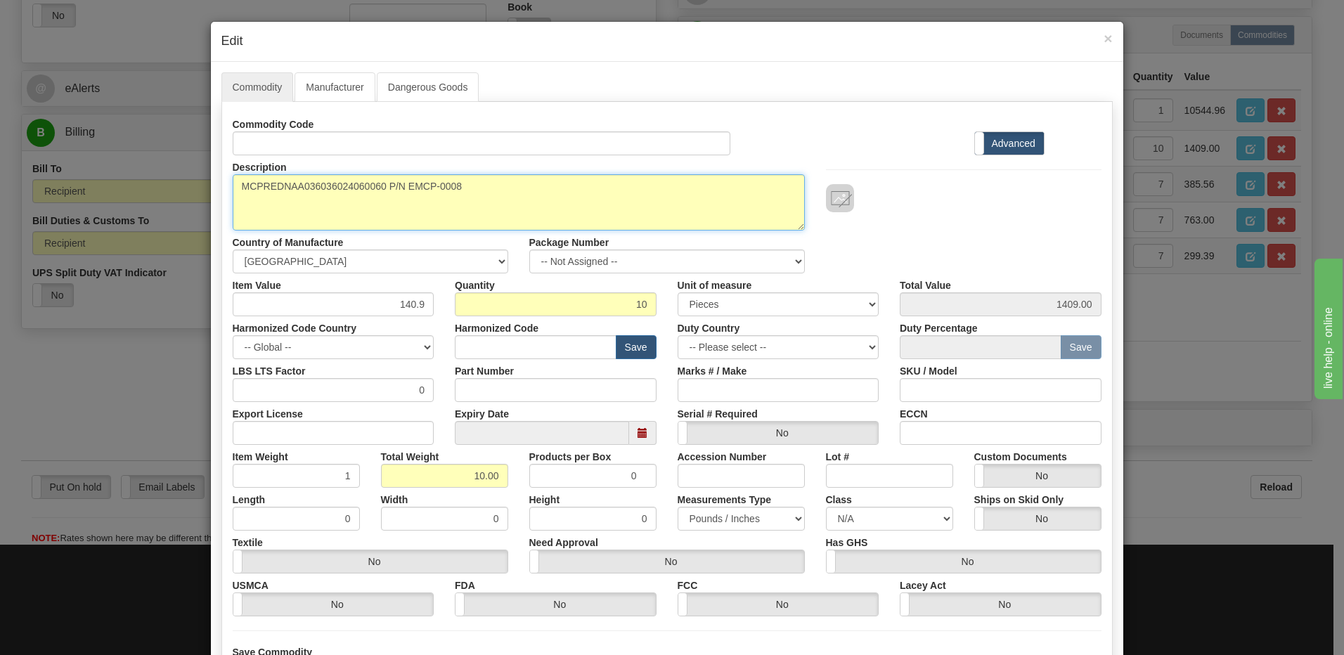
type textarea "MCPREDNAA036036024060060 P/N EMCP-0008"
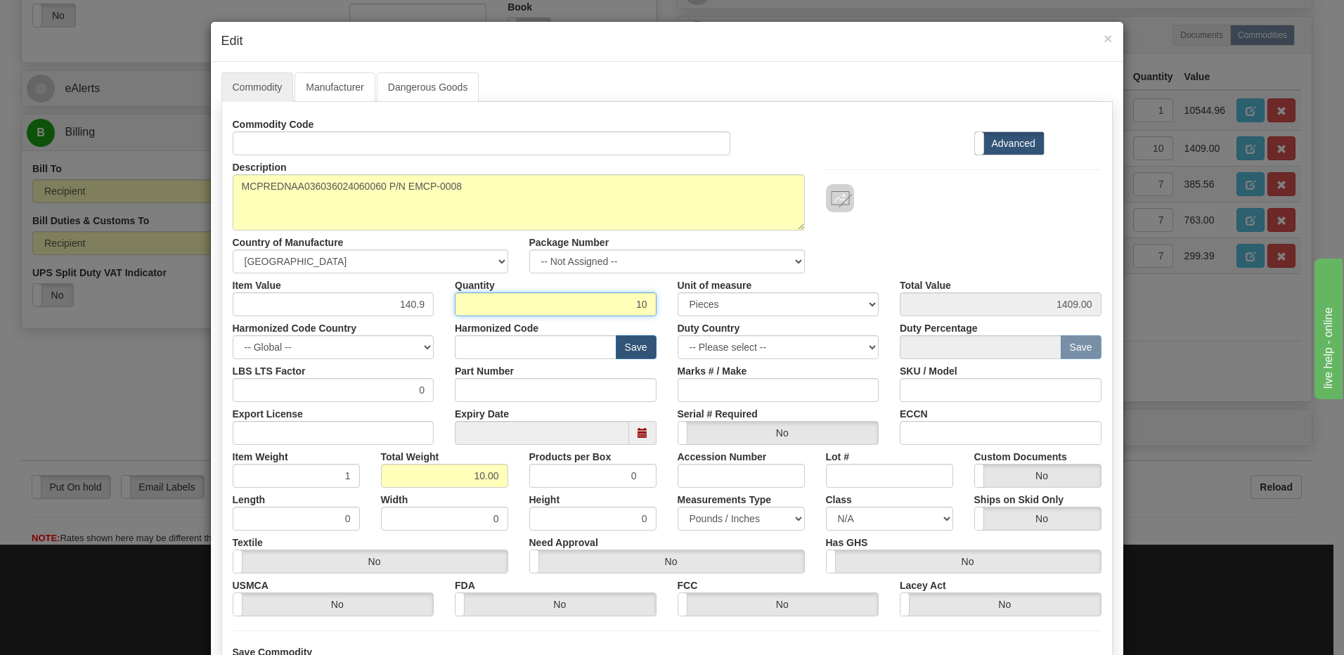
drag, startPoint x: 618, startPoint y: 299, endPoint x: 804, endPoint y: 307, distance: 185.8
click at [804, 307] on div "Item Value 140.9 Quantity 10 Unit of measure 3 Thousand Square Inches Adjustmen…" at bounding box center [667, 295] width 890 height 43
type input "1"
type input "140.90"
type input "1.00"
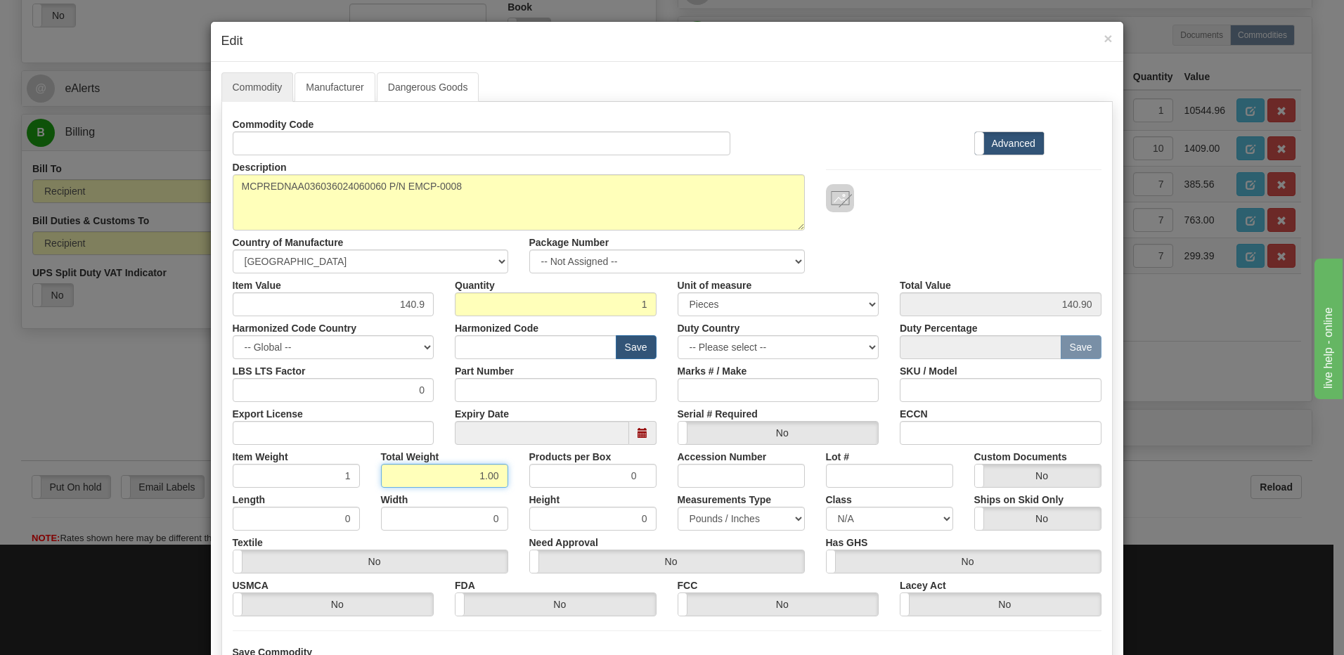
click at [388, 482] on input "1.00" at bounding box center [444, 476] width 127 height 24
drag, startPoint x: 380, startPoint y: 307, endPoint x: 451, endPoint y: 302, distance: 71.1
click at [451, 302] on div "Item Value 140.9 Quantity 1 Unit of measure 3 Thousand Square Inches Adjustment…" at bounding box center [667, 295] width 890 height 43
type input "704.15"
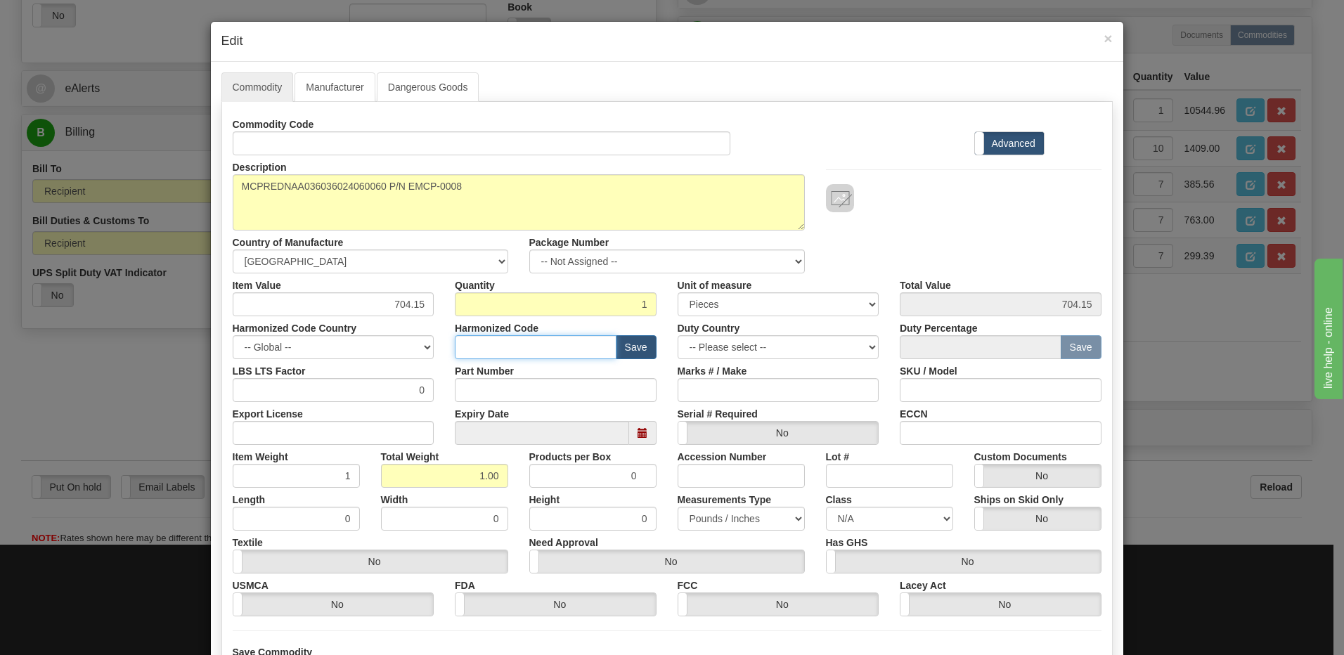
click at [545, 349] on input "text" at bounding box center [536, 347] width 162 height 24
type input "8538.10.00"
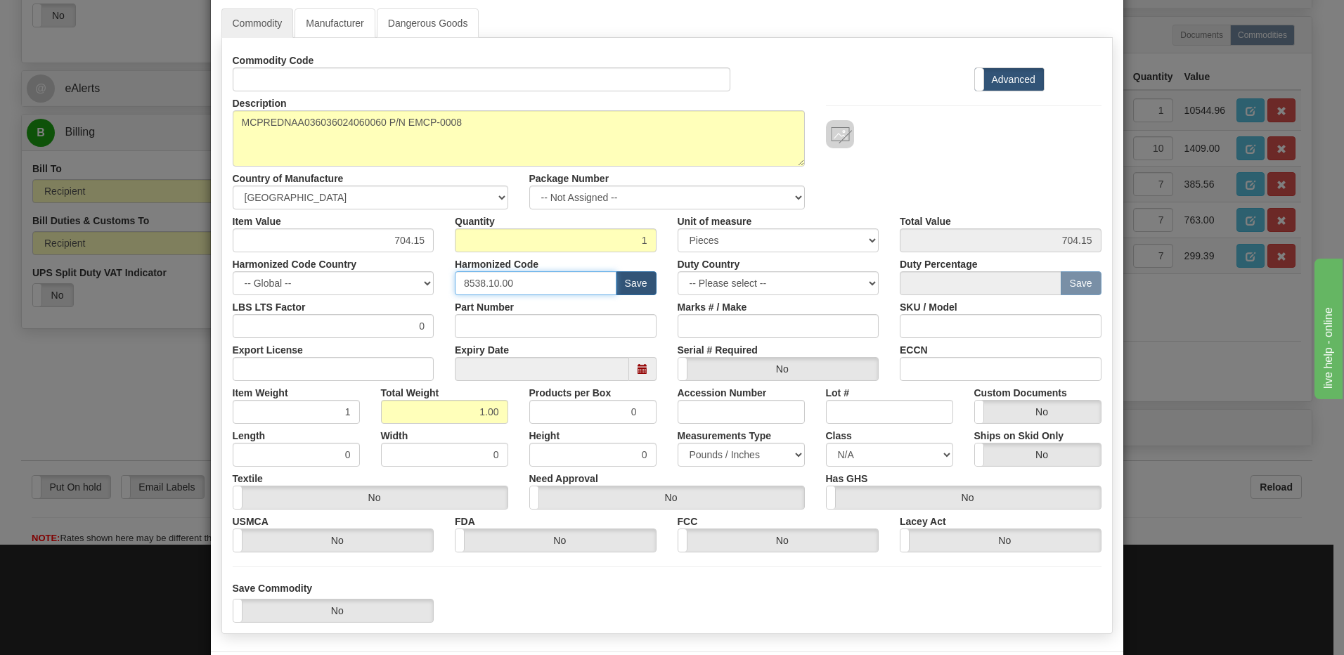
scroll to position [128, 0]
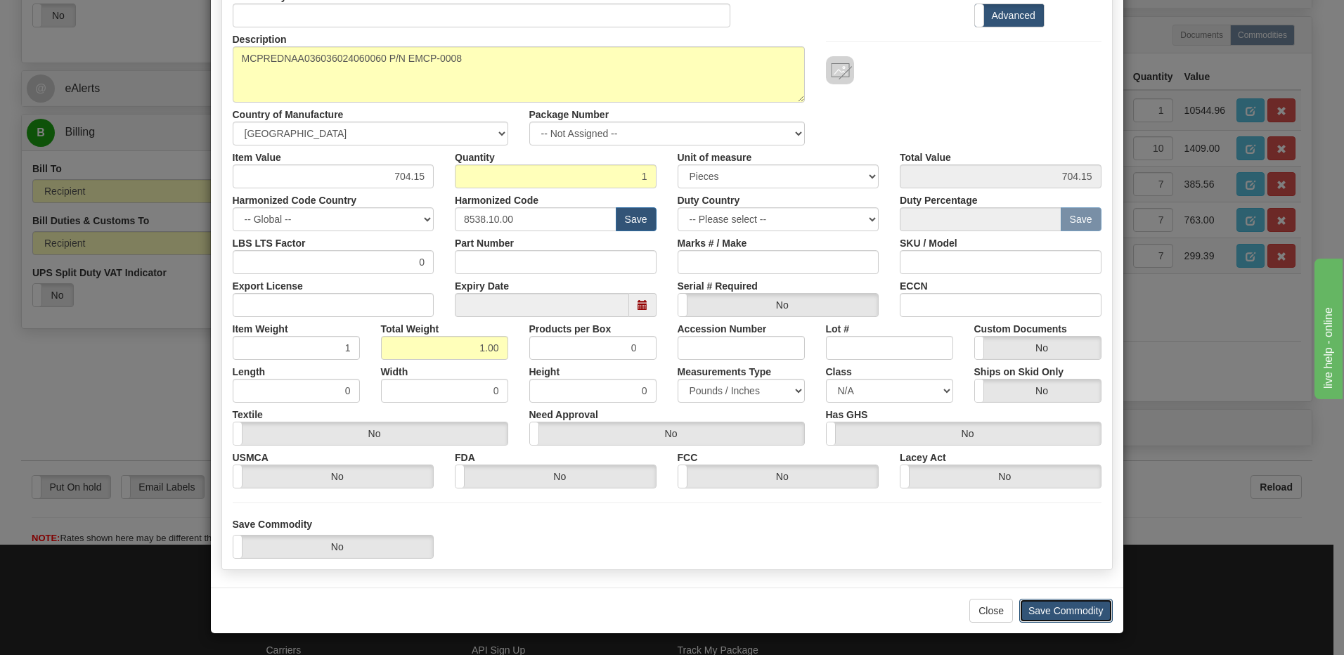
click at [1084, 614] on button "Save Commodity" at bounding box center [1067, 611] width 94 height 24
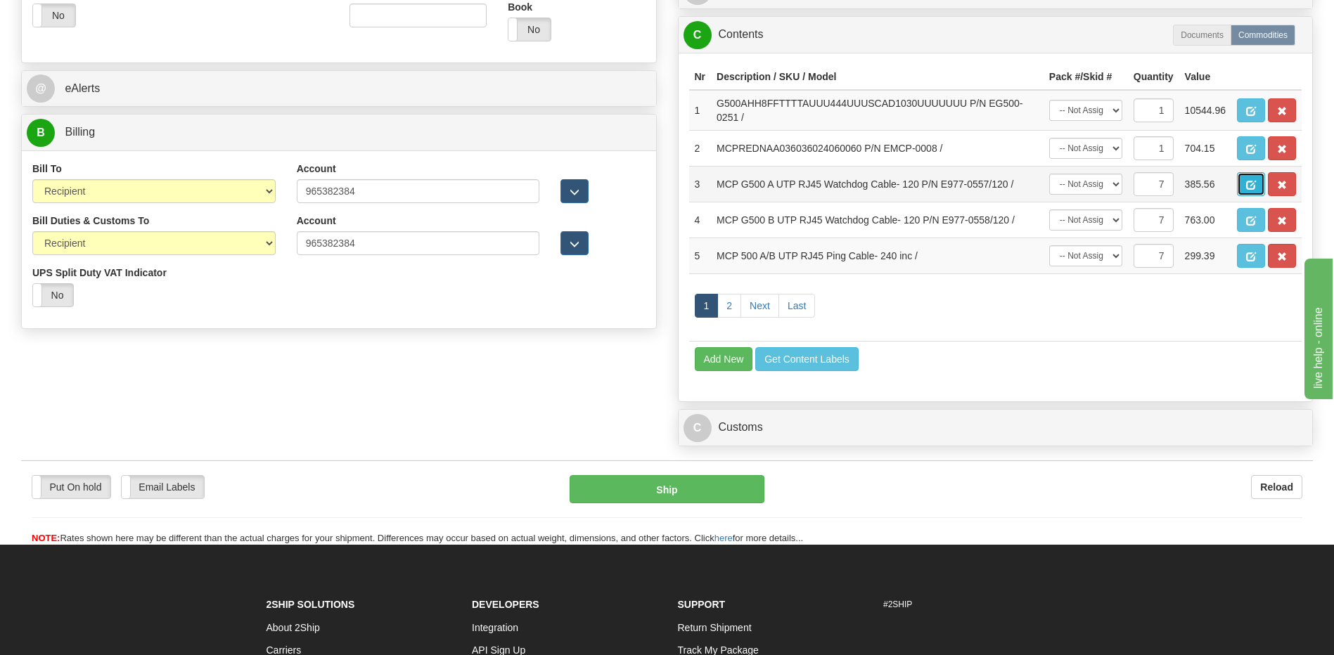
click at [1252, 184] on span "button" at bounding box center [1251, 185] width 10 height 9
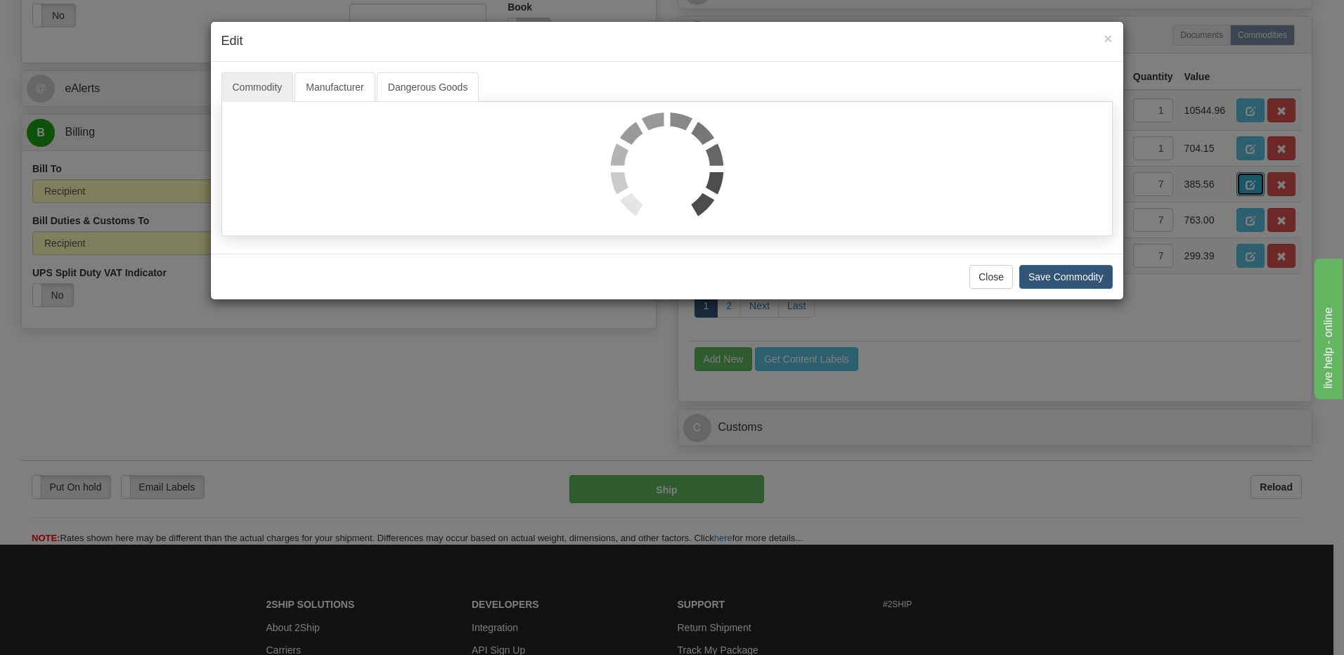
scroll to position [0, 0]
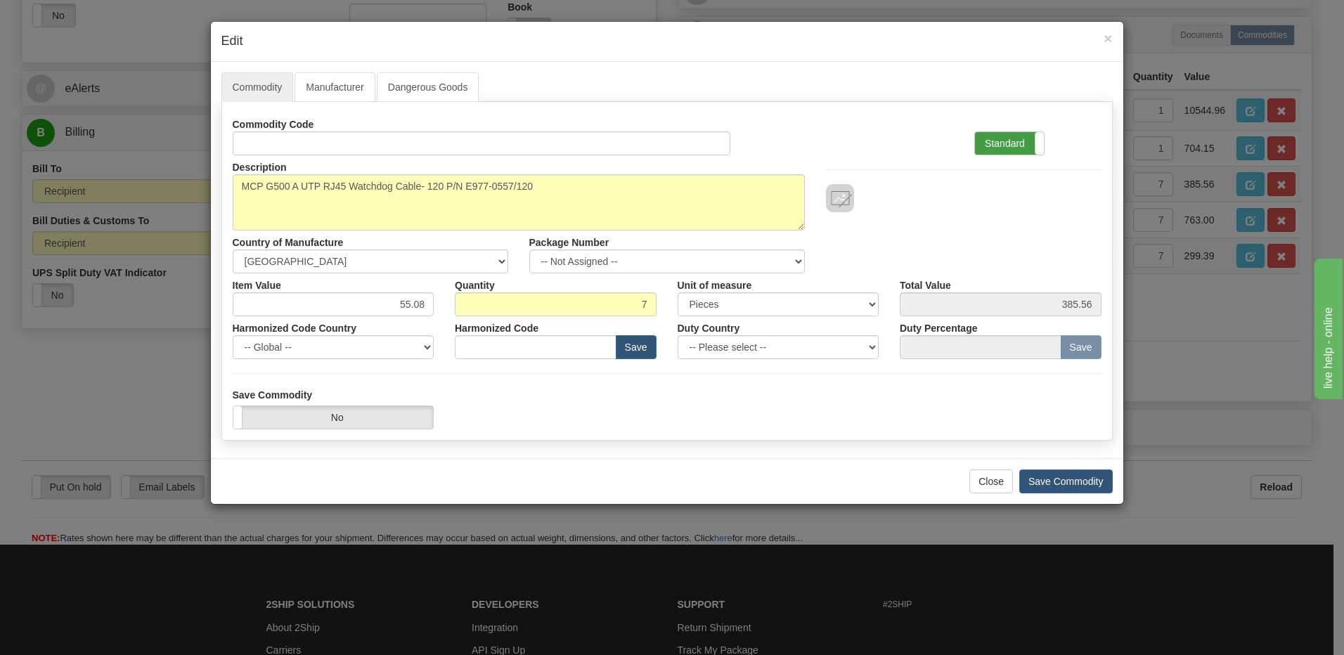
click at [1003, 143] on label "Standard" at bounding box center [1009, 143] width 69 height 22
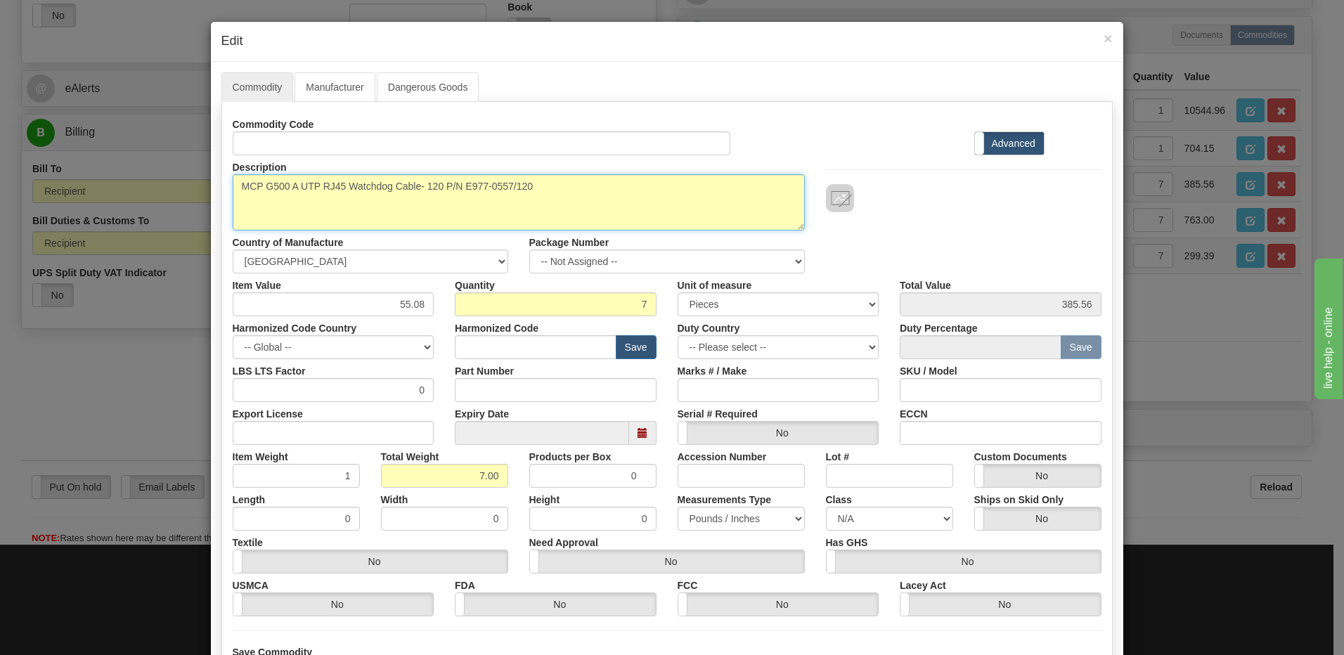
drag, startPoint x: 562, startPoint y: 195, endPoint x: 185, endPoint y: 205, distance: 377.7
click at [185, 205] on div "× Edit Commodity Manufacturer Dangerous Goods Commodity Code Standard Advanced …" at bounding box center [672, 327] width 1344 height 655
drag, startPoint x: 539, startPoint y: 198, endPoint x: 207, endPoint y: 183, distance: 332.9
click at [211, 183] on div "Commodity Manufacturer Dangerous Goods Commodity Code Standard Advanced Descrip…" at bounding box center [667, 389] width 913 height 654
paste textarea "PHOENIX CONTACT DIN RAIL POWER SUPPLY"
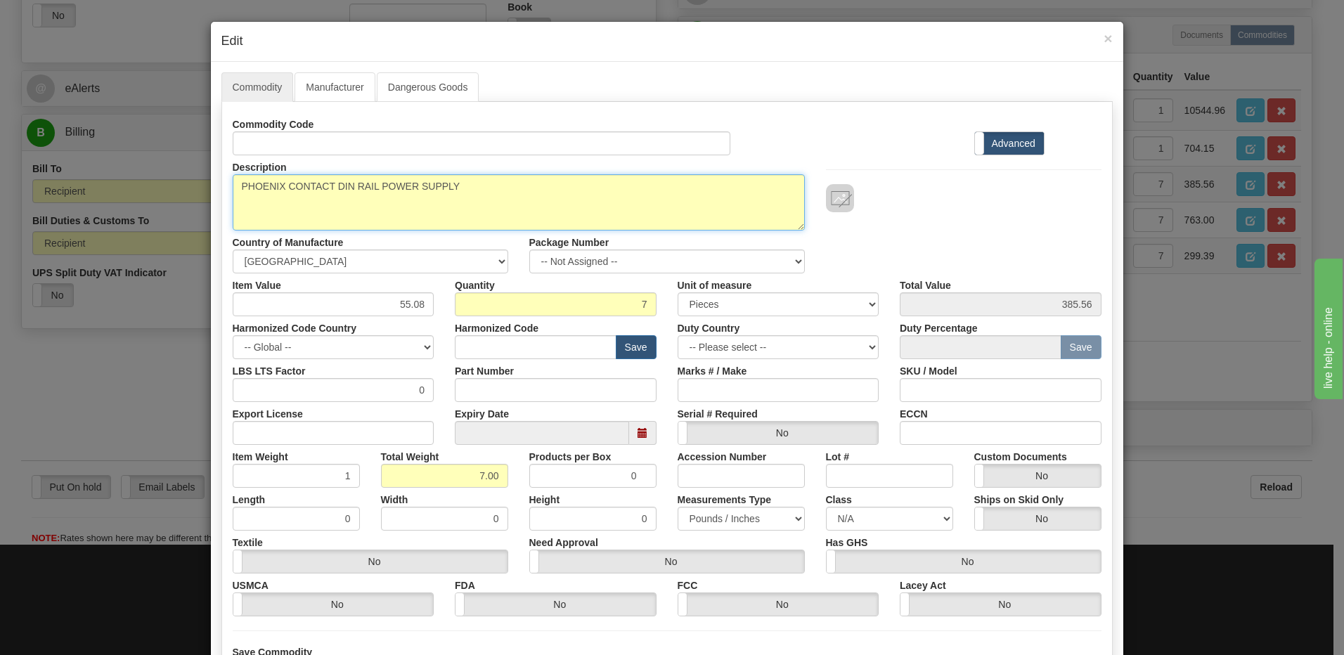
click at [494, 191] on textarea "MCP G500 A UTP RJ45 Watchdog Cable- 120 P/N E977-0557/120" at bounding box center [519, 202] width 572 height 56
paste textarea "E580-0046"
type textarea "PHOENIX CONTACT DIN RAIL POWER SUPPLY P/N E580-0046"
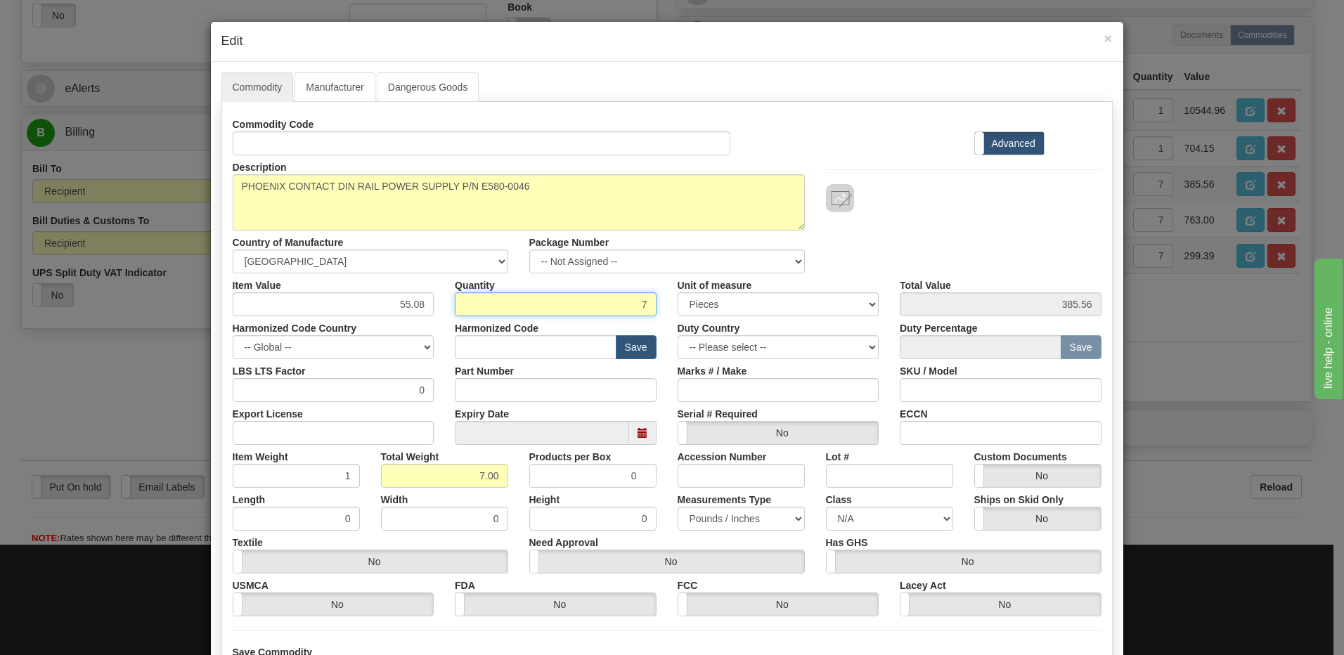
drag, startPoint x: 620, startPoint y: 307, endPoint x: 684, endPoint y: 307, distance: 64.0
click at [684, 307] on div "Item Value 55.08 Quantity 7 Unit of measure 3 Thousand Square Inches Adjustment…" at bounding box center [667, 295] width 890 height 43
type input "2"
type input "110.16"
type input "2.00"
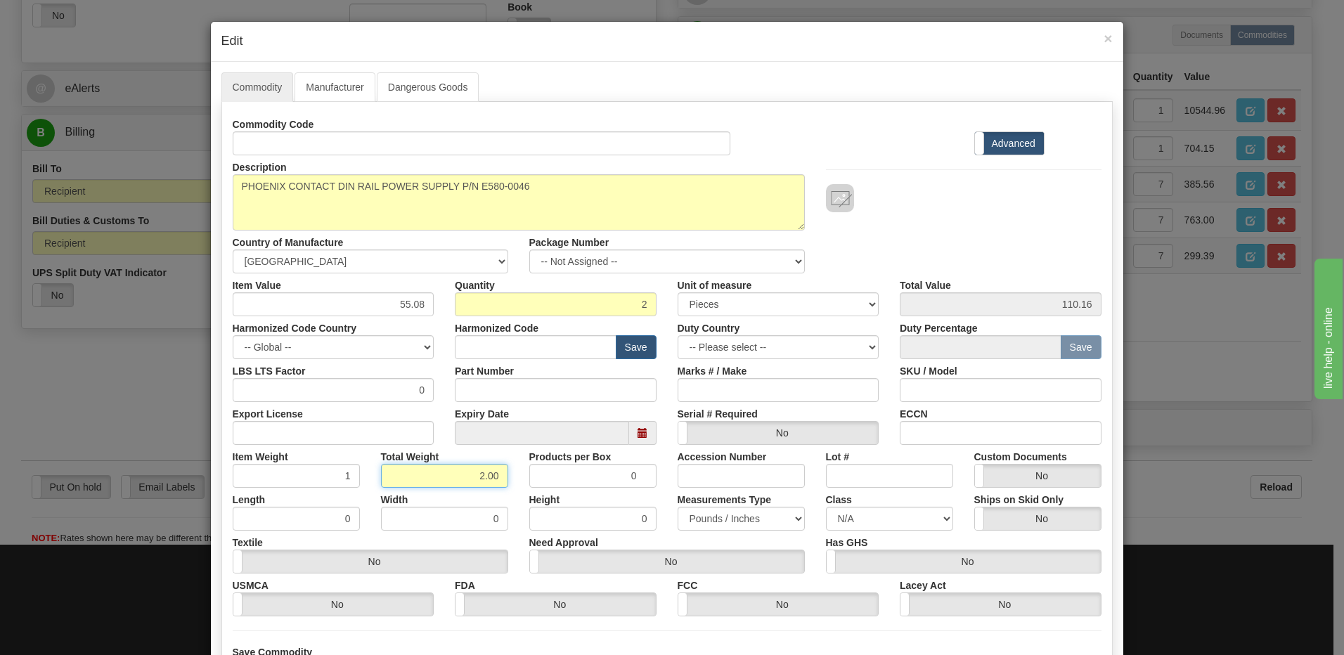
click at [390, 484] on input "2.00" at bounding box center [444, 476] width 127 height 24
drag, startPoint x: 385, startPoint y: 306, endPoint x: 444, endPoint y: 302, distance: 59.2
click at [444, 302] on div "Item Value 55.08 Quantity 2 Unit of measure 3 Thousand Square Inches Adjustment…" at bounding box center [667, 295] width 890 height 43
type input "140.90"
type input "281.80"
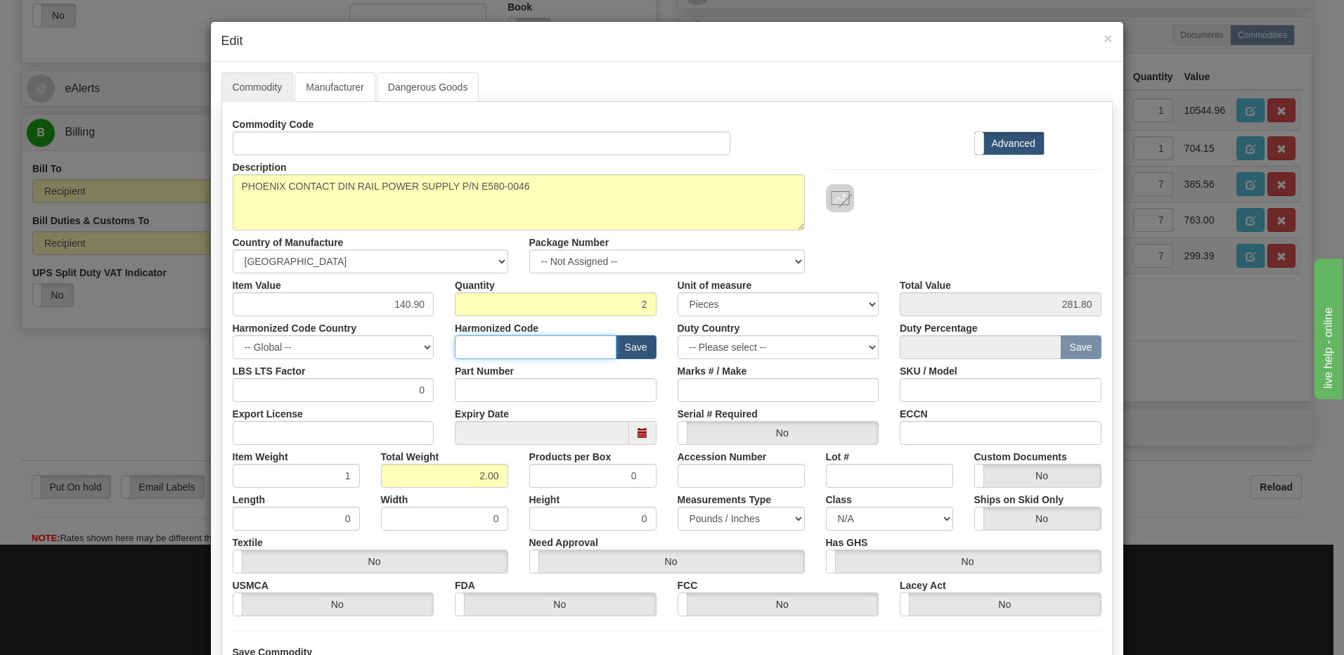
click at [528, 349] on input "text" at bounding box center [536, 347] width 162 height 24
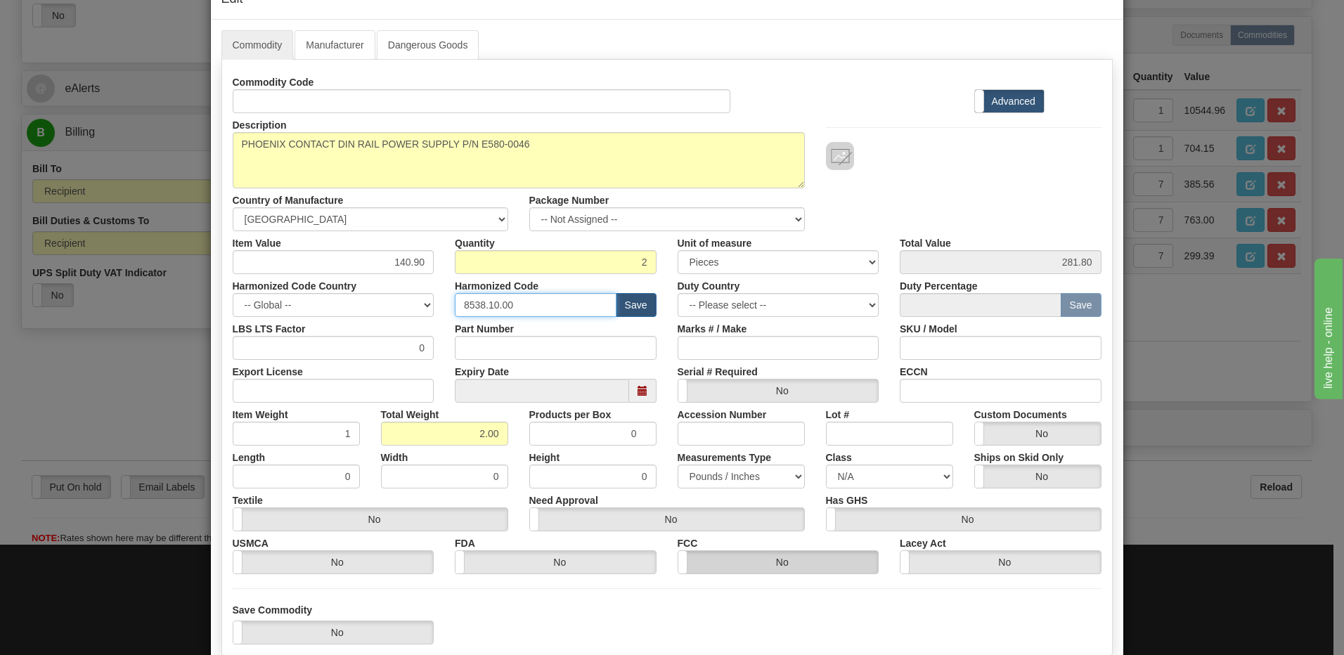
scroll to position [128, 0]
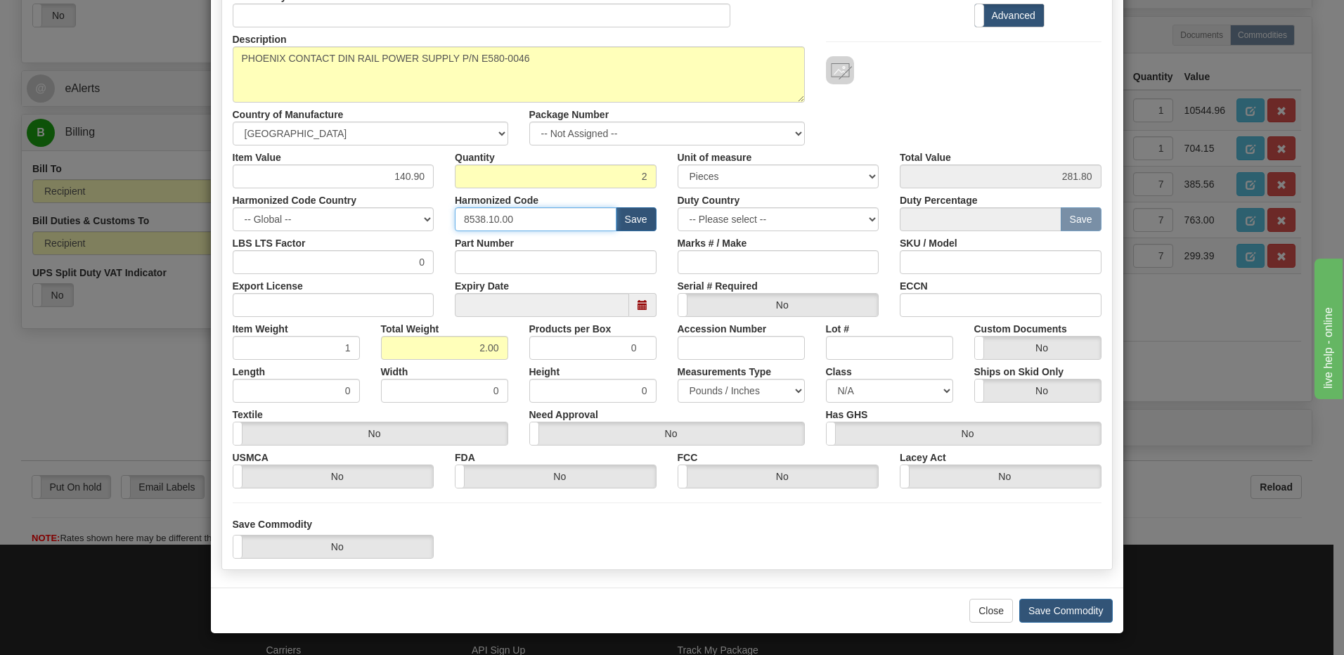
click at [576, 217] on input "8538.10.00" at bounding box center [536, 219] width 162 height 24
drag, startPoint x: 576, startPoint y: 217, endPoint x: 405, endPoint y: 218, distance: 170.9
click at [405, 218] on div "Harmonized Code Country -- Global -- [GEOGRAPHIC_DATA] [GEOGRAPHIC_DATA] [GEOGR…" at bounding box center [667, 209] width 890 height 43
type input "8538.90.00"
click at [1031, 603] on button "Save Commodity" at bounding box center [1067, 611] width 94 height 24
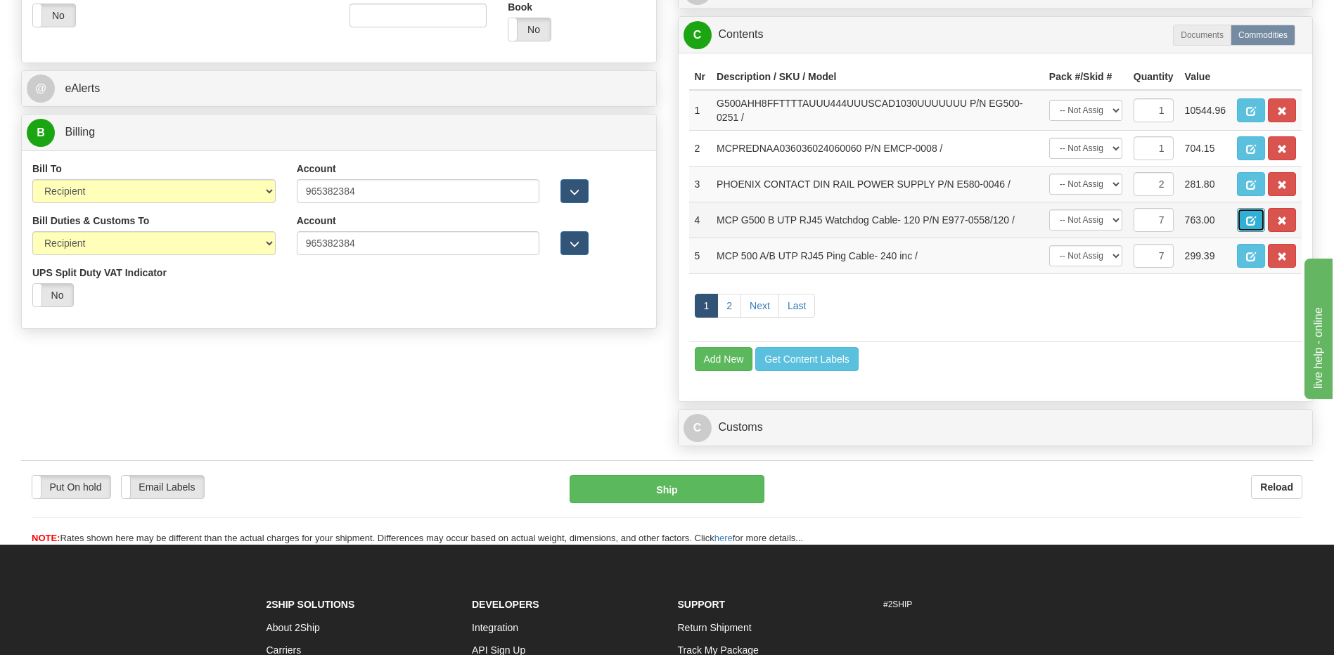
click at [1250, 212] on button "button" at bounding box center [1251, 220] width 28 height 24
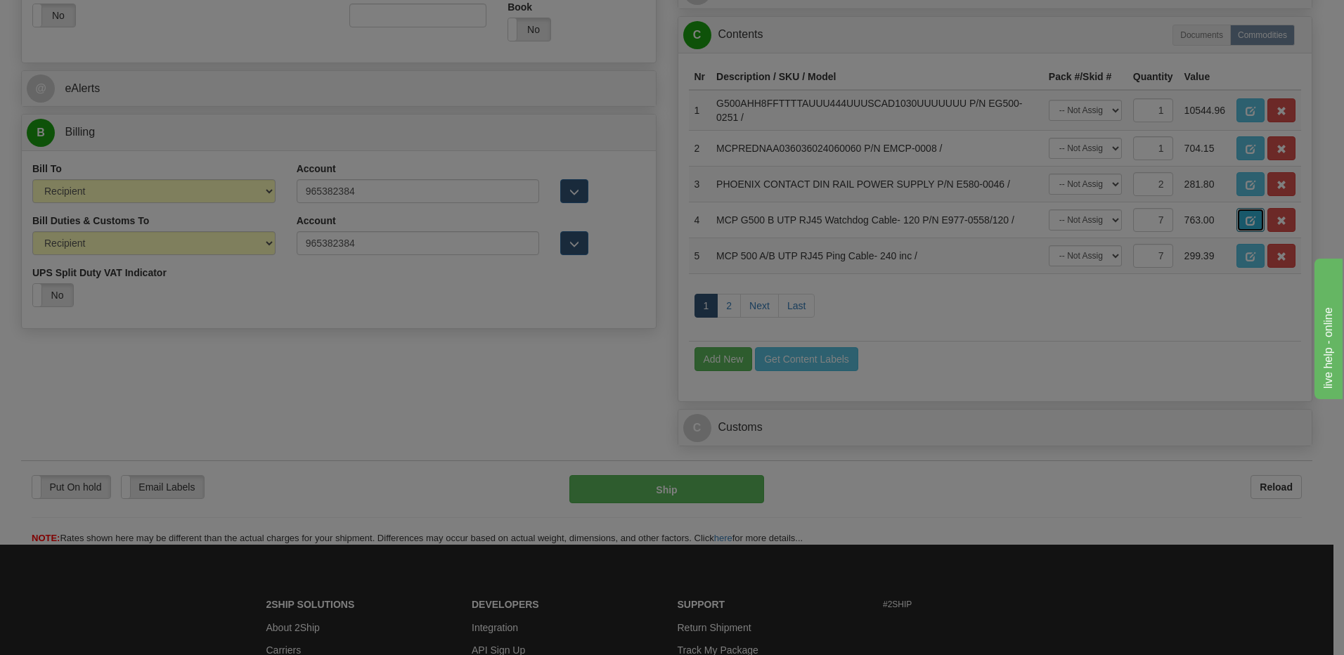
scroll to position [0, 0]
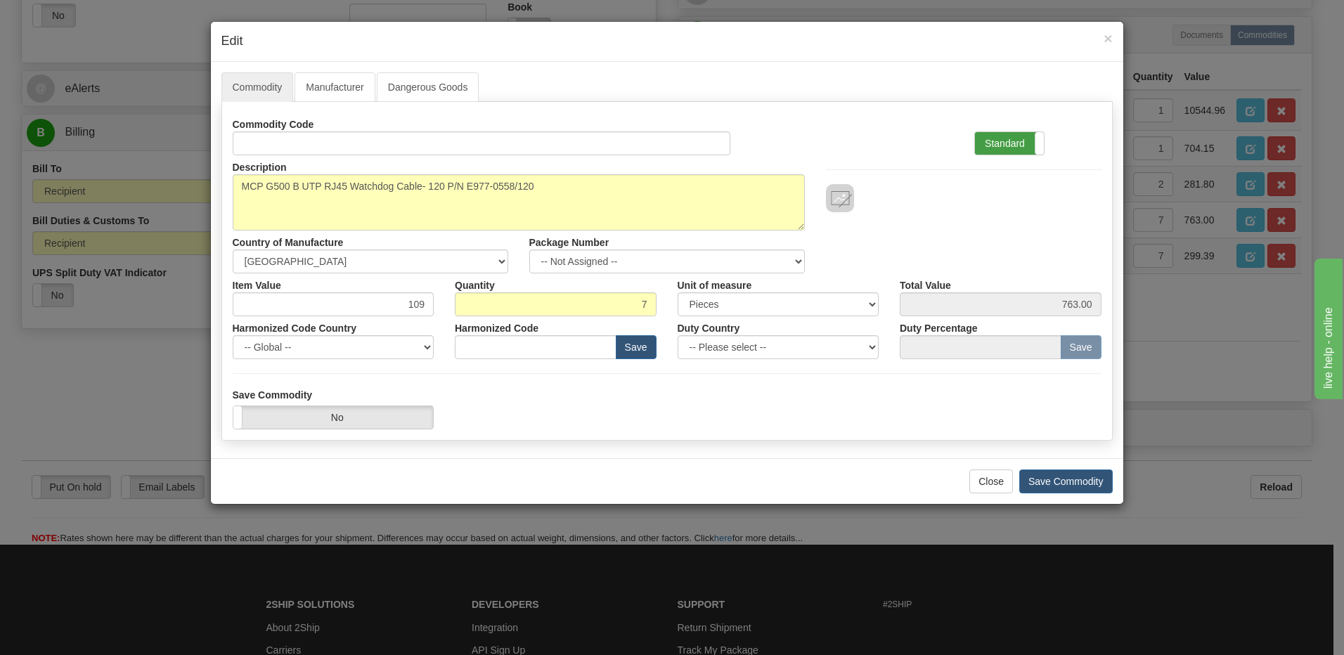
click at [1017, 141] on label "Standard" at bounding box center [1009, 143] width 69 height 22
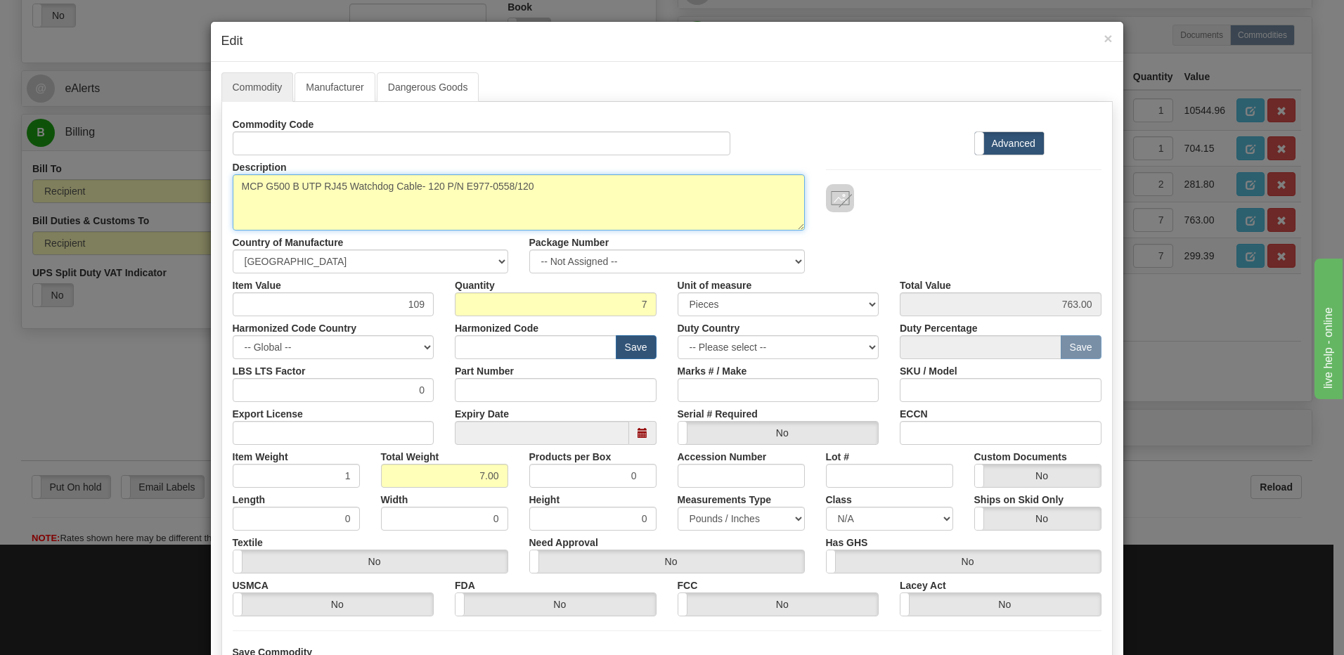
drag, startPoint x: 555, startPoint y: 195, endPoint x: 227, endPoint y: 184, distance: 328.5
click at [233, 184] on textarea "MCP G500 B UTP RJ45 Watchdog Cable- 120 P/N E977-0558/120" at bounding box center [519, 202] width 572 height 56
paste textarea "A UTP RJ45 Watchdog Cable-"
click at [450, 188] on textarea "MCP G500 B UTP RJ45 Watchdog Cable- 120 P/N E977-0558/120" at bounding box center [519, 202] width 572 height 56
paste textarea "E977-0557/120"
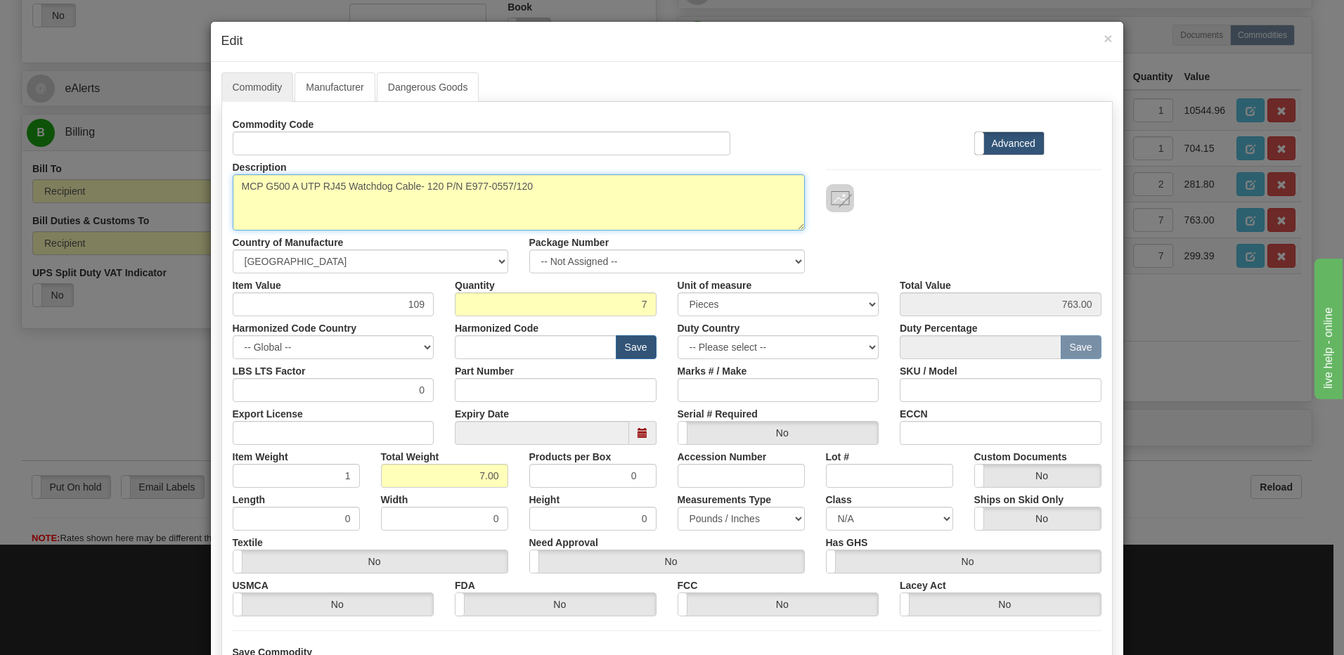
type textarea "MCP G500 A UTP RJ45 Watchdog Cable- 120 P/N E977-0557/120"
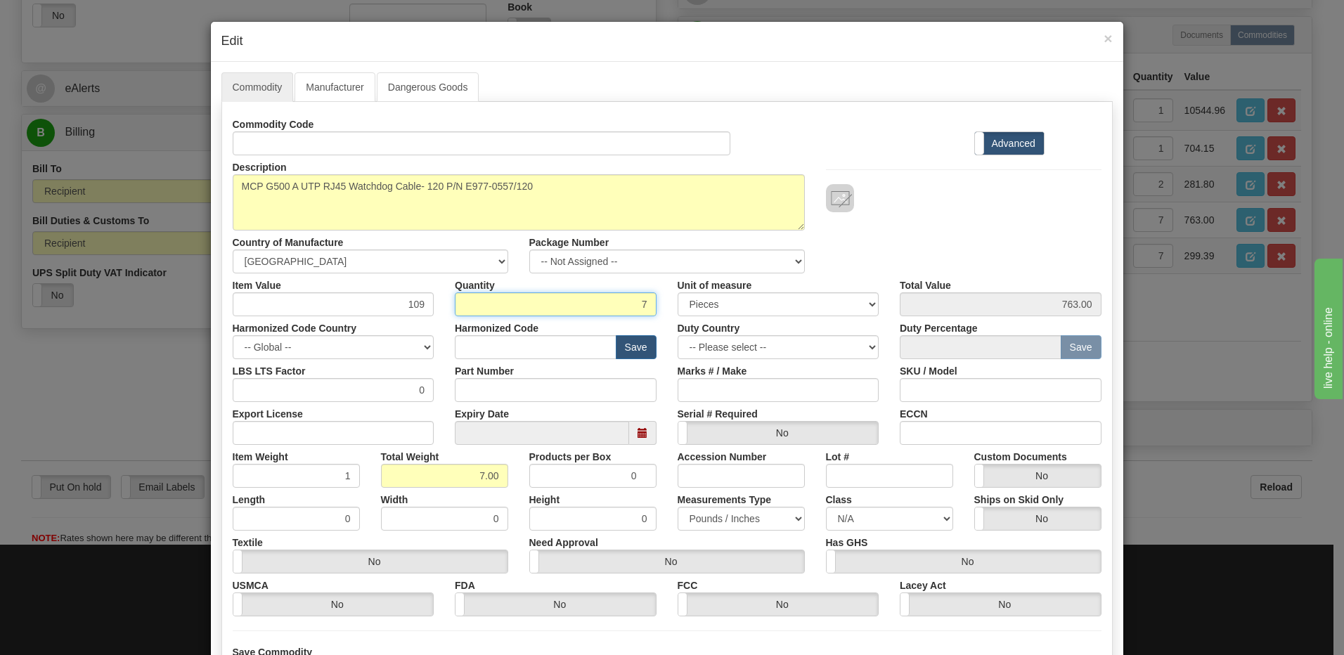
drag, startPoint x: 610, startPoint y: 308, endPoint x: 693, endPoint y: 314, distance: 83.2
click at [693, 314] on div "Item Value 109 Quantity 7 Unit of measure 3 Thousand Square Inches Adjustments …" at bounding box center [667, 295] width 890 height 43
type input "1"
type input "109.00"
type input "1.00"
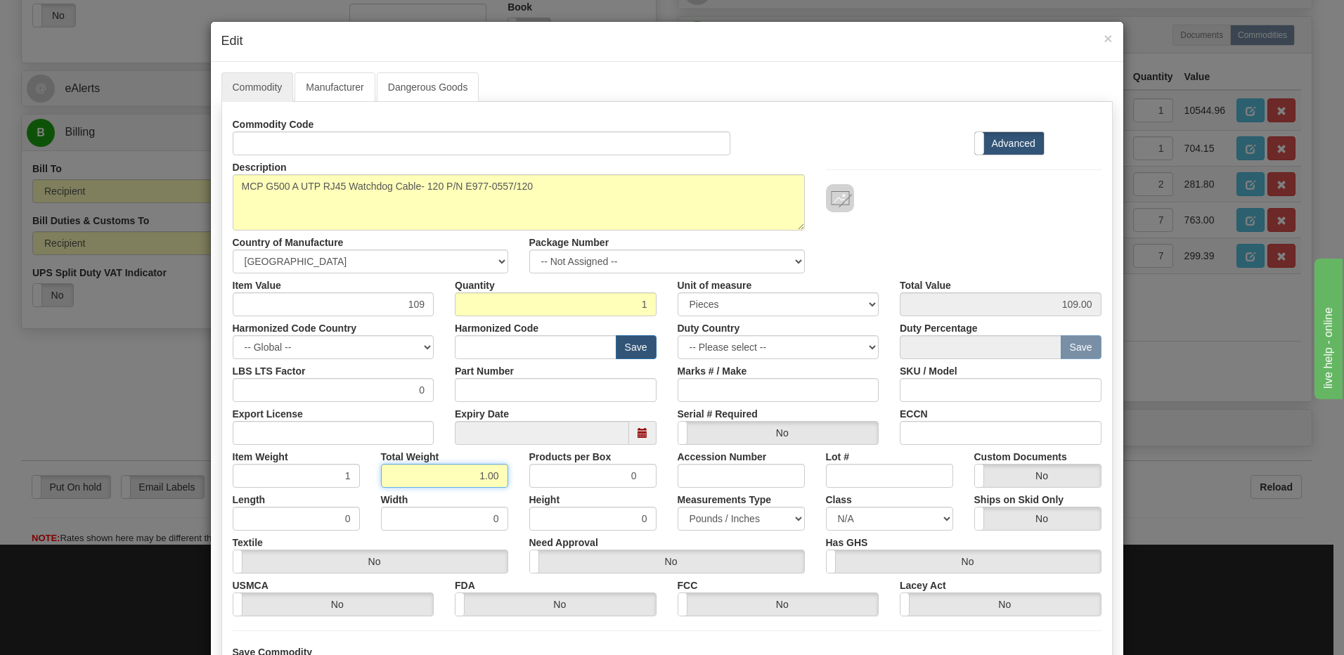
click at [396, 477] on input "1.00" at bounding box center [444, 476] width 127 height 24
click at [429, 330] on div "Harmonized Code Country -- Global -- [GEOGRAPHIC_DATA] [GEOGRAPHIC_DATA] [GEOGR…" at bounding box center [333, 337] width 223 height 43
drag, startPoint x: 385, startPoint y: 307, endPoint x: 483, endPoint y: 296, distance: 98.4
click at [483, 296] on div "Item Value 109 Quantity 1 Unit of measure 3 Thousand Square Inches Adjustments …" at bounding box center [667, 295] width 890 height 43
type input "55.08"
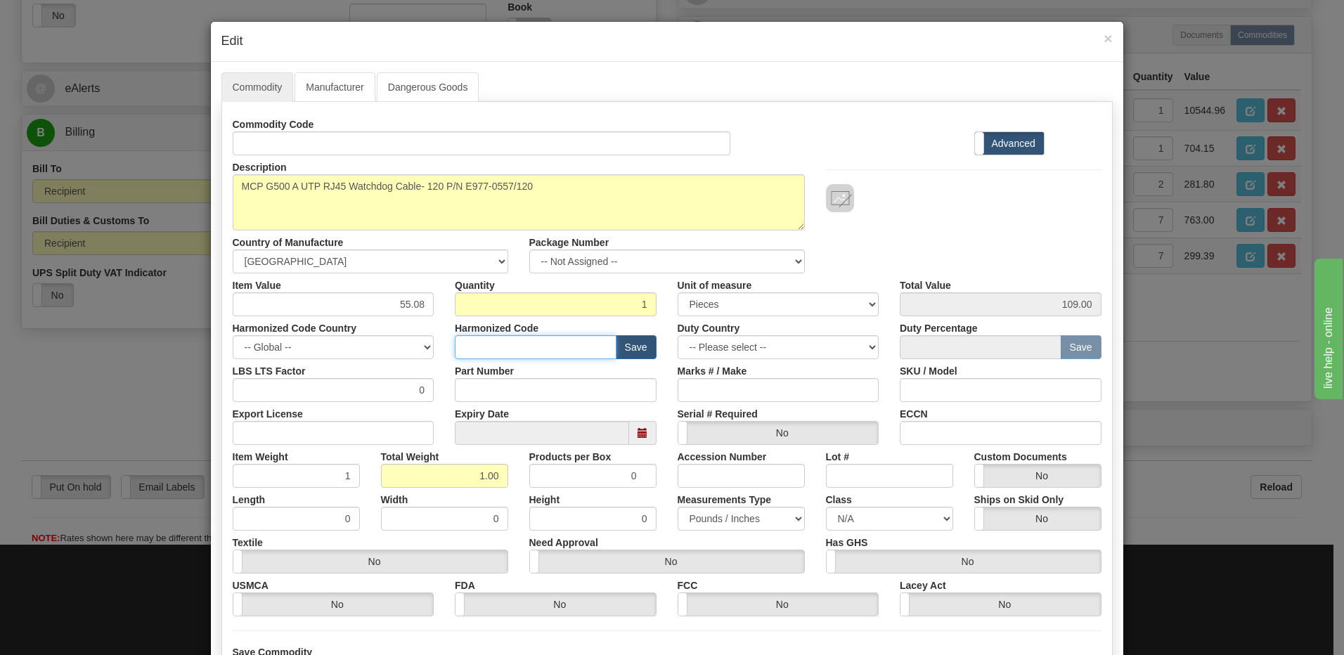
type input "55.08"
click at [502, 351] on input "text" at bounding box center [536, 347] width 162 height 24
type input "8517.62.0090"
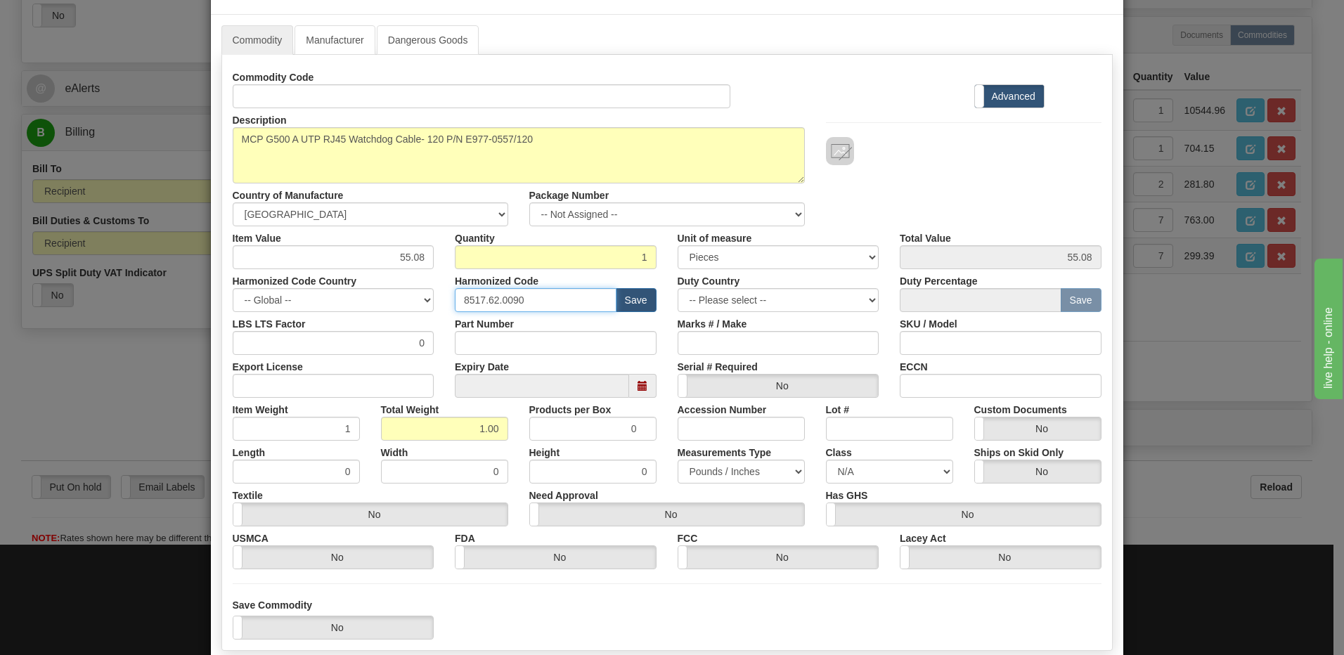
scroll to position [128, 0]
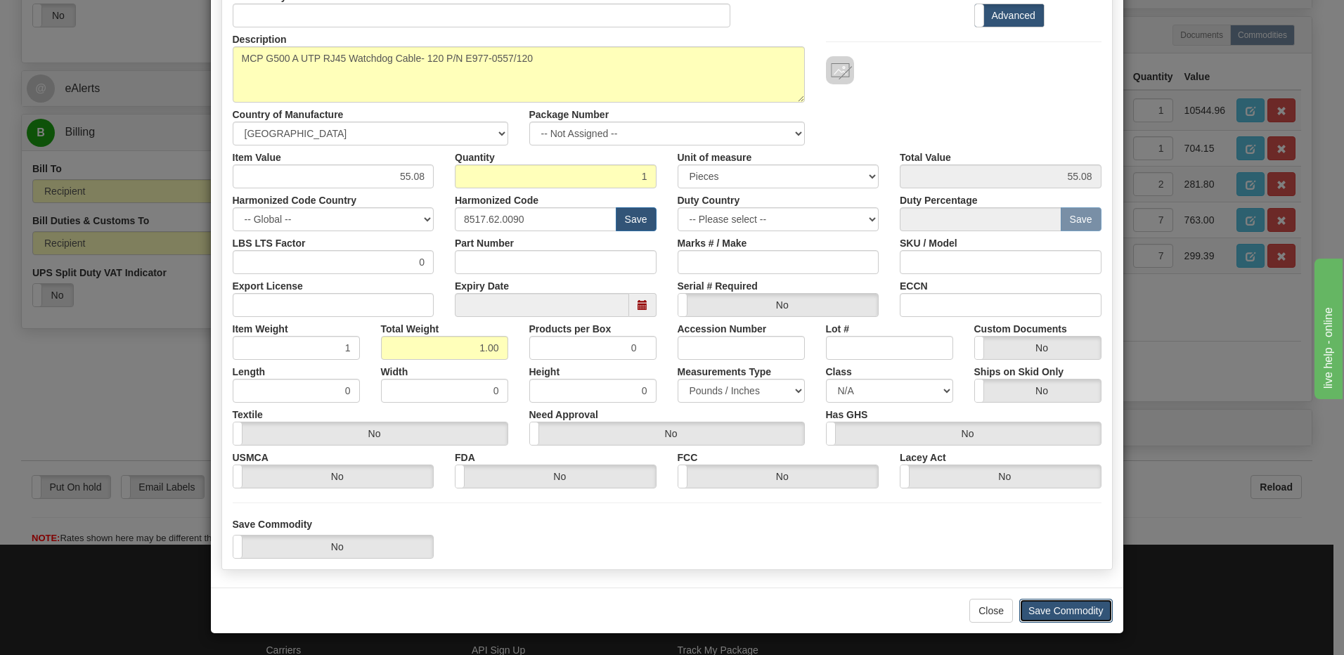
click at [1074, 608] on button "Save Commodity" at bounding box center [1067, 611] width 94 height 24
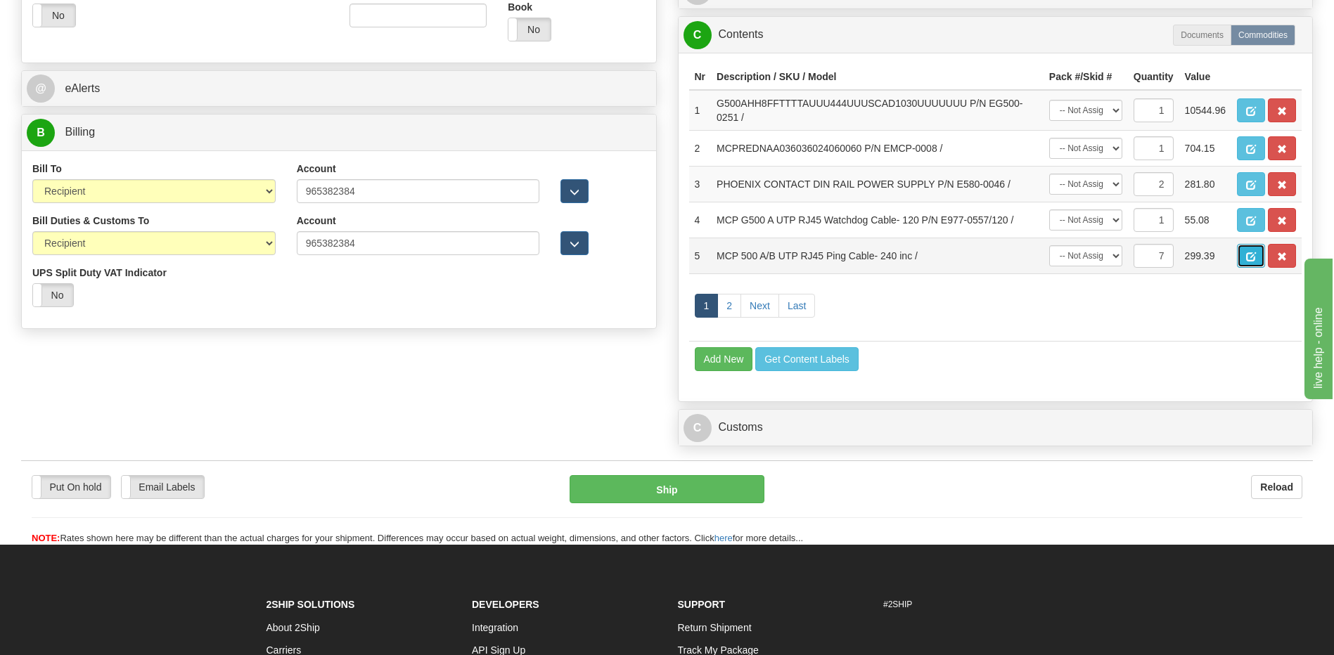
click at [1247, 252] on span "button" at bounding box center [1251, 256] width 10 height 9
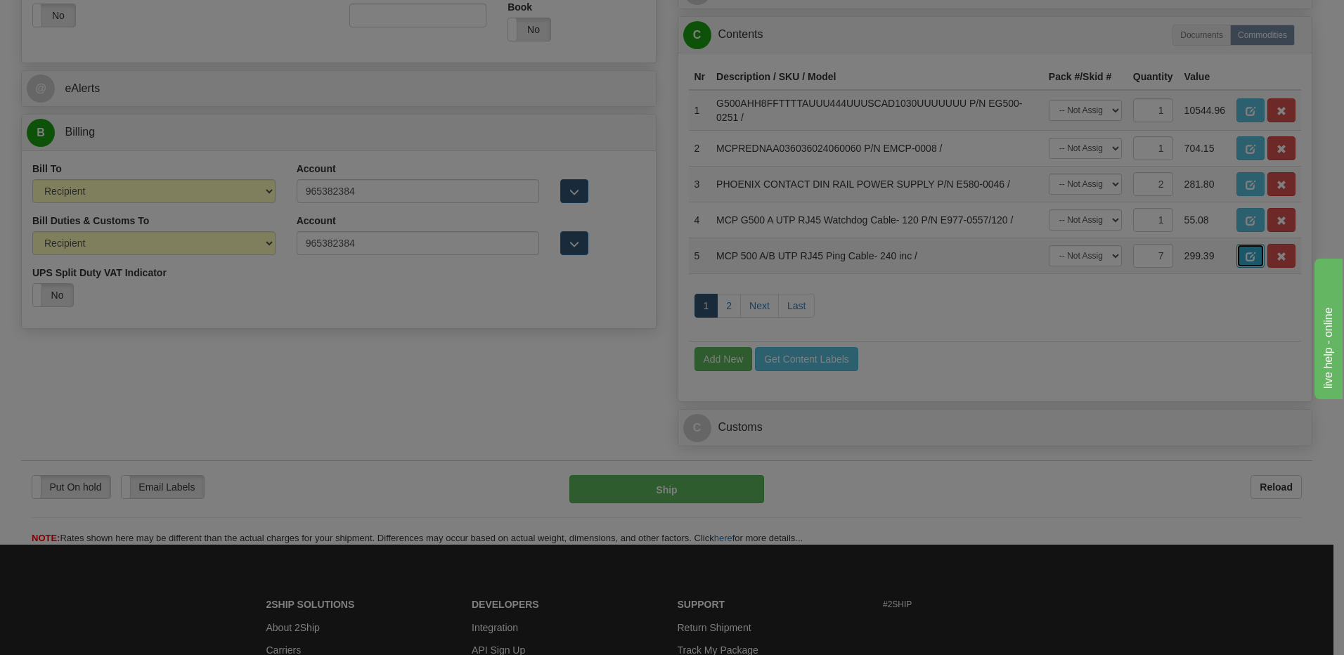
scroll to position [0, 0]
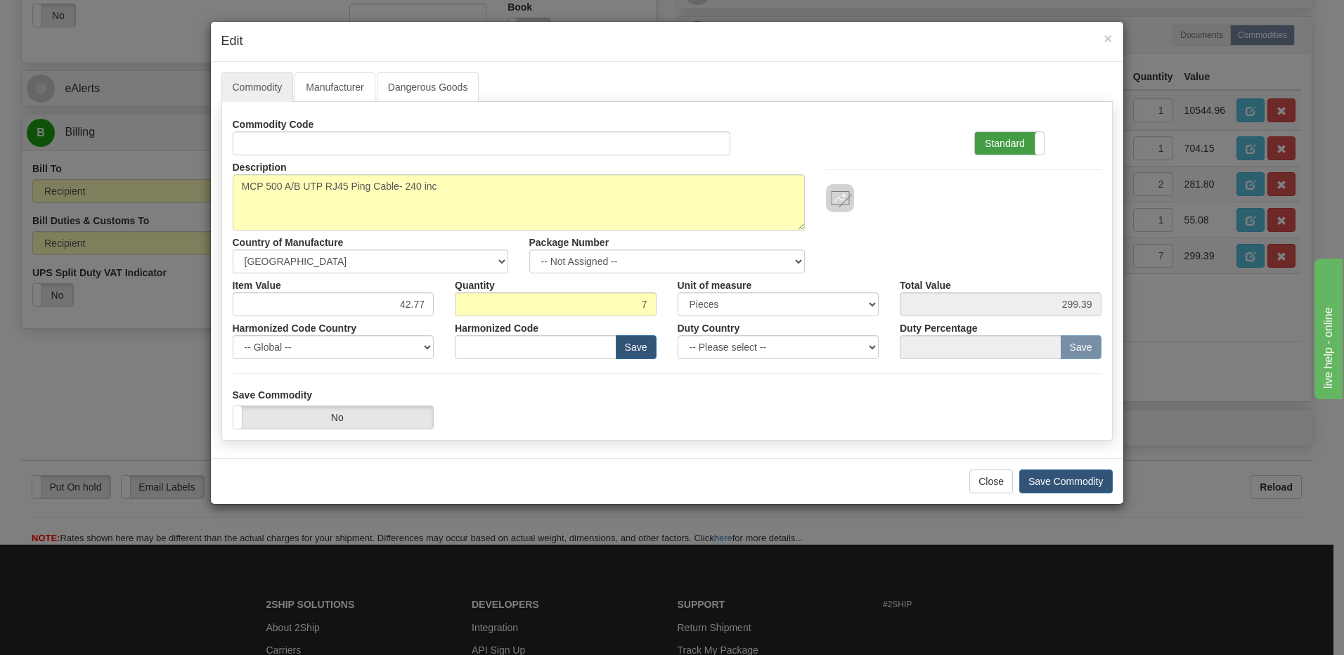
click at [1010, 139] on label "Standard" at bounding box center [1009, 143] width 69 height 22
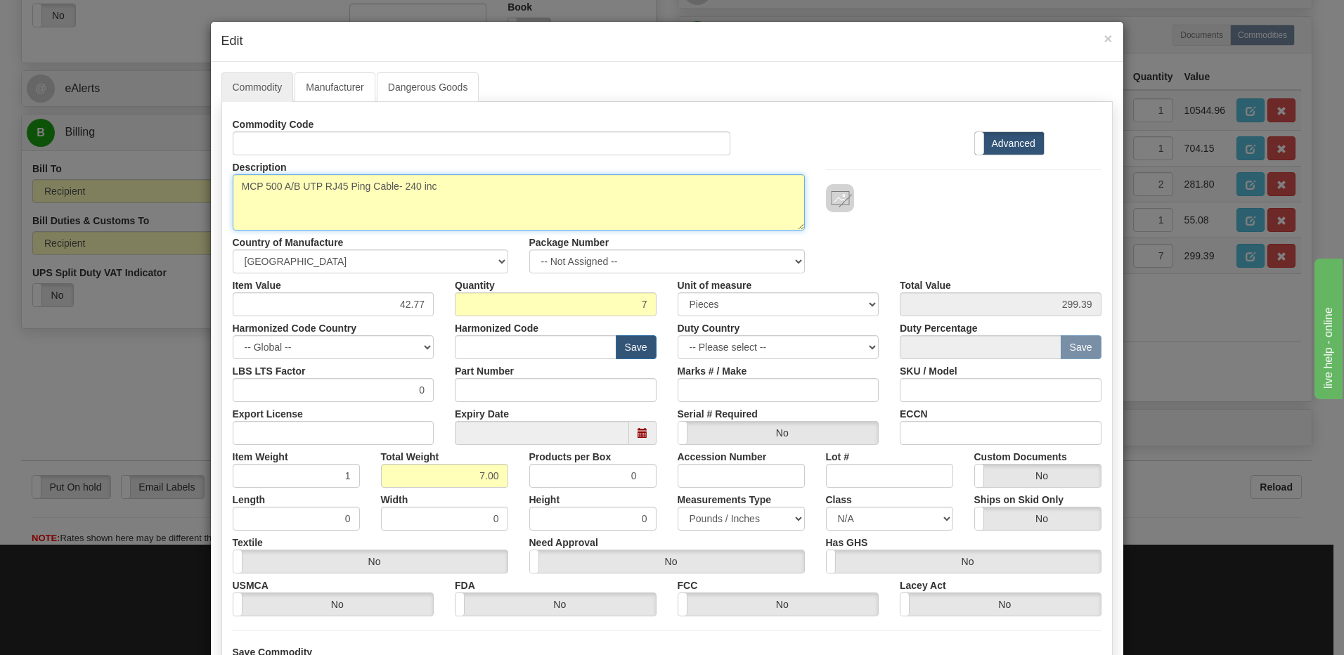
drag, startPoint x: 439, startPoint y: 183, endPoint x: 162, endPoint y: 185, distance: 277.7
click at [162, 185] on div "× Edit Commodity Manufacturer Dangerous Goods Commodity Code Standard Advanced …" at bounding box center [672, 327] width 1344 height 655
paste textarea "E977-0558/120"
click at [233, 187] on textarea "MCP 500 A/B UTP RJ45 Ping Cable- 240 inc" at bounding box center [519, 202] width 572 height 56
paste textarea "MCP G500 B UTP RJ45 Watchdog Cable- 120"
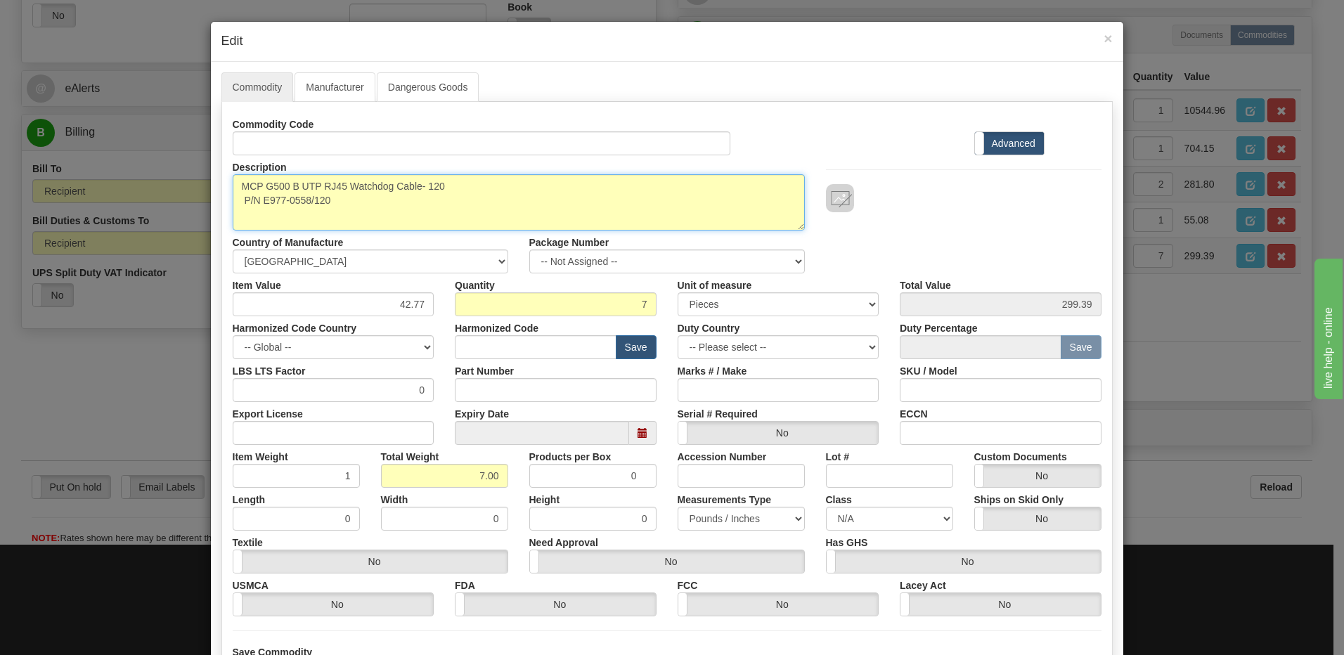
click at [236, 202] on textarea "MCP 500 A/B UTP RJ45 Ping Cable- 240 inc" at bounding box center [519, 202] width 572 height 56
type textarea "MCP G500 B UTP RJ45 Watchdog Cable- 120 P/N E977-0558/120"
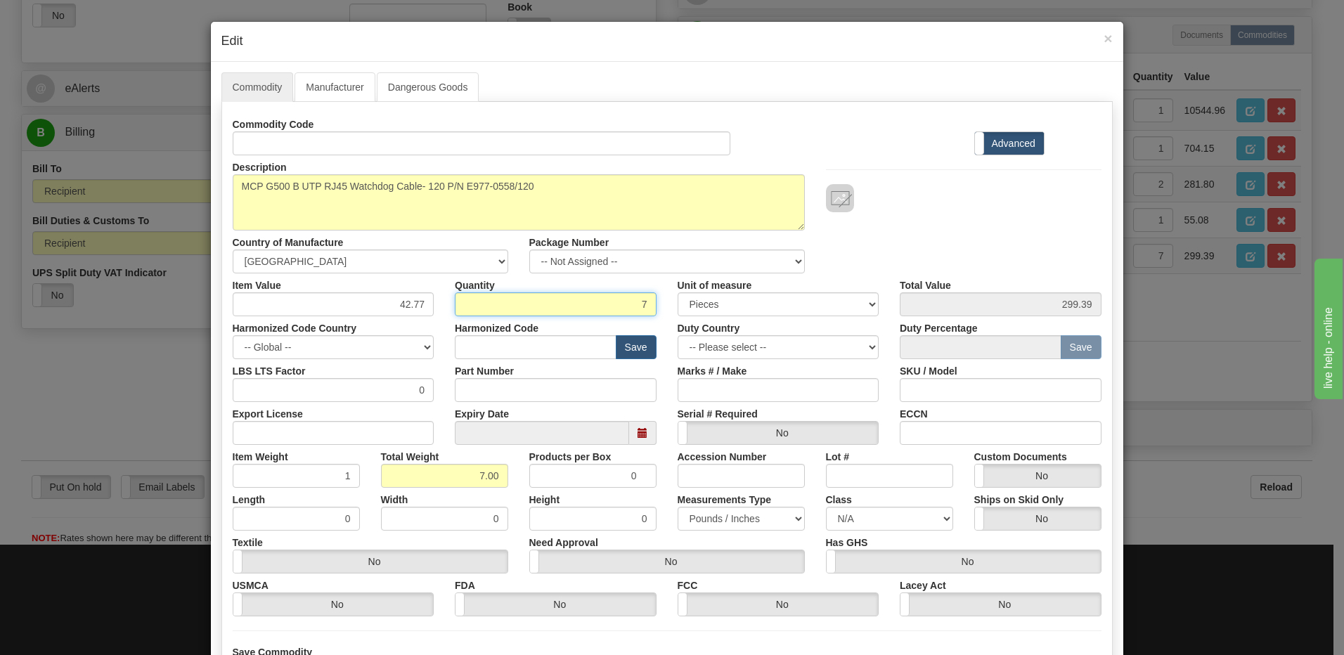
drag, startPoint x: 605, startPoint y: 304, endPoint x: 669, endPoint y: 303, distance: 64.0
click at [669, 303] on div "Item Value 42.77 Quantity 7 Unit of measure 3 Thousand Square Inches Adjustment…" at bounding box center [667, 295] width 890 height 43
type input "1"
type input "42.77"
type input "1.00"
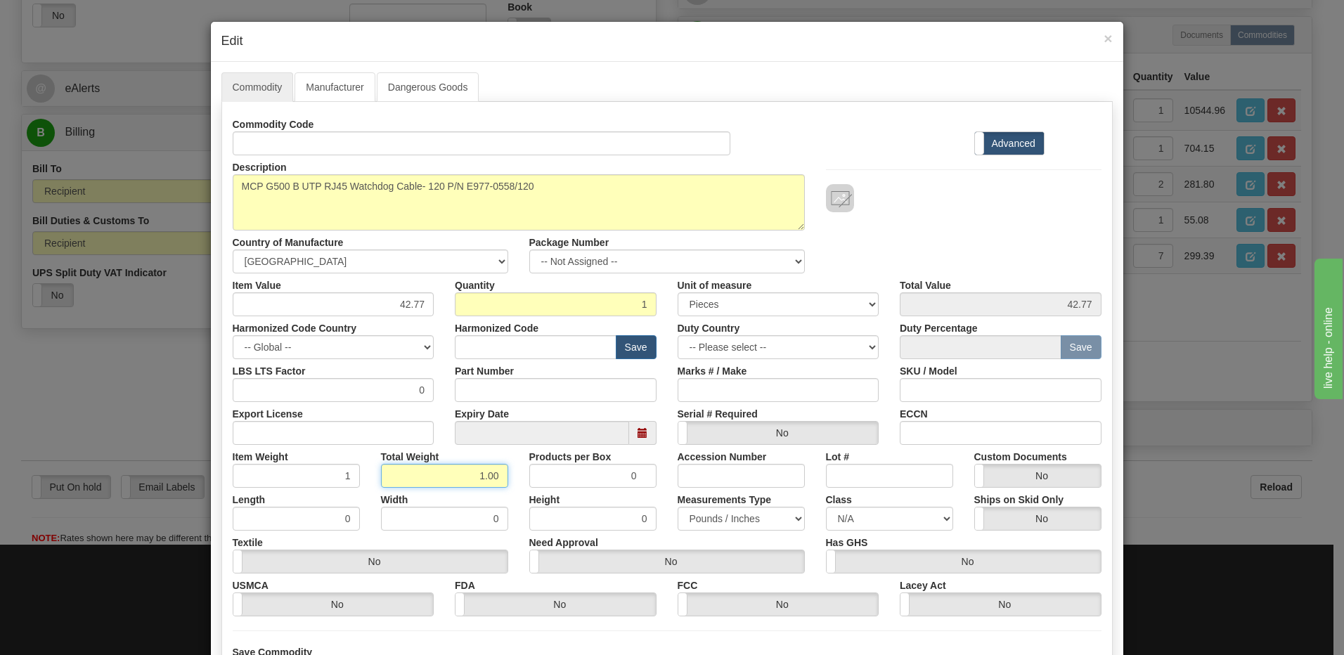
click at [381, 480] on input "1.00" at bounding box center [444, 476] width 127 height 24
click at [468, 352] on input "text" at bounding box center [536, 347] width 162 height 24
type input "8517.62.0090"
drag, startPoint x: 374, startPoint y: 304, endPoint x: 477, endPoint y: 306, distance: 103.4
click at [477, 306] on div "Item Value 42.77 Quantity 1 Unit of measure 3 Thousand Square Inches Adjustment…" at bounding box center [667, 295] width 890 height 43
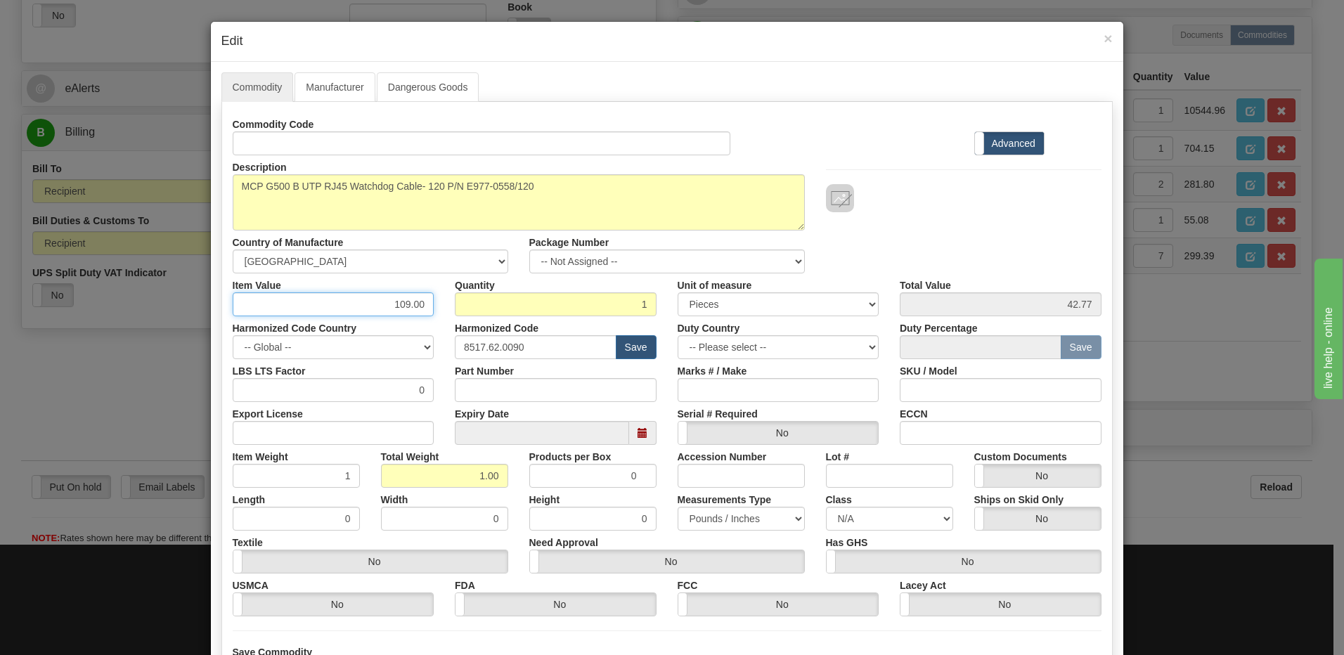
type input "109.00"
click at [477, 306] on input "1" at bounding box center [556, 304] width 202 height 24
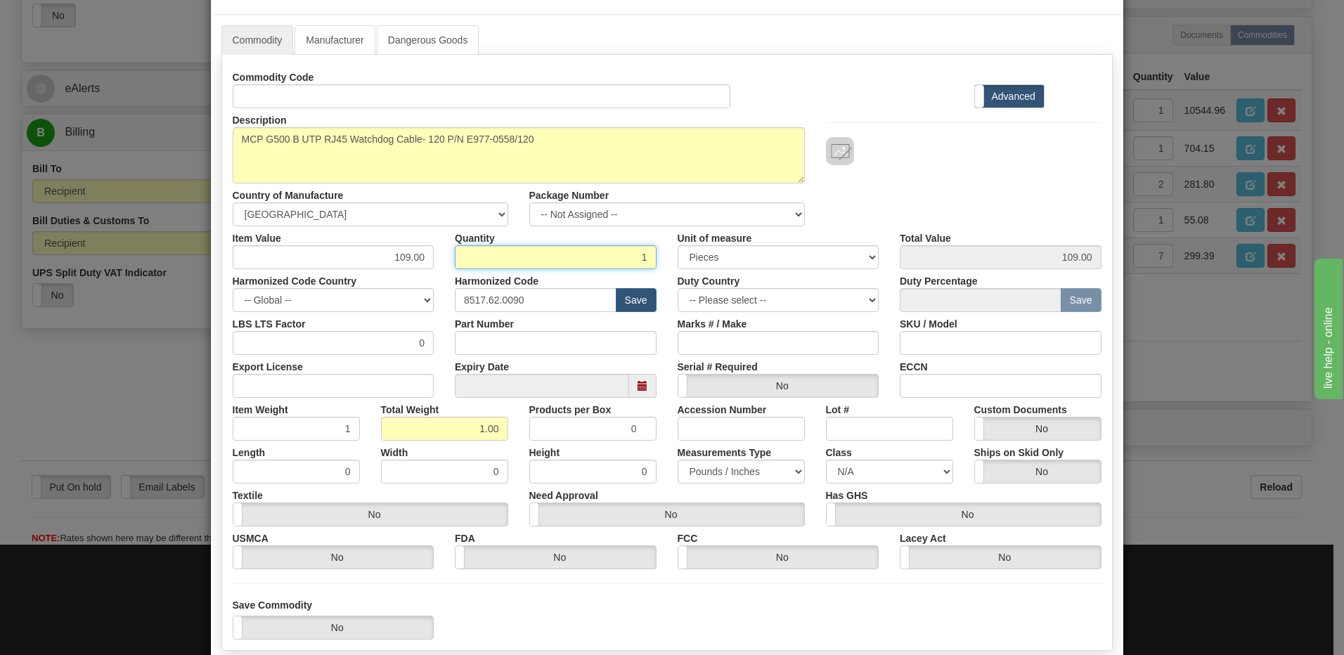
scroll to position [128, 0]
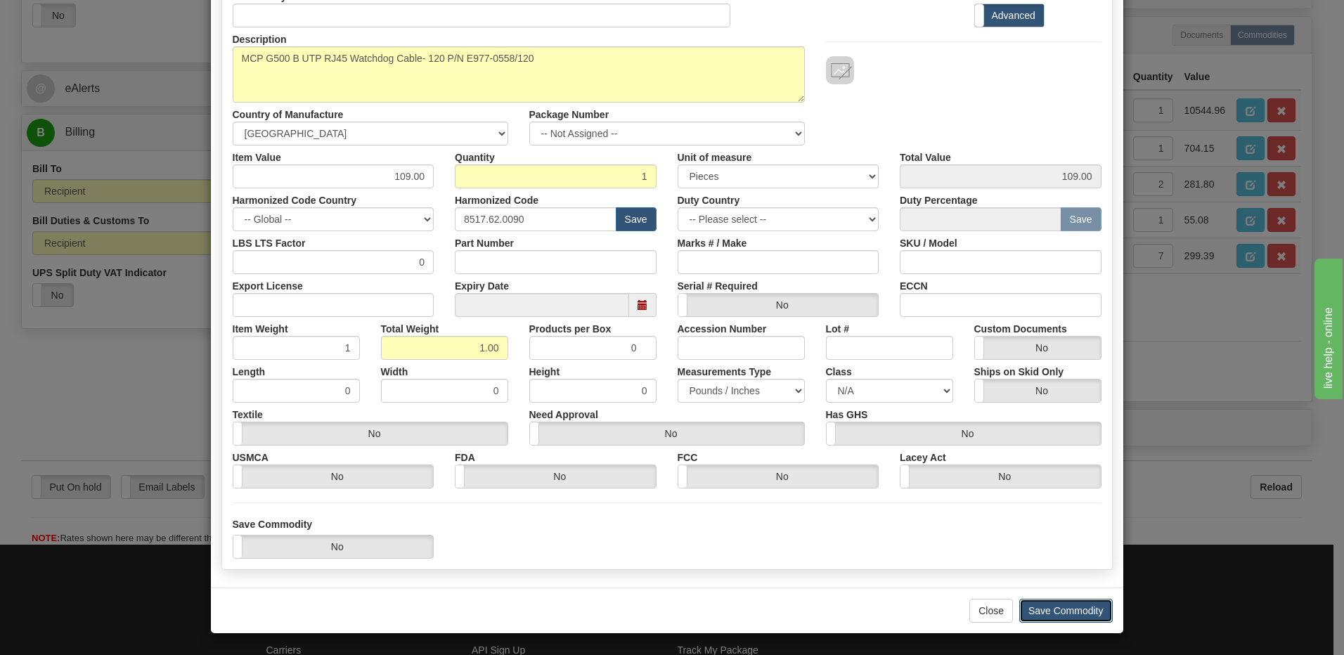
click at [1074, 618] on button "Save Commodity" at bounding box center [1067, 611] width 94 height 24
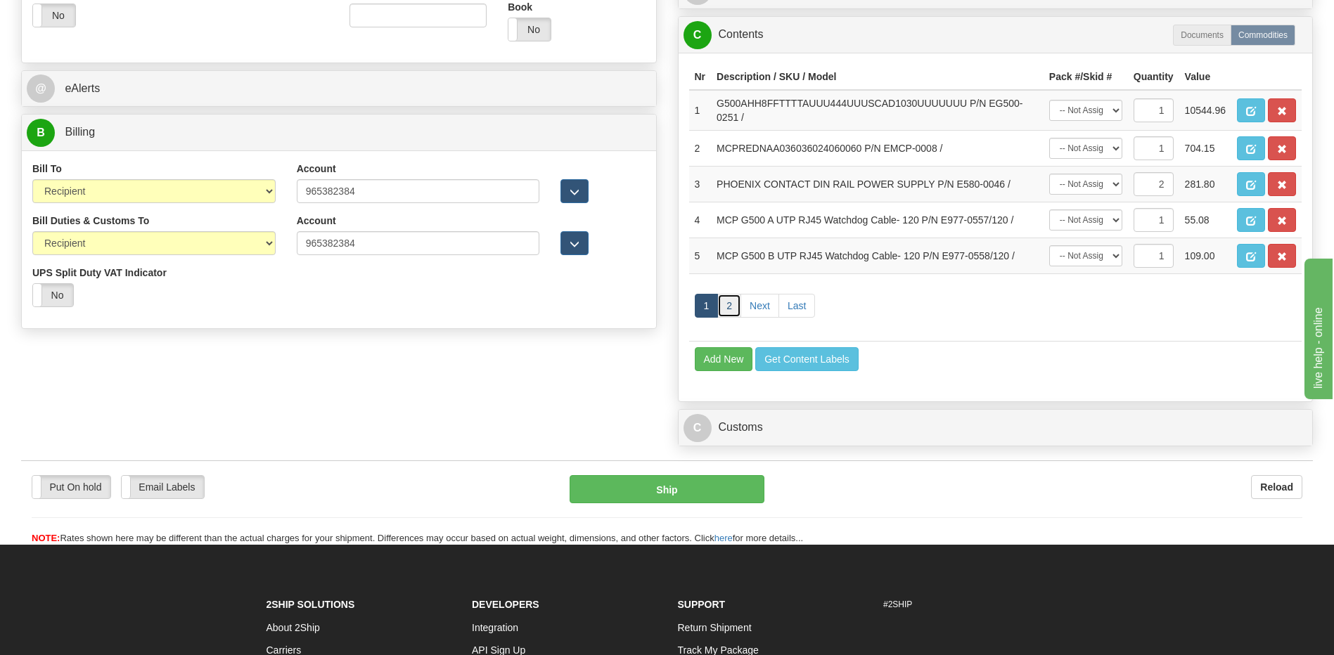
click at [733, 311] on link "2" at bounding box center [729, 306] width 24 height 24
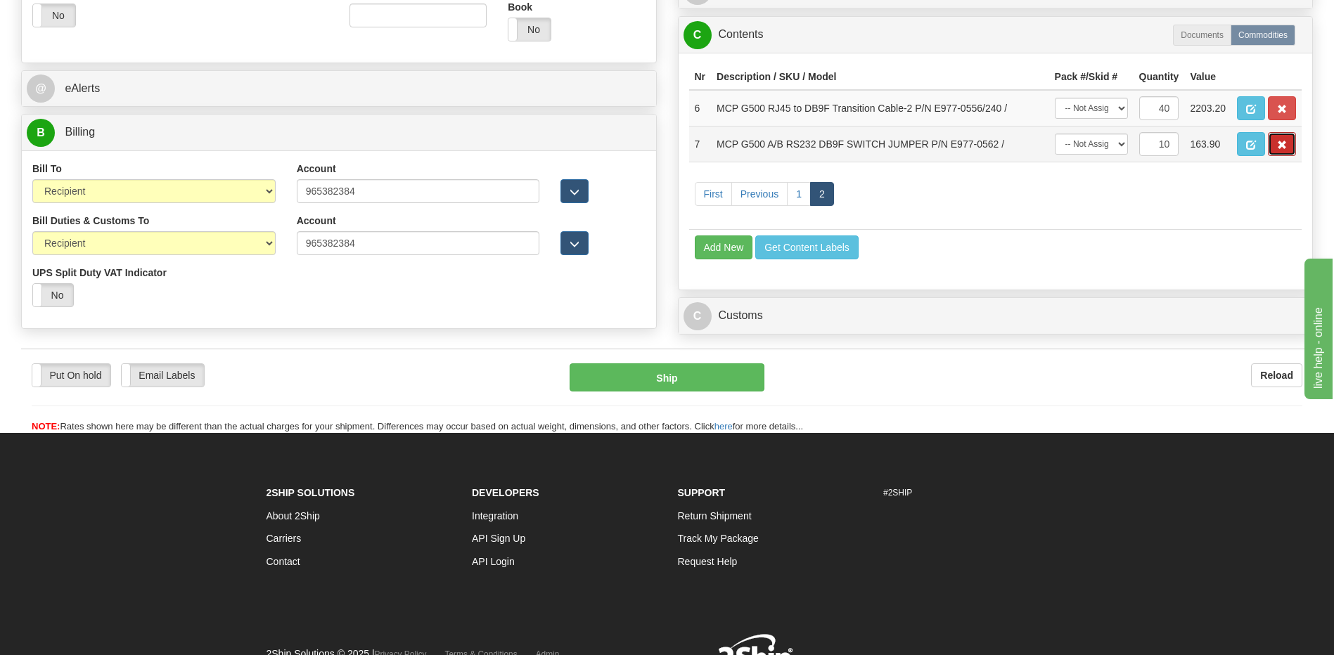
click at [1278, 146] on span "button" at bounding box center [1282, 145] width 10 height 9
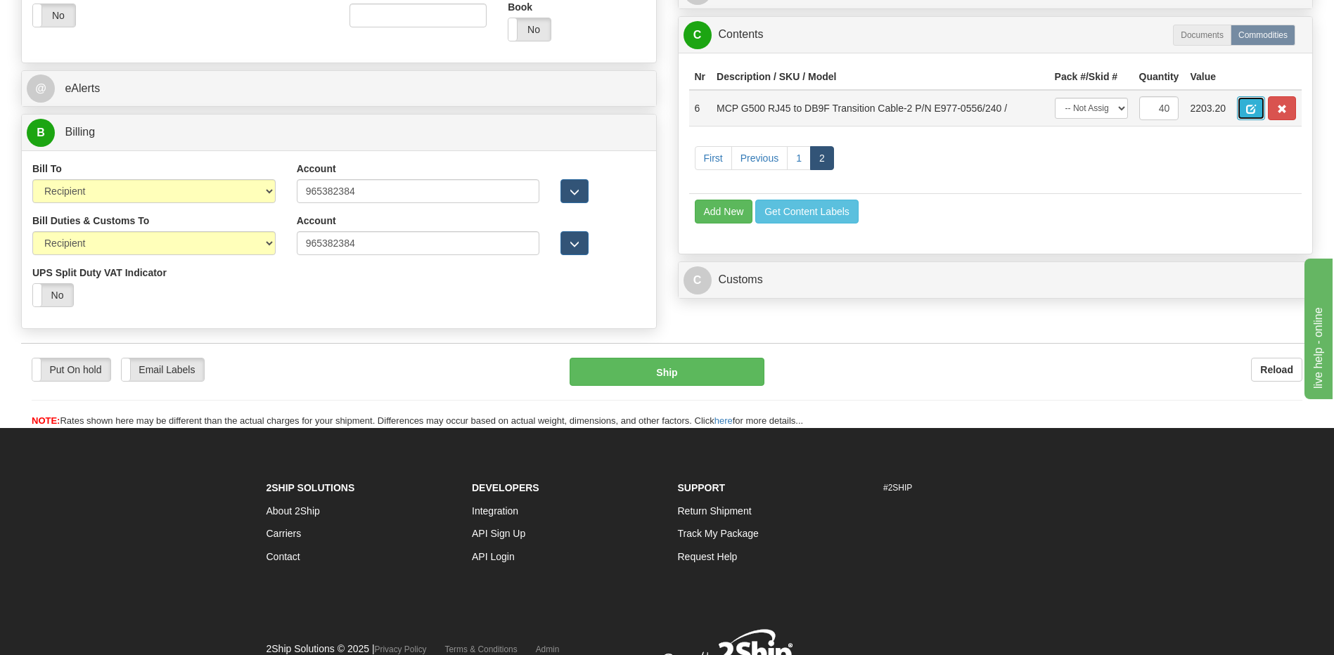
click at [1250, 112] on span "button" at bounding box center [1251, 109] width 10 height 9
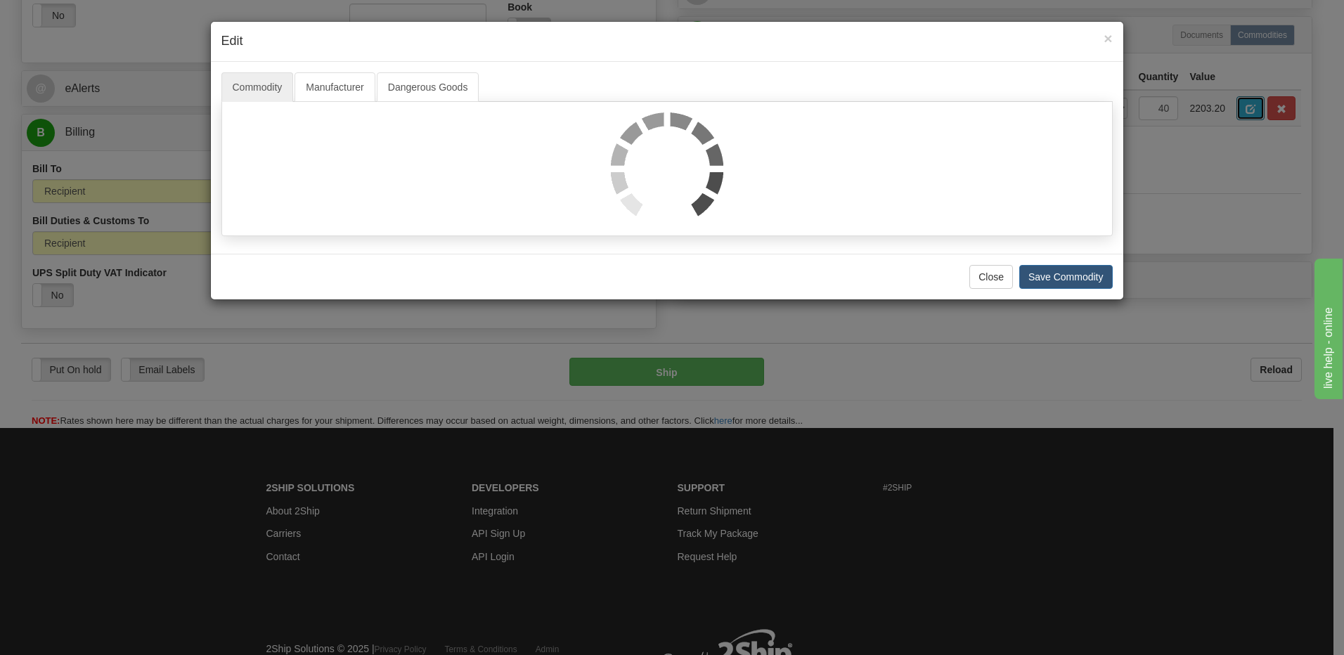
scroll to position [0, 0]
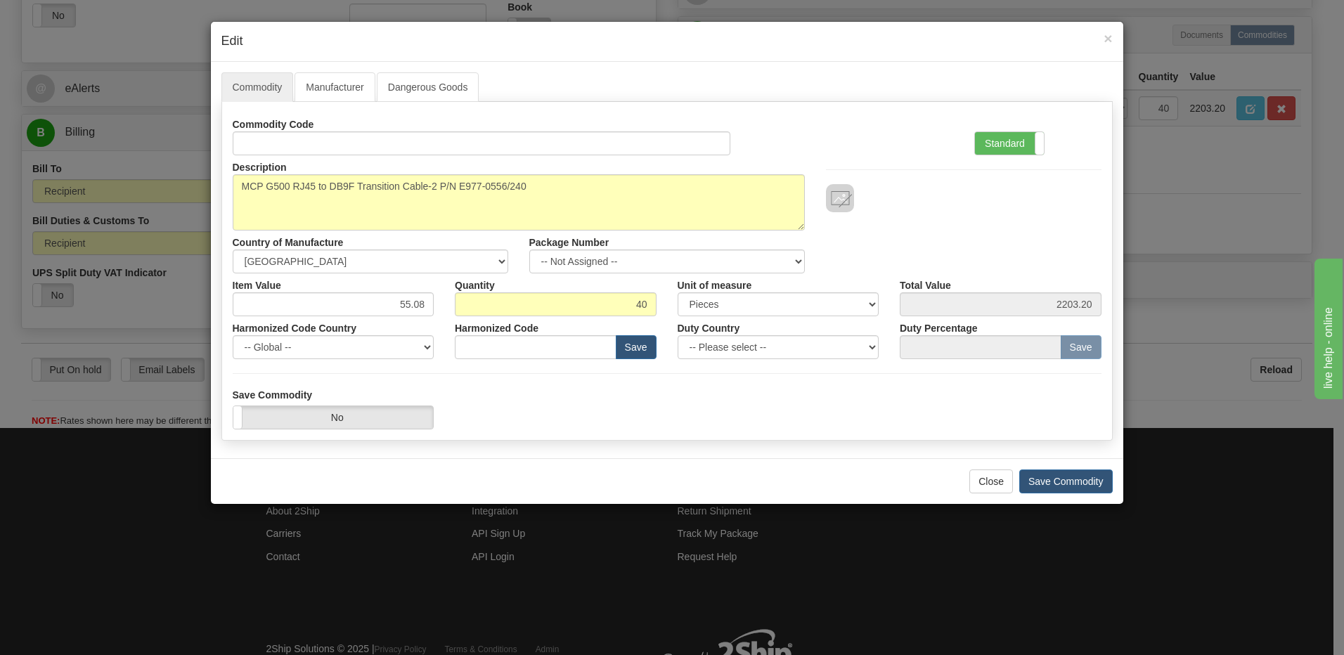
drag, startPoint x: 1008, startPoint y: 148, endPoint x: 922, endPoint y: 184, distance: 93.0
click at [1008, 148] on label "Standard" at bounding box center [1009, 143] width 69 height 22
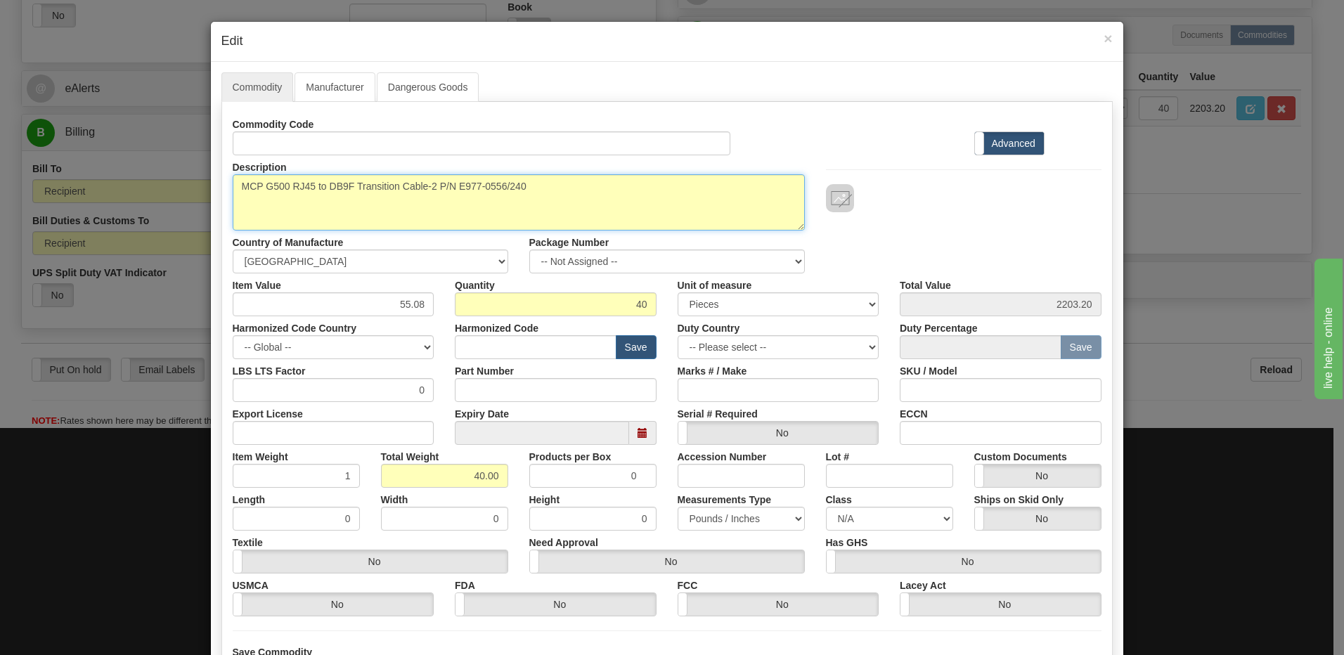
drag, startPoint x: 585, startPoint y: 204, endPoint x: 0, endPoint y: 236, distance: 585.9
paste textarea "500 A/B UTP RJ45 Ping Cable- 240 inc"
click at [501, 193] on textarea "MCP G500 RJ45 to DB9F Transition Cable-2 P/N E977-0556/240" at bounding box center [519, 202] width 572 height 56
paste textarea "E977-0559/240"
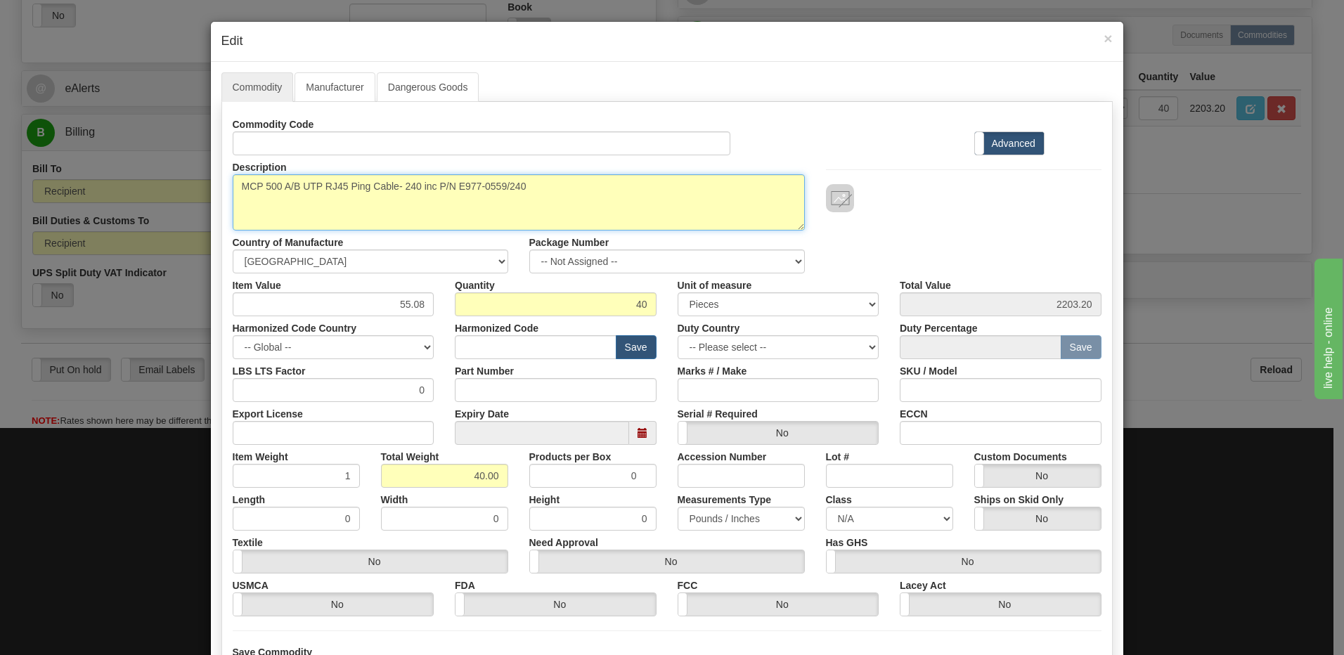
type textarea "MCP 500 A/B UTP RJ45 Ping Cable- 240 inc P/N E977-0559/240"
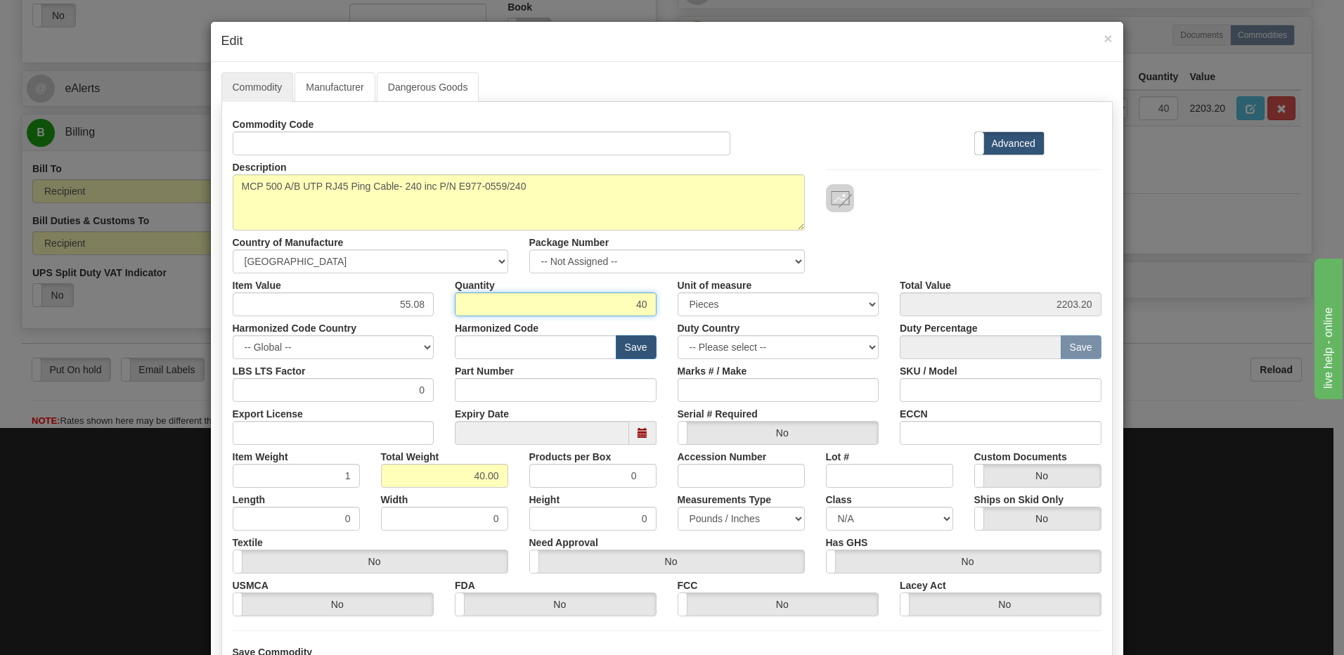
drag, startPoint x: 622, startPoint y: 303, endPoint x: 687, endPoint y: 309, distance: 65.0
click at [686, 309] on div "Item Value 55.08 Quantity 40 Unit of measure 3 Thousand Square Inches Adjustmen…" at bounding box center [667, 295] width 890 height 43
type input "1"
type input "55.08"
type input "1.00"
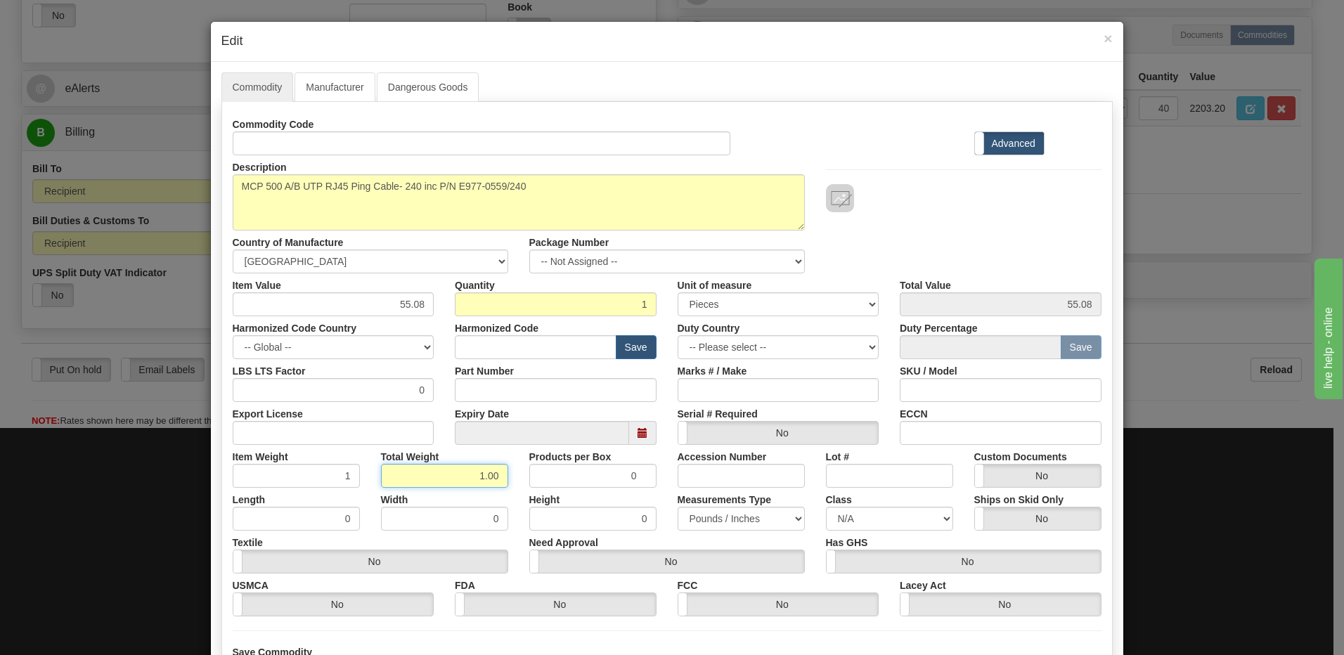
click at [386, 476] on input "1.00" at bounding box center [444, 476] width 127 height 24
drag, startPoint x: 385, startPoint y: 308, endPoint x: 475, endPoint y: 311, distance: 90.1
click at [475, 311] on div "Item Value 55.08 Quantity 1 Unit of measure 3 Thousand Square Inches Adjustment…" at bounding box center [667, 295] width 890 height 43
type input "42.77"
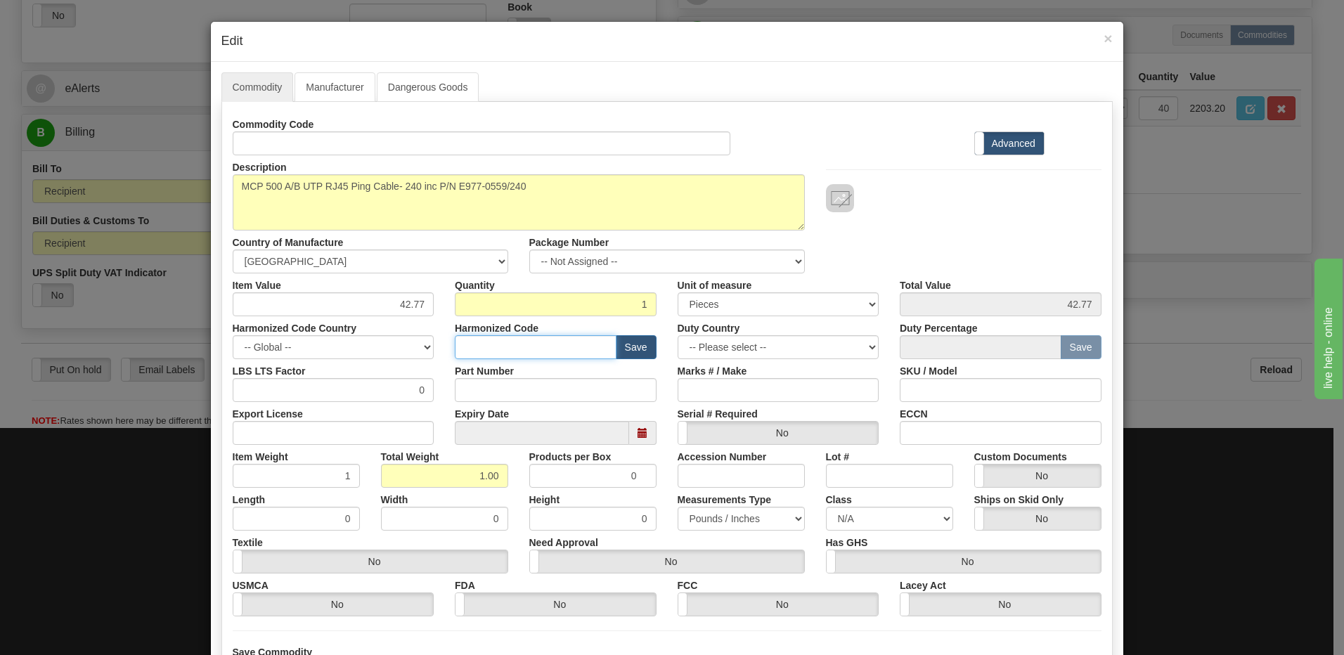
click at [494, 355] on input "text" at bounding box center [536, 347] width 162 height 24
type input "8517.62.0090"
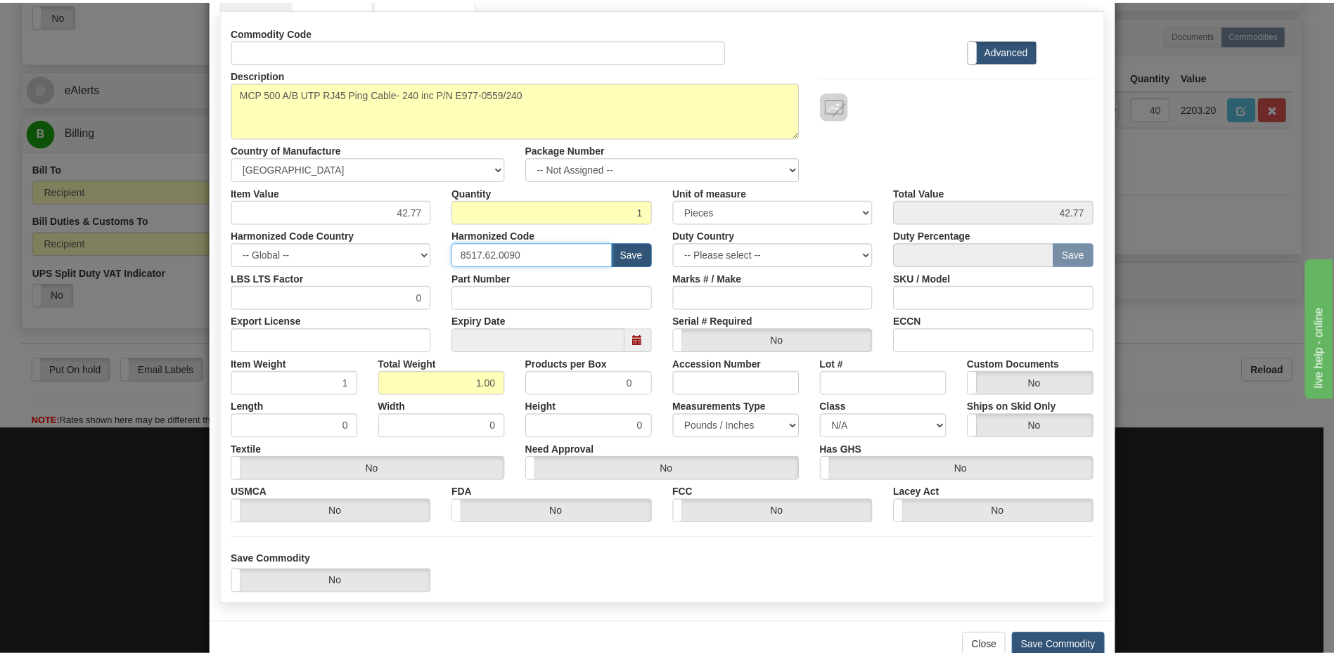
scroll to position [128, 0]
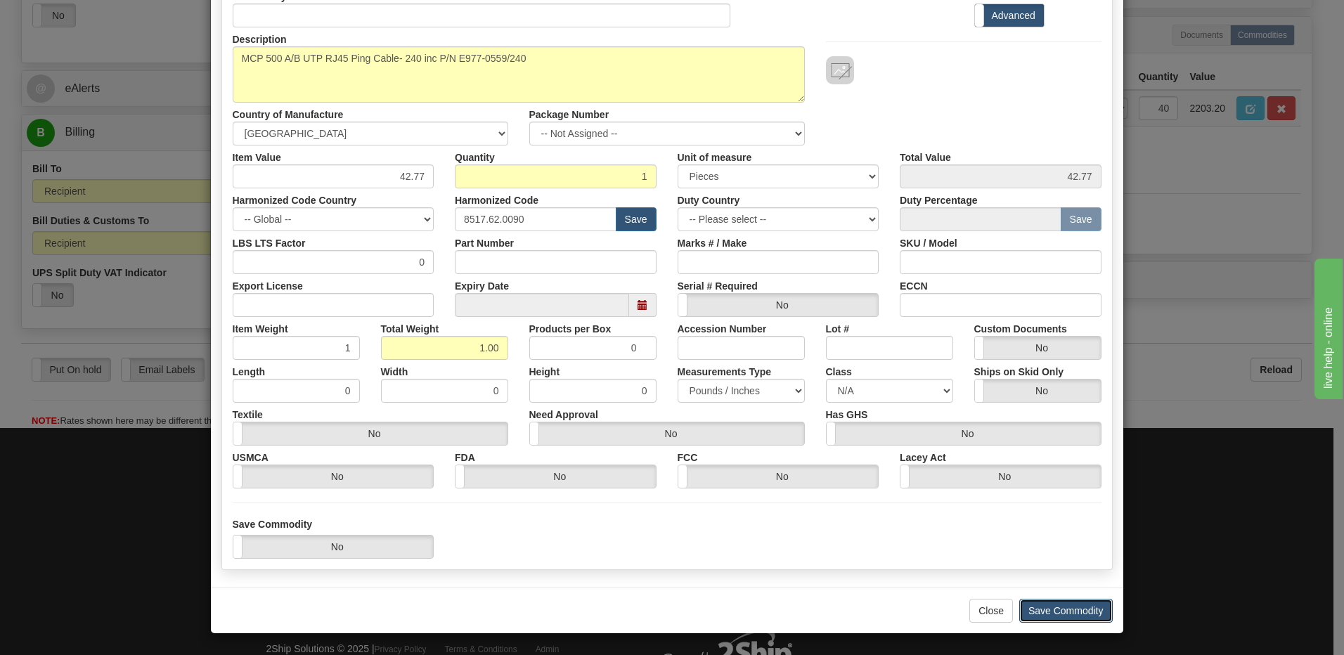
click at [1048, 610] on button "Save Commodity" at bounding box center [1067, 611] width 94 height 24
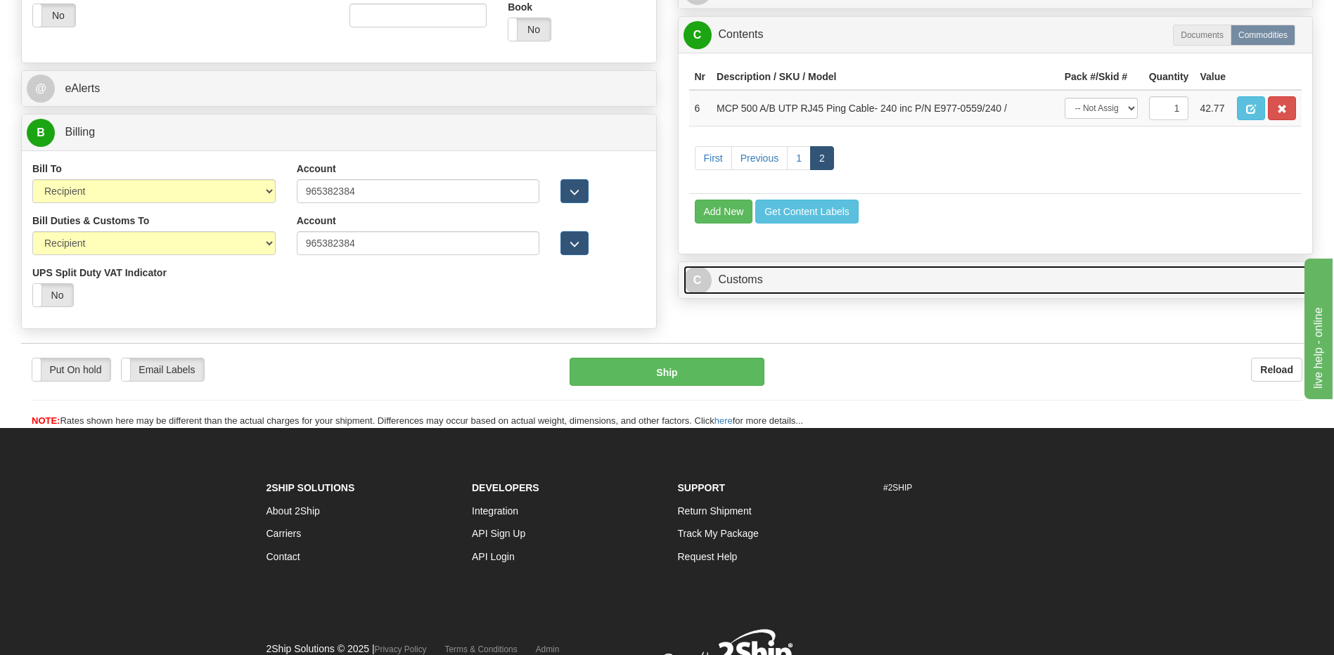
click at [820, 282] on link "C Customs" at bounding box center [995, 280] width 624 height 29
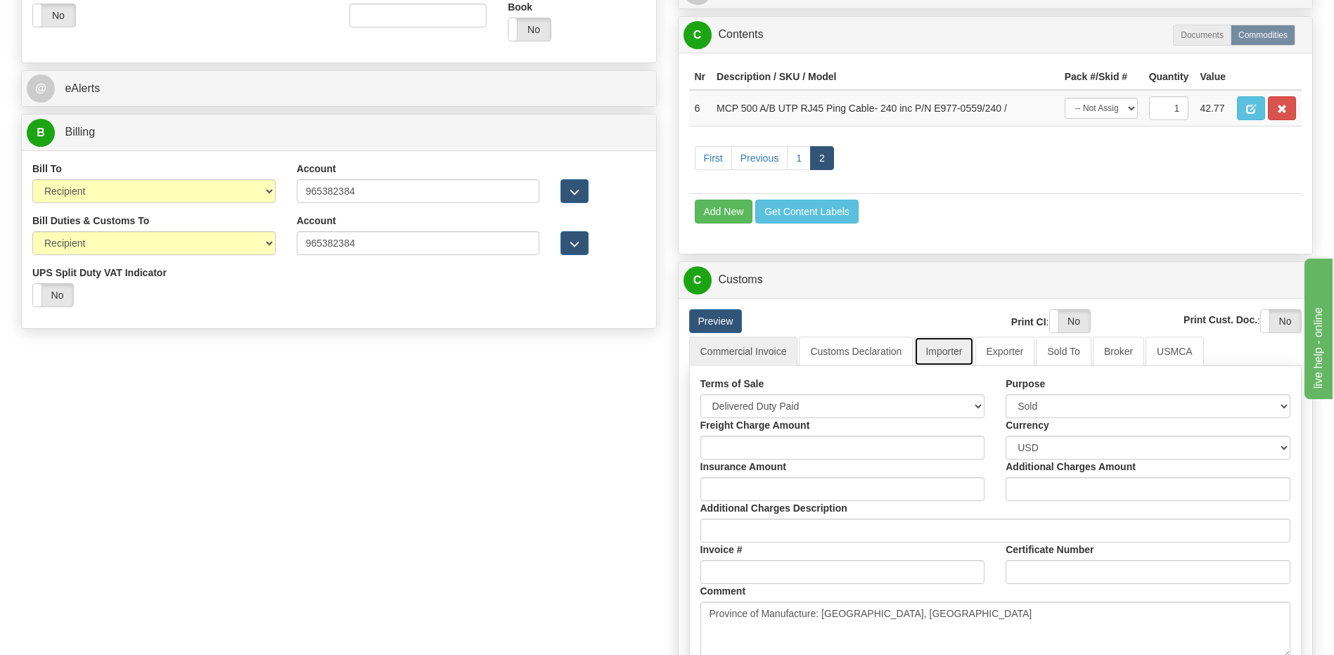
click at [948, 356] on link "Importer" at bounding box center [943, 352] width 59 height 30
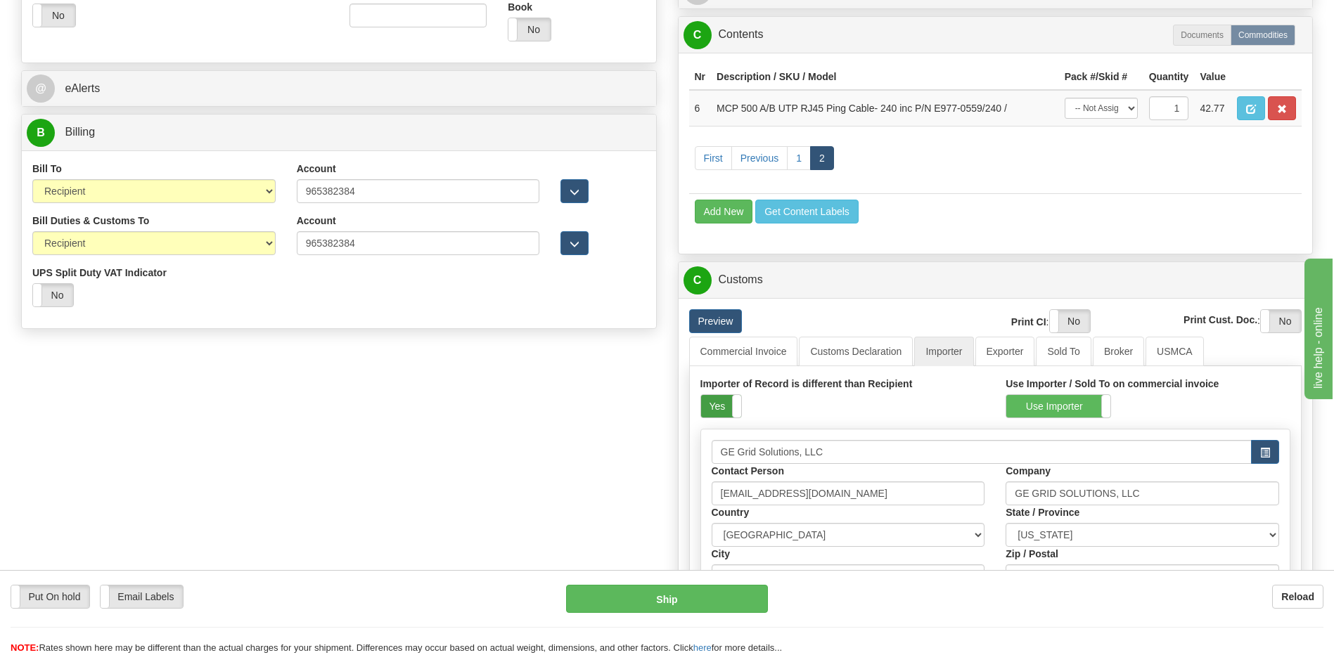
click at [718, 409] on label "Yes" at bounding box center [721, 406] width 40 height 22
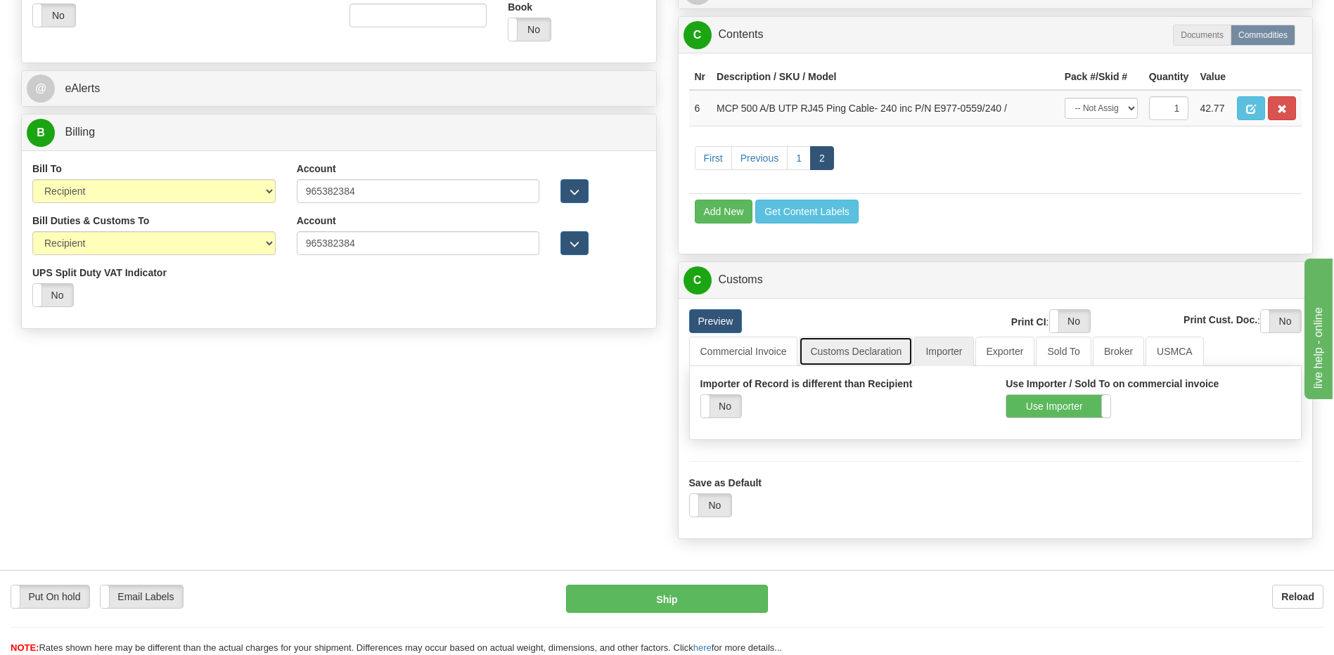
click at [842, 355] on link "Customs Declaration" at bounding box center [856, 352] width 114 height 30
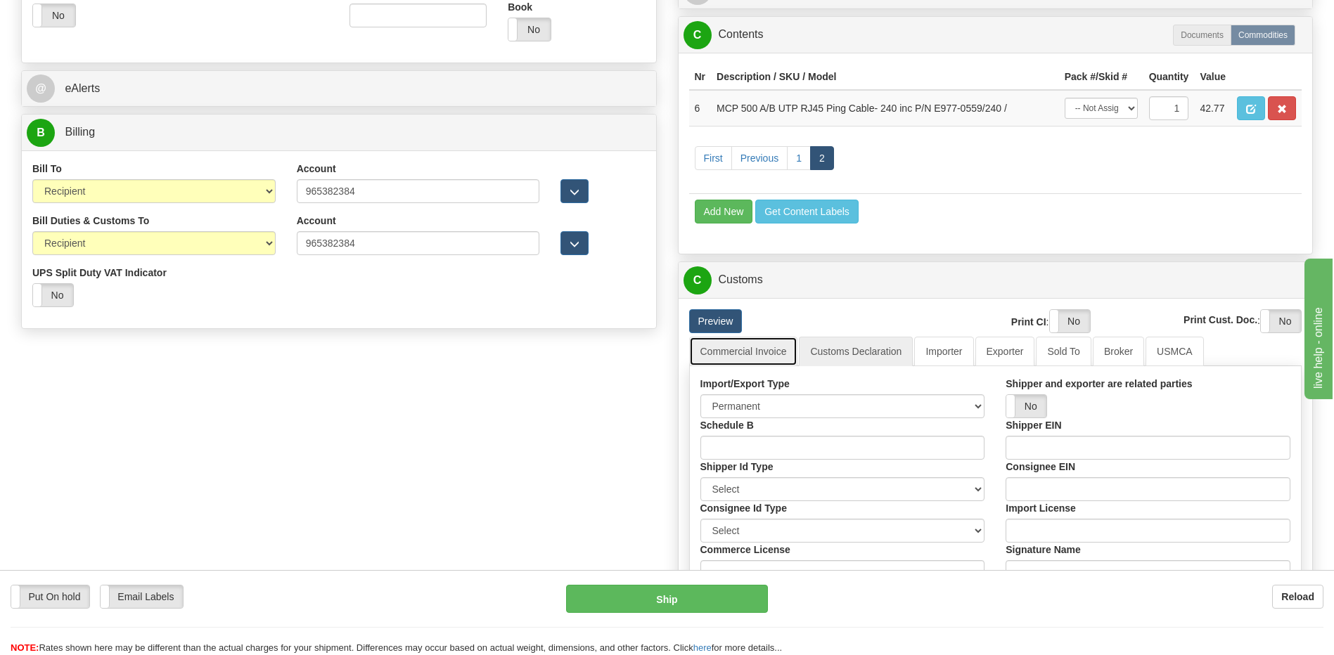
click at [752, 340] on link "Commercial Invoice" at bounding box center [743, 352] width 109 height 30
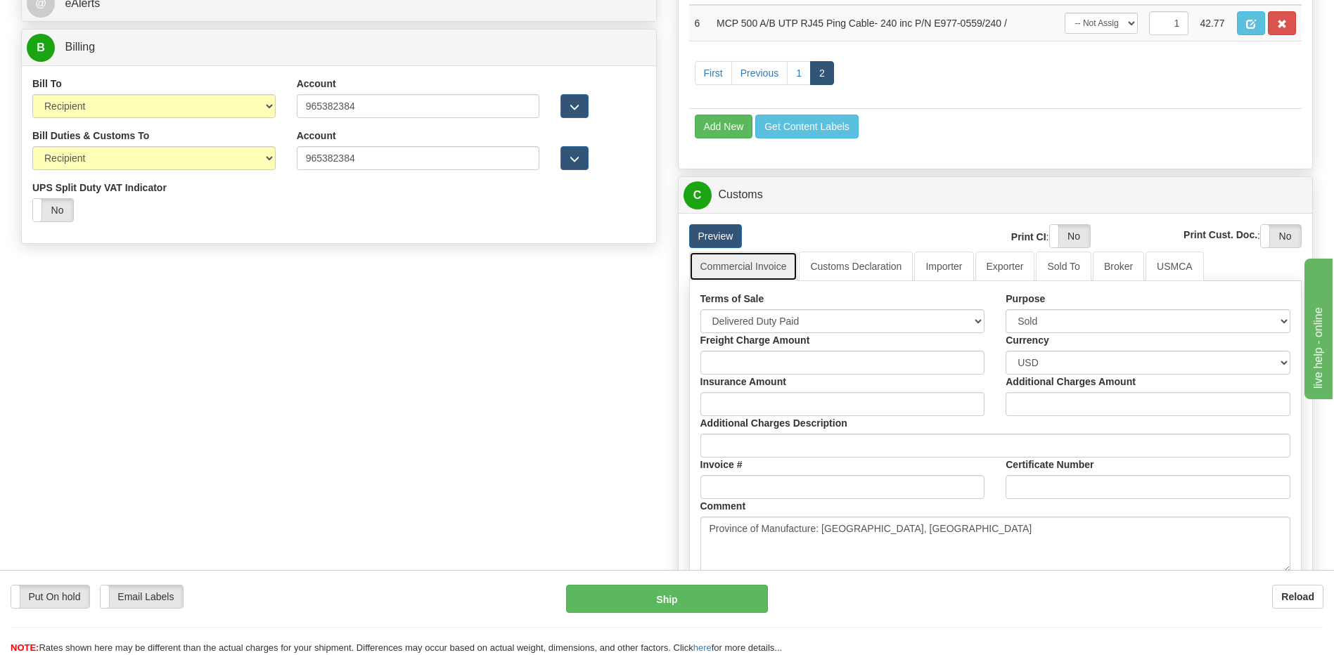
scroll to position [844, 0]
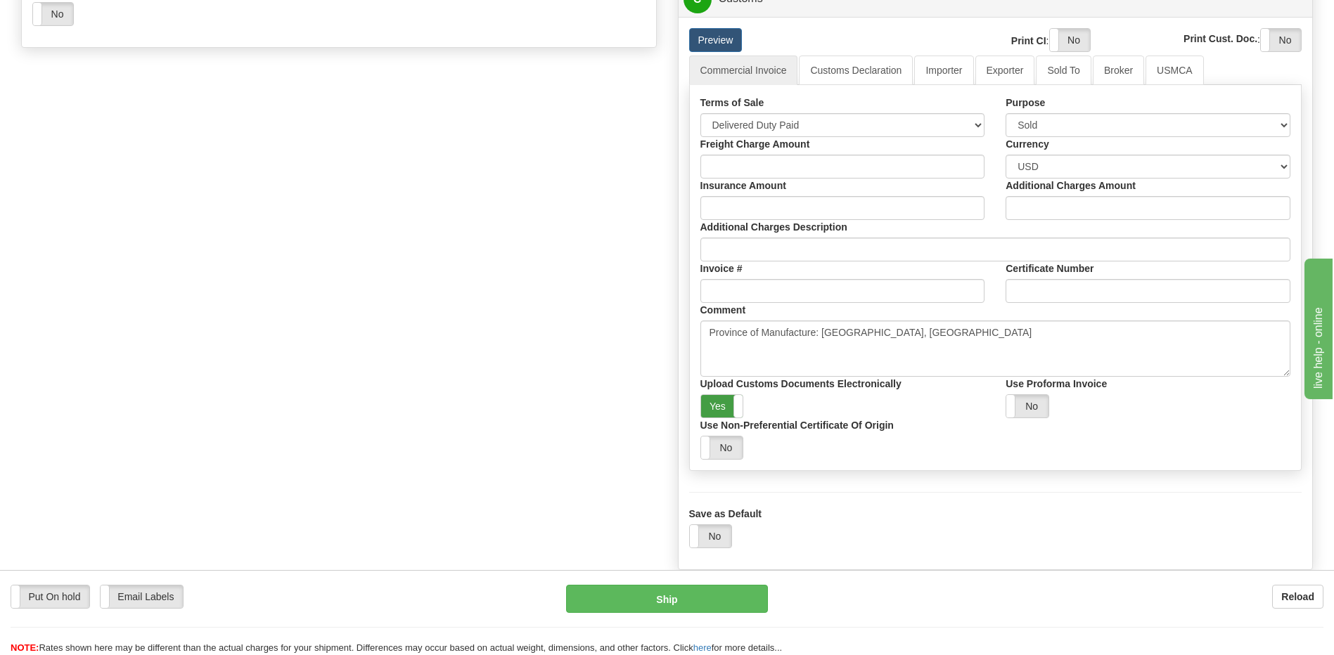
click at [706, 400] on label "Yes" at bounding box center [722, 406] width 42 height 22
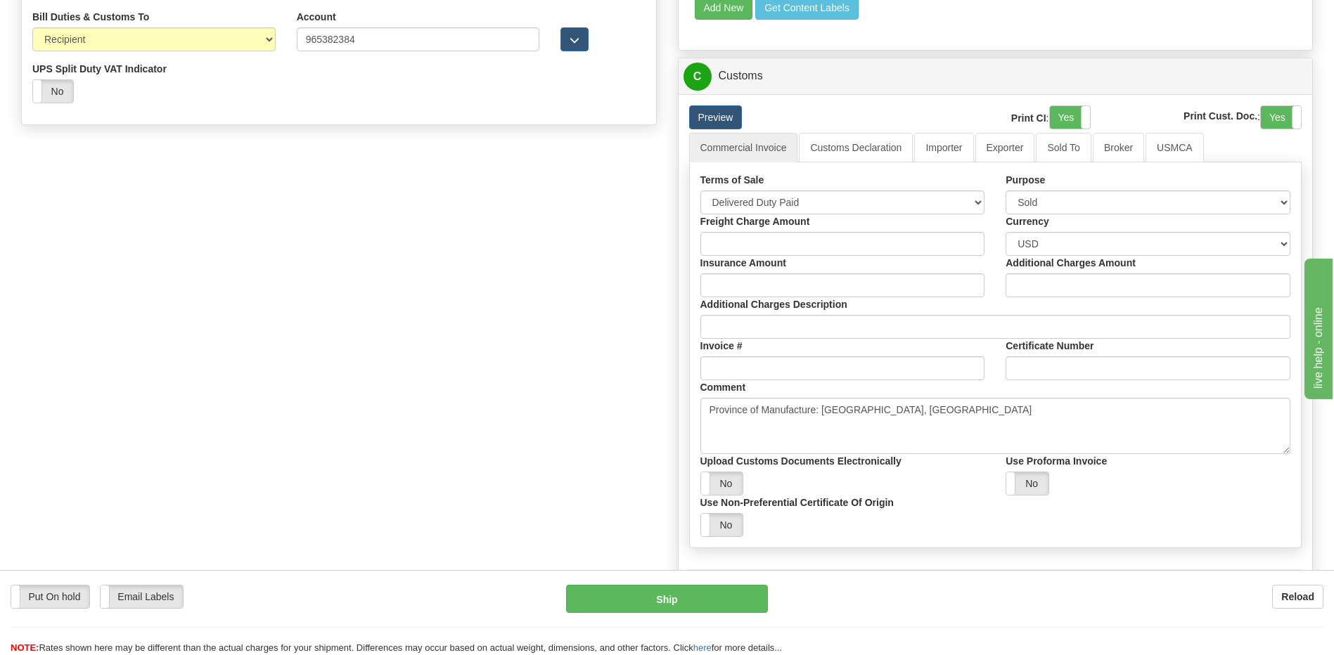
scroll to position [633, 0]
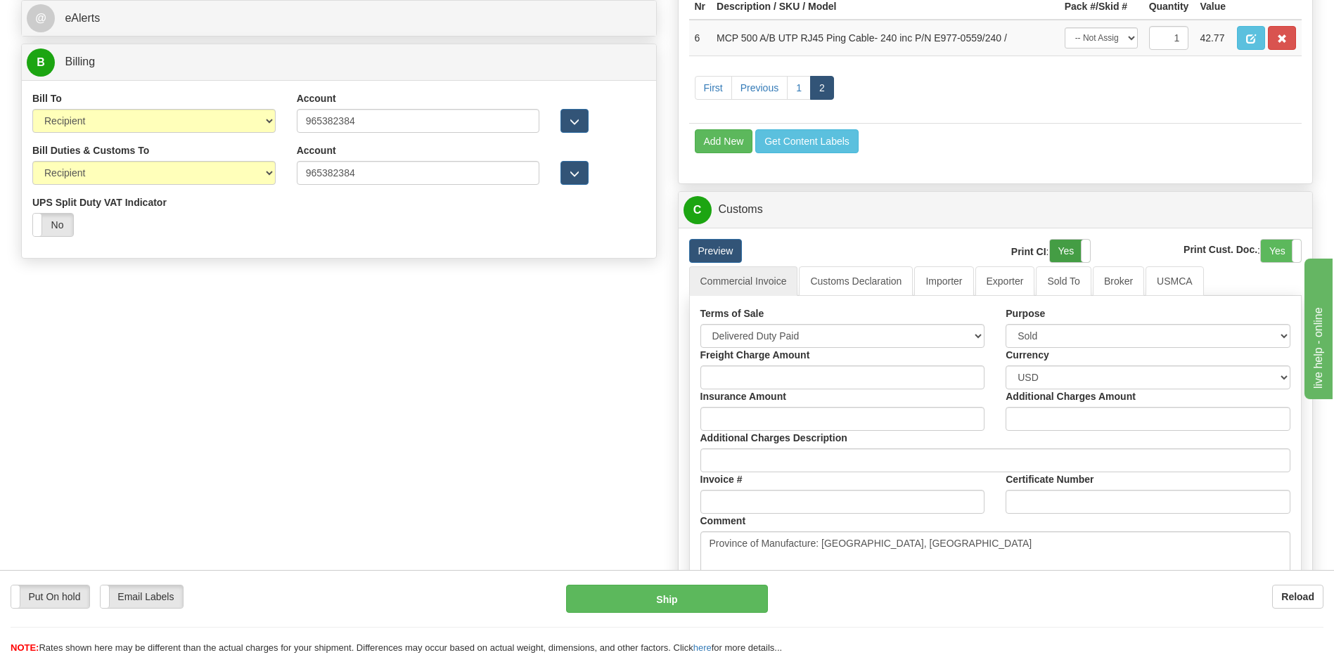
click at [1057, 248] on label "Yes" at bounding box center [1070, 251] width 40 height 22
click at [1279, 255] on label "Yes" at bounding box center [1281, 251] width 40 height 22
click at [851, 283] on link "Customs Declaration" at bounding box center [856, 281] width 114 height 30
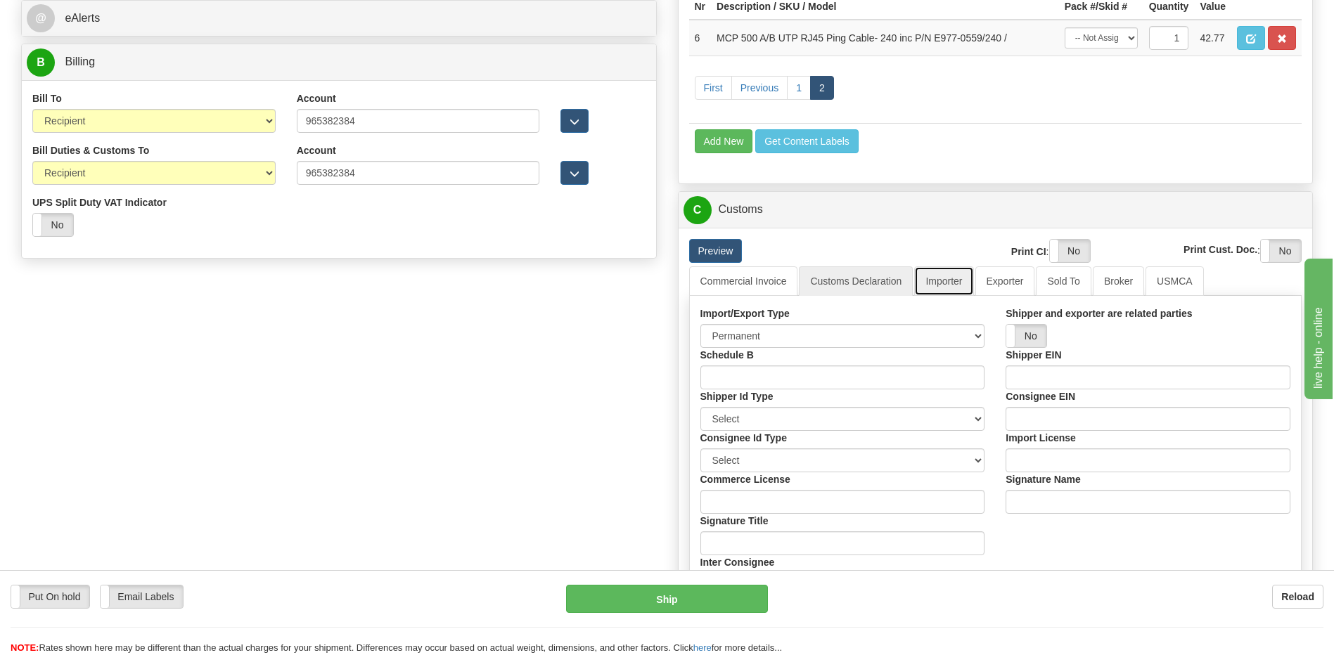
click at [943, 277] on link "Importer" at bounding box center [943, 281] width 59 height 30
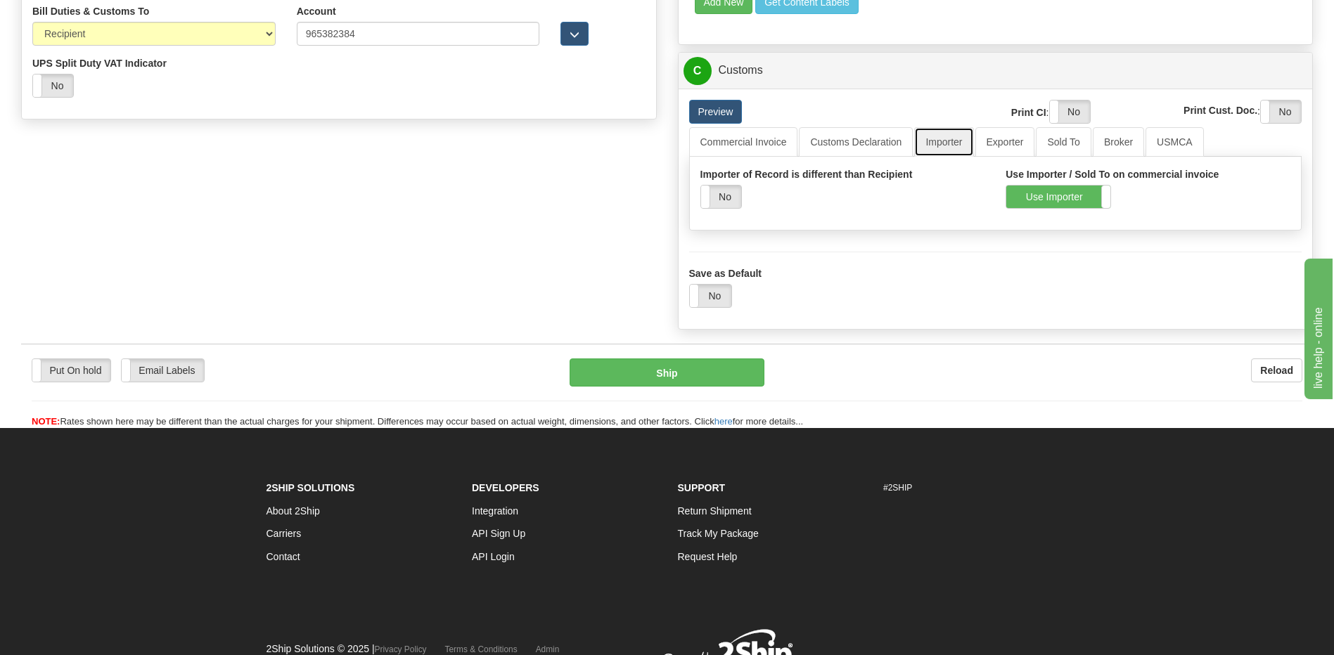
scroll to position [773, 0]
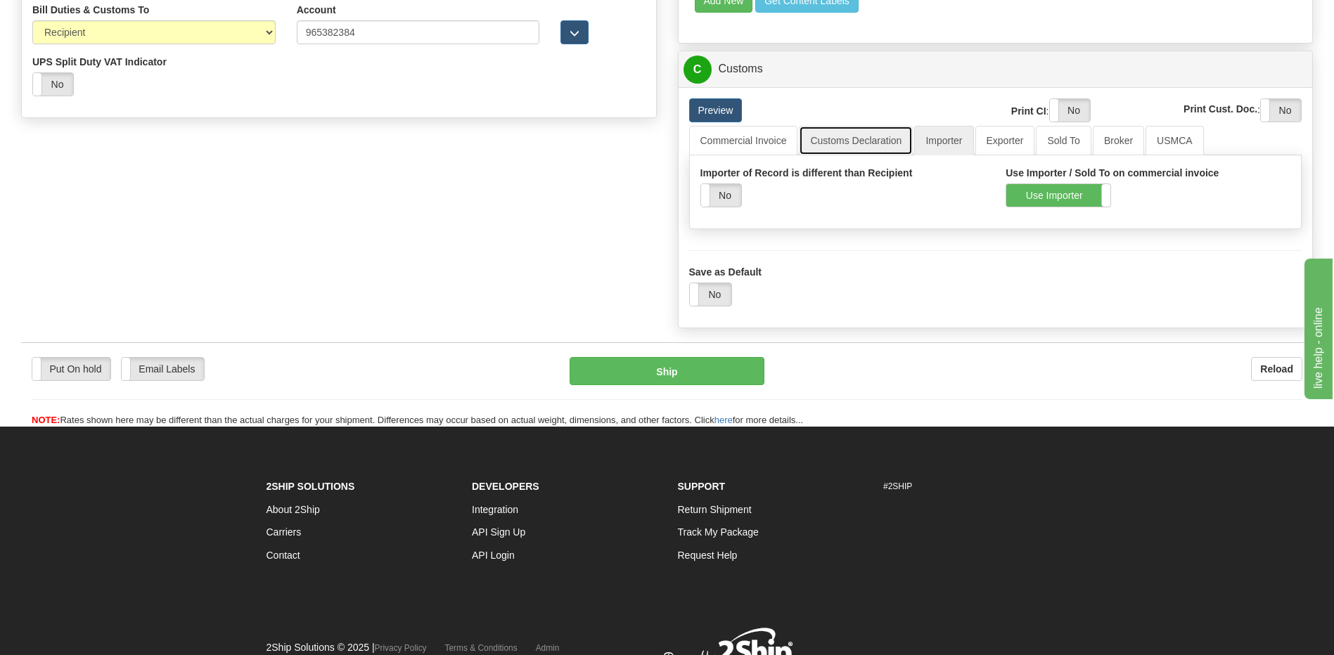
click at [868, 145] on link "Customs Declaration" at bounding box center [856, 141] width 114 height 30
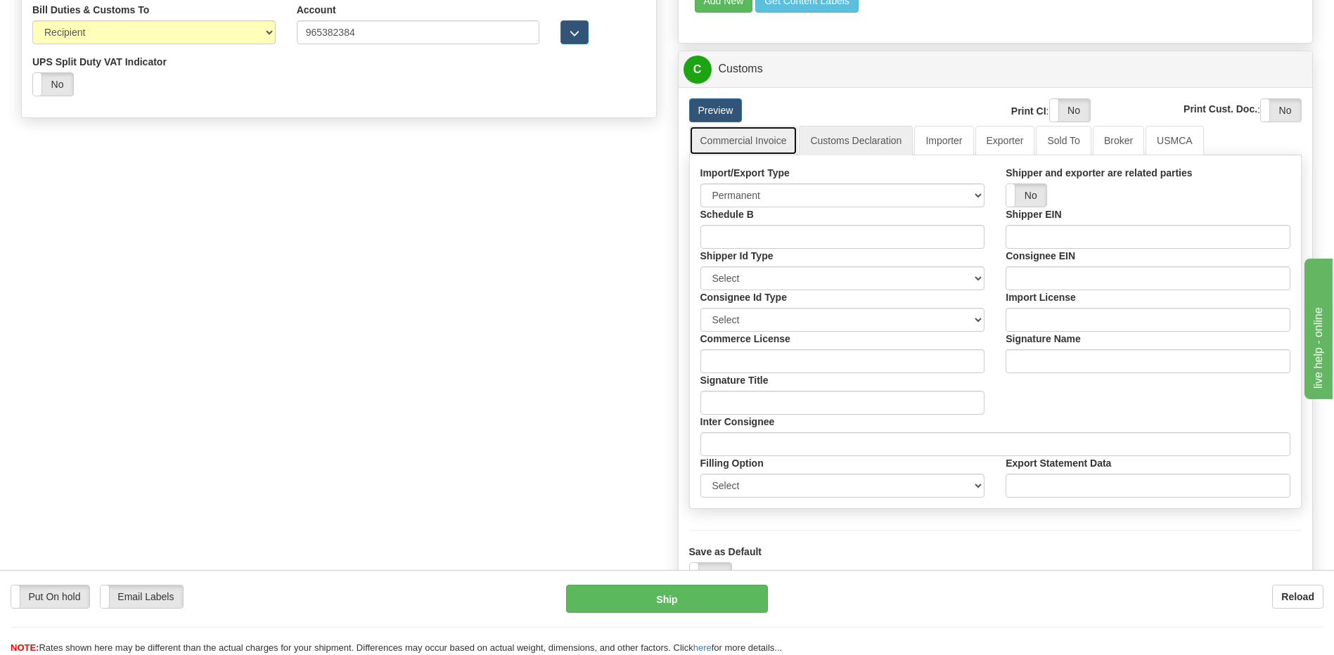
click at [744, 144] on link "Commercial Invoice" at bounding box center [743, 141] width 109 height 30
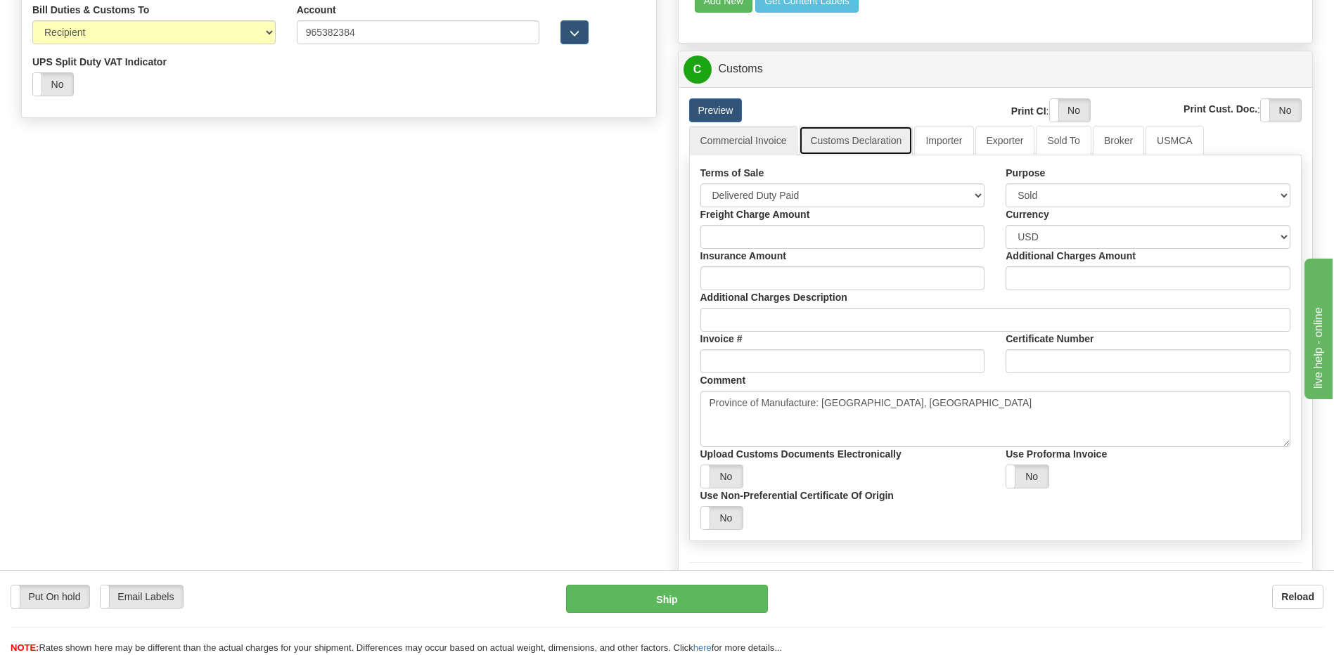
click at [875, 139] on link "Customs Declaration" at bounding box center [856, 141] width 114 height 30
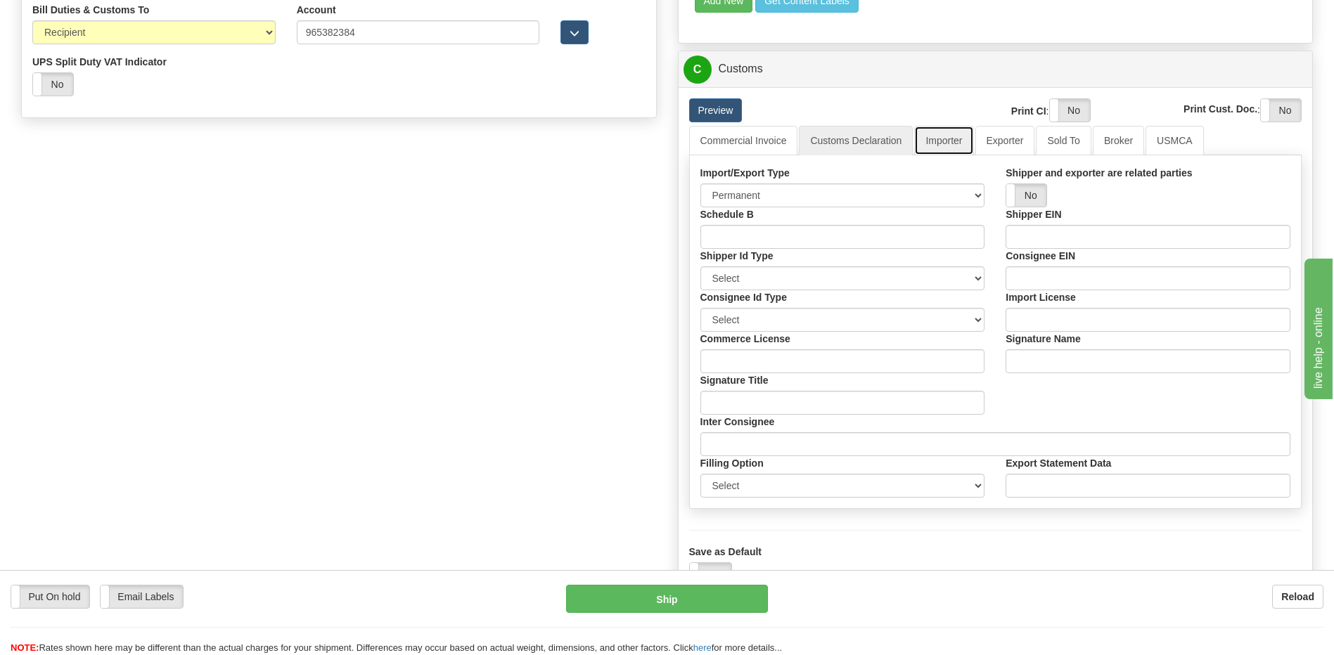
click at [950, 143] on link "Importer" at bounding box center [943, 141] width 59 height 30
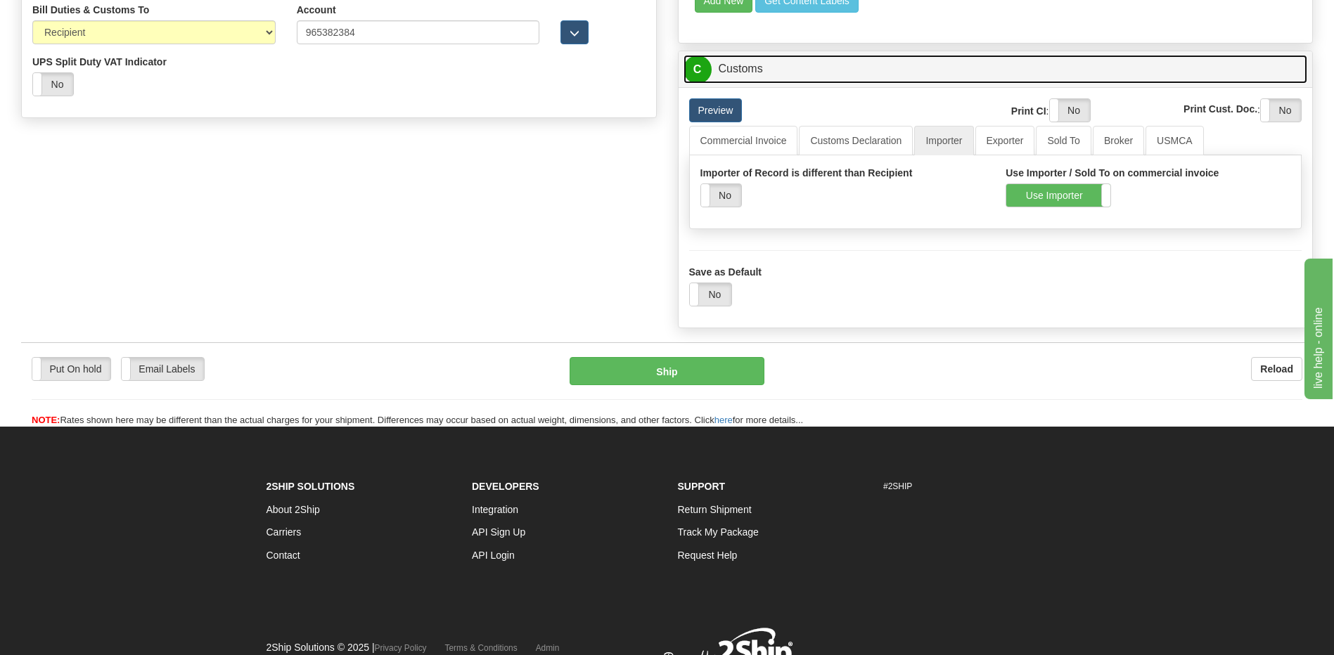
click at [761, 71] on link "C Customs" at bounding box center [995, 69] width 624 height 29
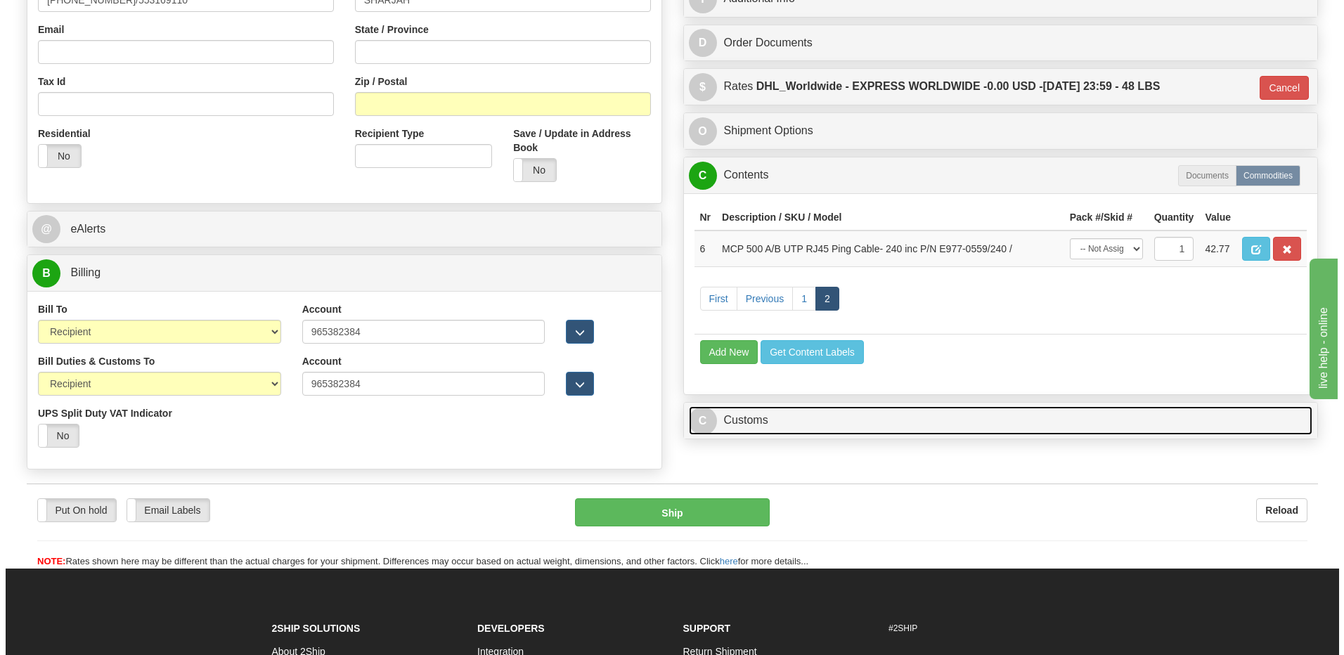
scroll to position [416, 0]
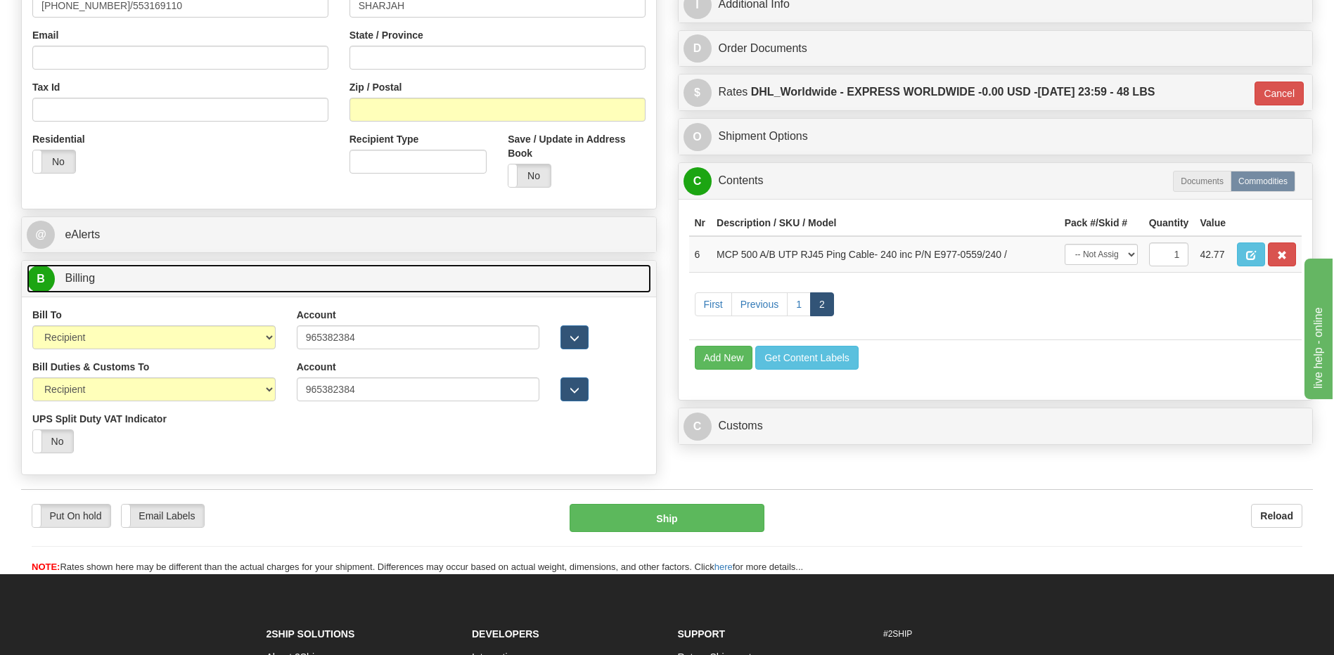
click at [220, 274] on link "B Billing" at bounding box center [339, 278] width 624 height 29
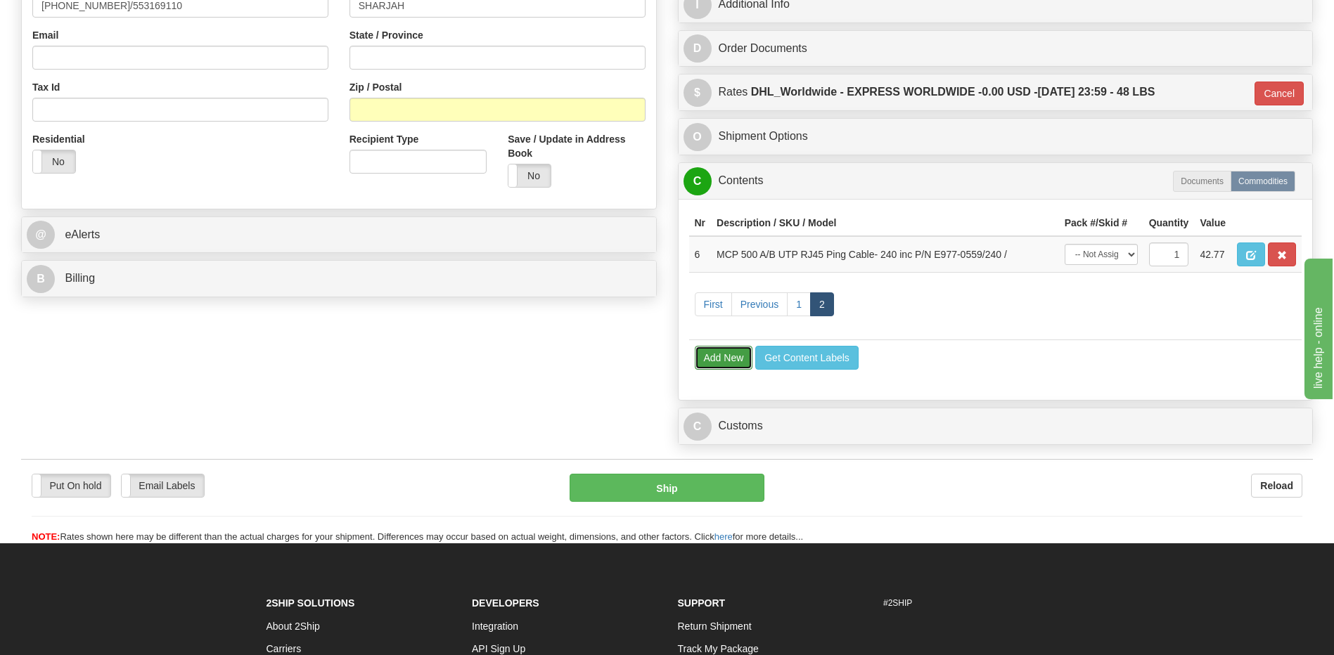
click at [718, 358] on button "Add New" at bounding box center [724, 358] width 58 height 24
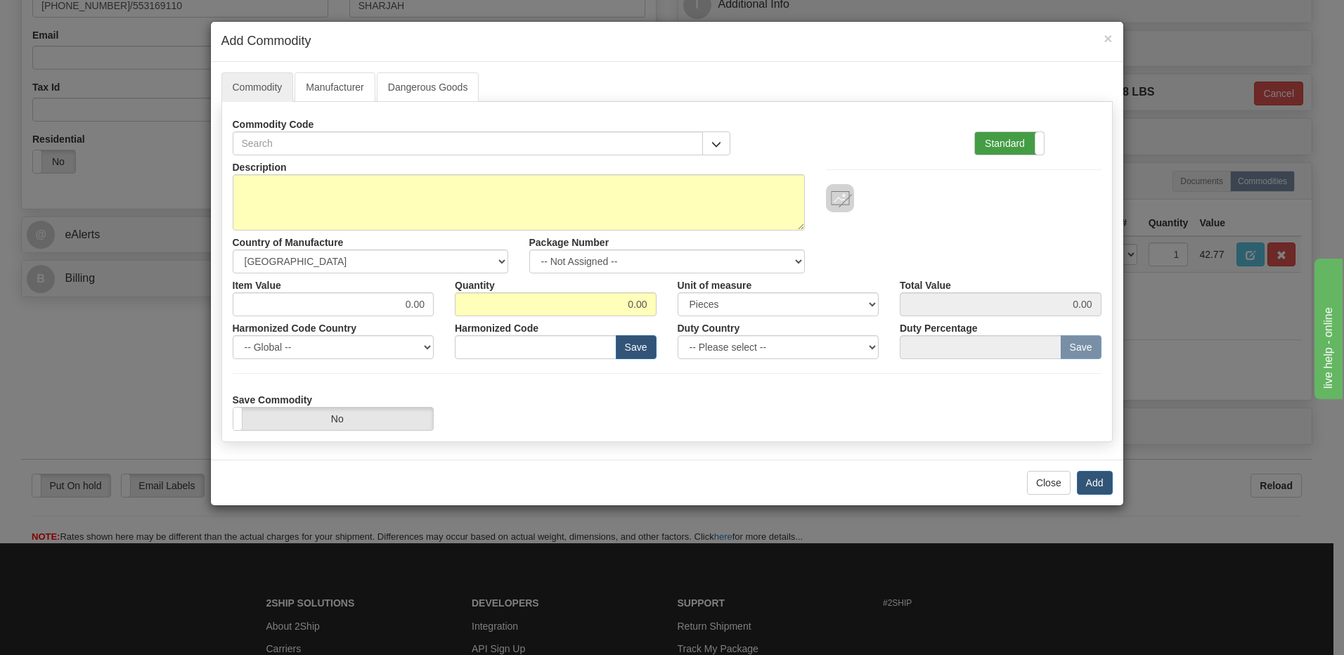
click at [1012, 148] on label "Standard" at bounding box center [1009, 143] width 69 height 22
